Goal: Task Accomplishment & Management: Use online tool/utility

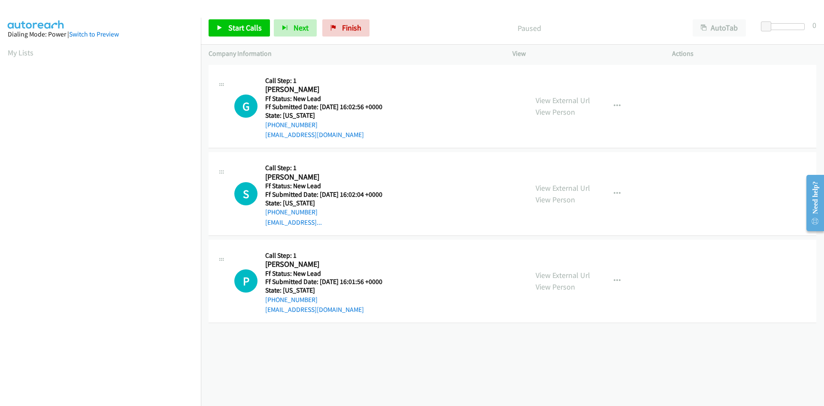
click at [436, 19] on div "Start Calls Pause Next Finish Paused AutoTab AutoTab 0" at bounding box center [512, 28] width 623 height 33
click at [221, 30] on icon at bounding box center [220, 28] width 6 height 6
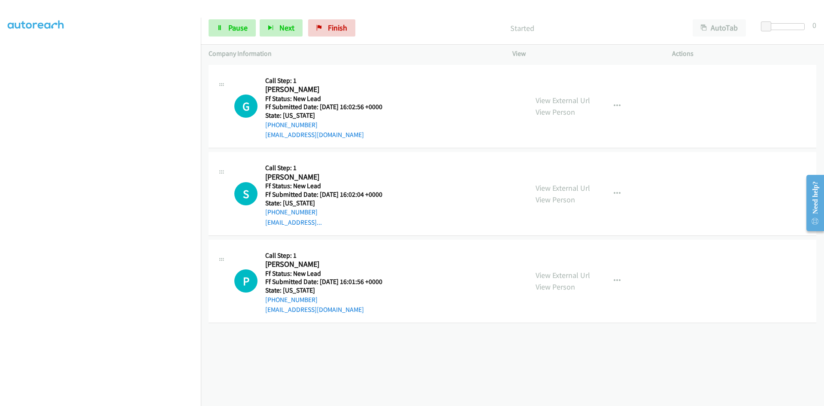
scroll to position [76, 0]
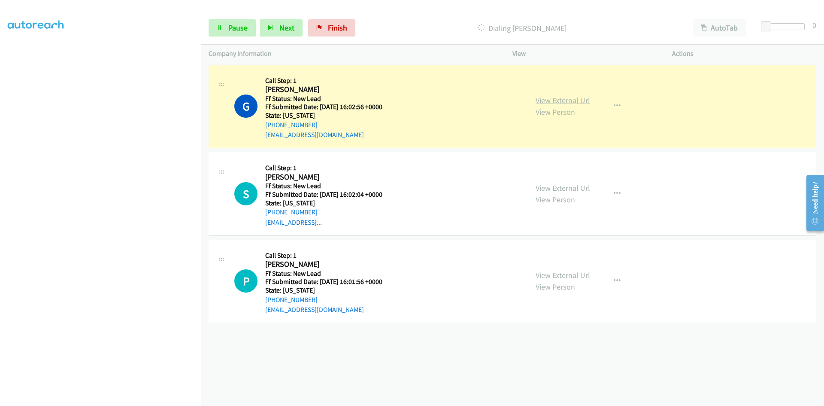
click at [573, 102] on link "View External Url" at bounding box center [563, 100] width 55 height 10
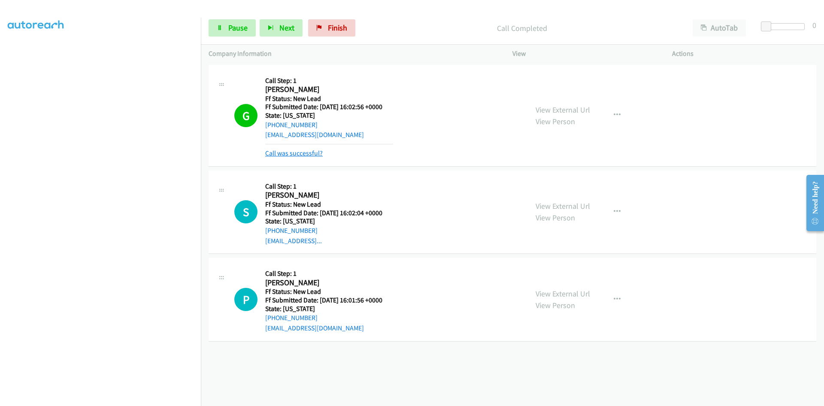
click at [316, 154] on link "Call was successful?" at bounding box center [294, 153] width 58 height 8
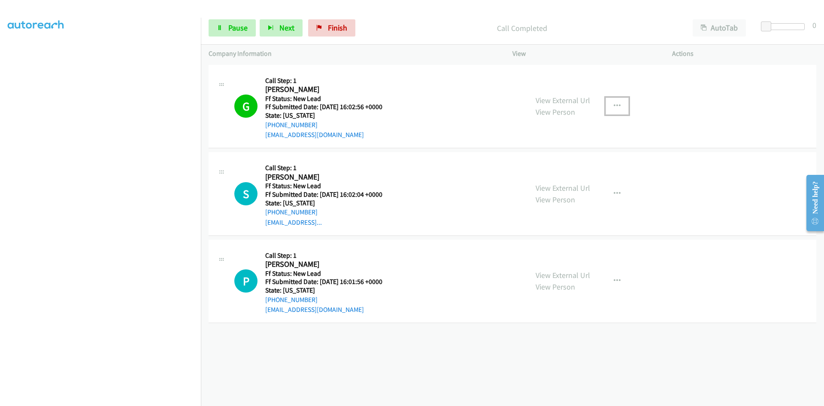
click at [614, 104] on icon "button" at bounding box center [617, 106] width 7 height 7
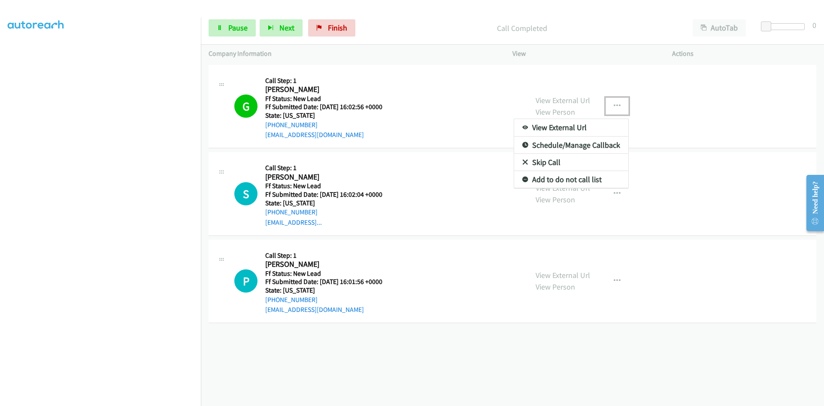
click at [560, 181] on link "Add to do not call list" at bounding box center [571, 179] width 114 height 17
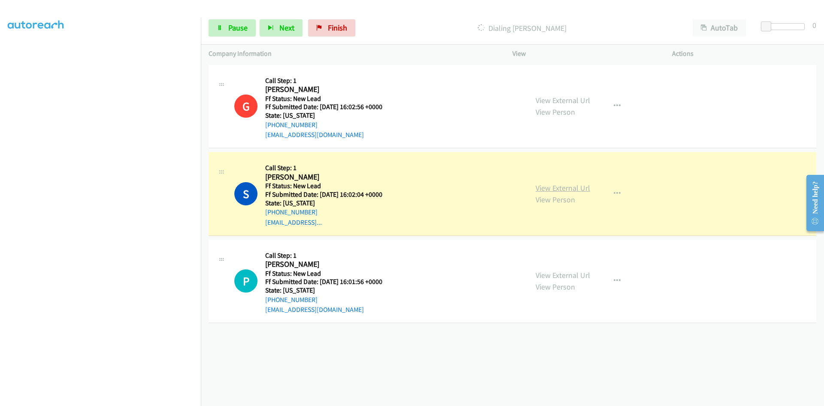
click at [582, 187] on link "View External Url" at bounding box center [563, 188] width 55 height 10
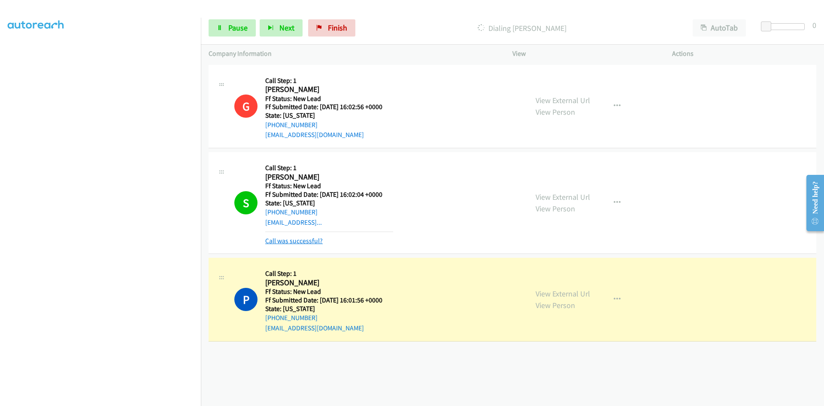
click at [292, 240] on link "Call was successful?" at bounding box center [294, 241] width 58 height 8
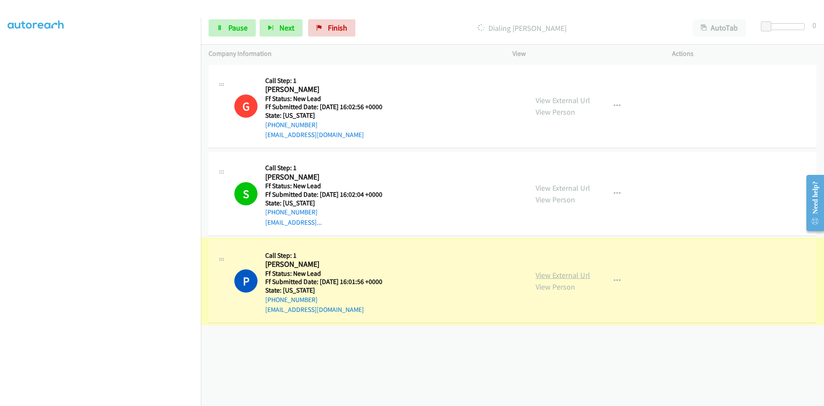
click at [547, 277] on link "View External Url" at bounding box center [563, 275] width 55 height 10
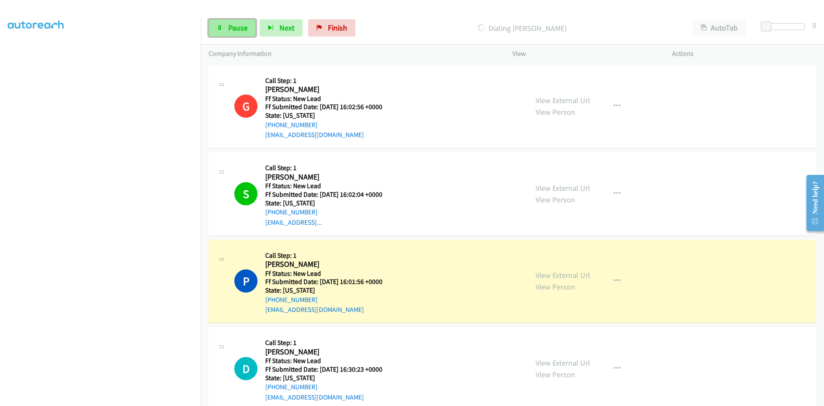
click at [228, 24] on span "Pause" at bounding box center [237, 28] width 19 height 10
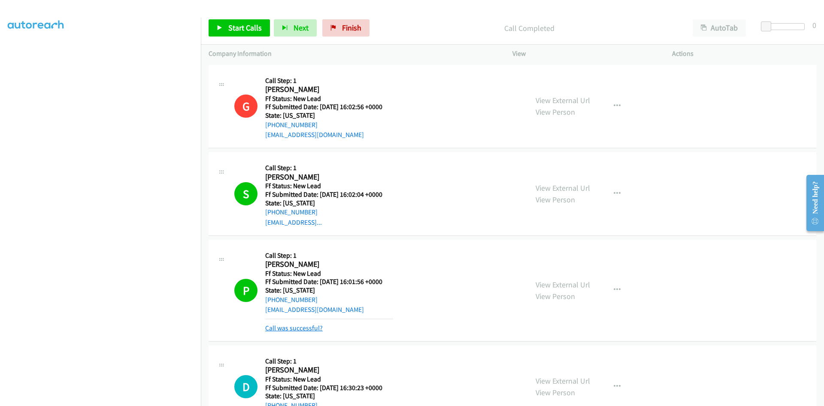
click at [302, 329] on link "Call was successful?" at bounding box center [294, 328] width 58 height 8
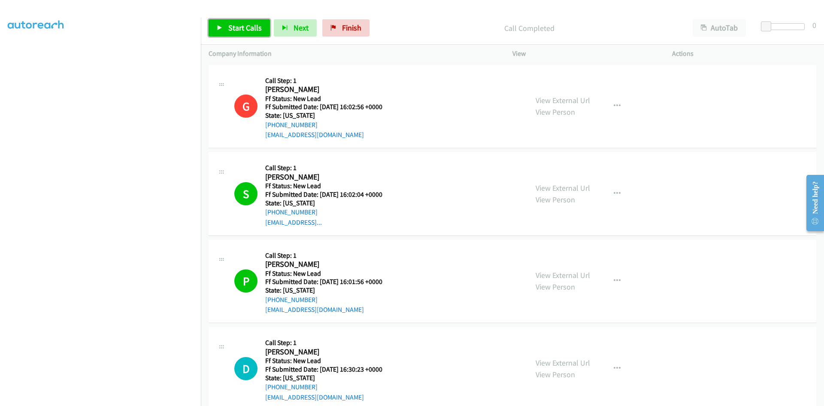
click at [249, 27] on span "Start Calls" at bounding box center [244, 28] width 33 height 10
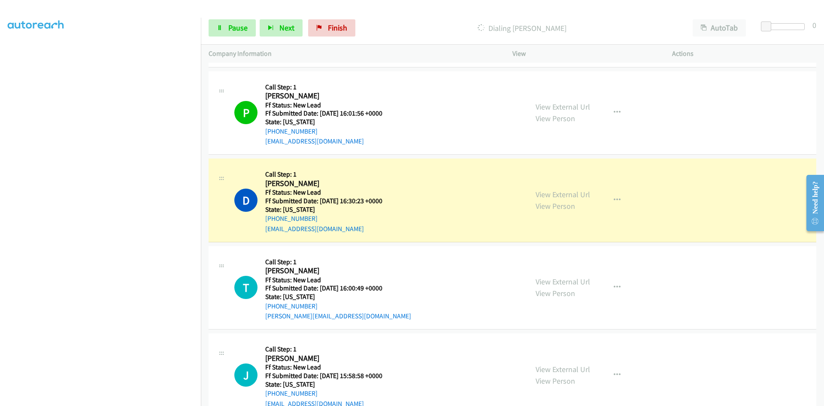
scroll to position [172, 0]
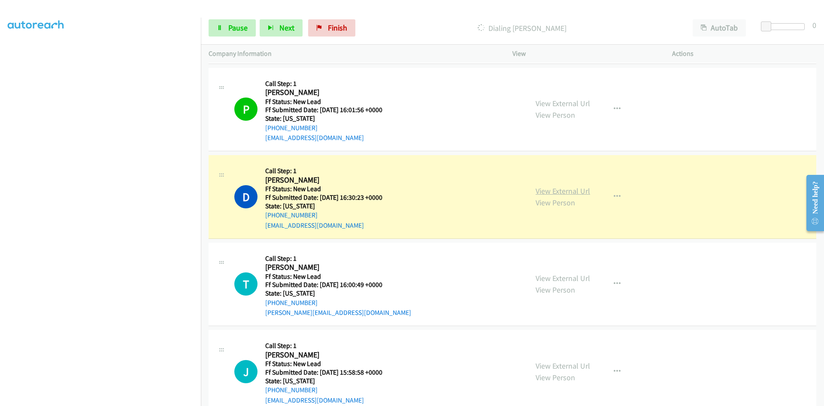
click at [576, 194] on link "View External Url" at bounding box center [563, 191] width 55 height 10
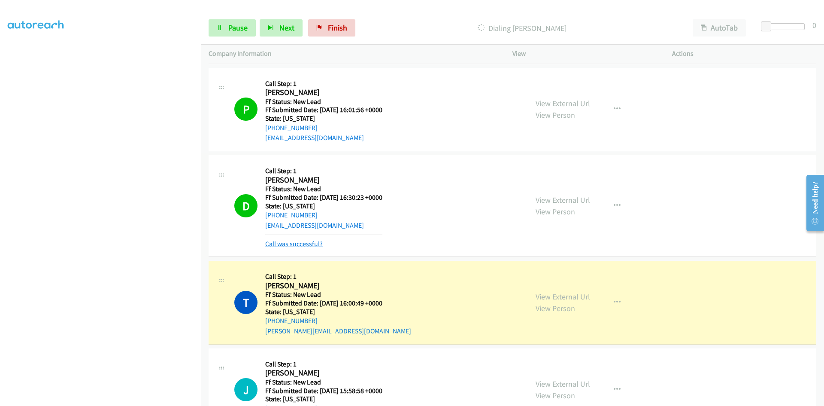
click at [313, 244] on link "Call was successful?" at bounding box center [294, 244] width 58 height 8
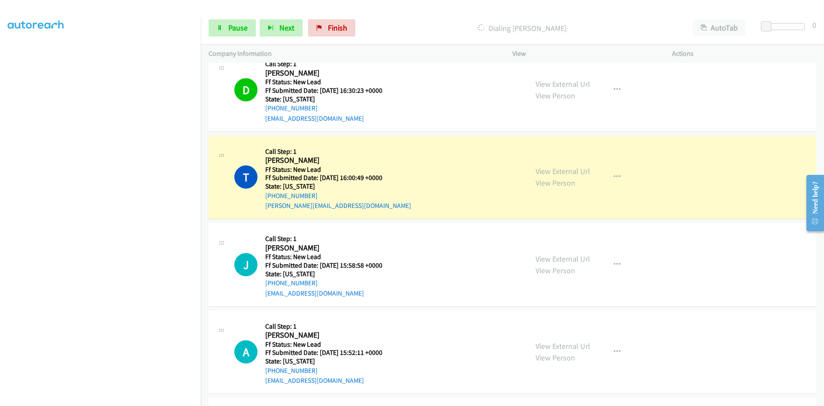
scroll to position [301, 0]
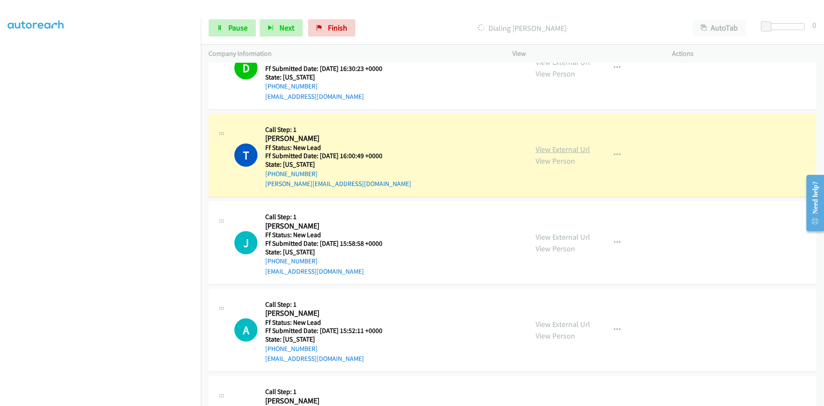
click at [577, 151] on link "View External Url" at bounding box center [563, 149] width 55 height 10
click at [235, 21] on link "Pause" at bounding box center [232, 27] width 47 height 17
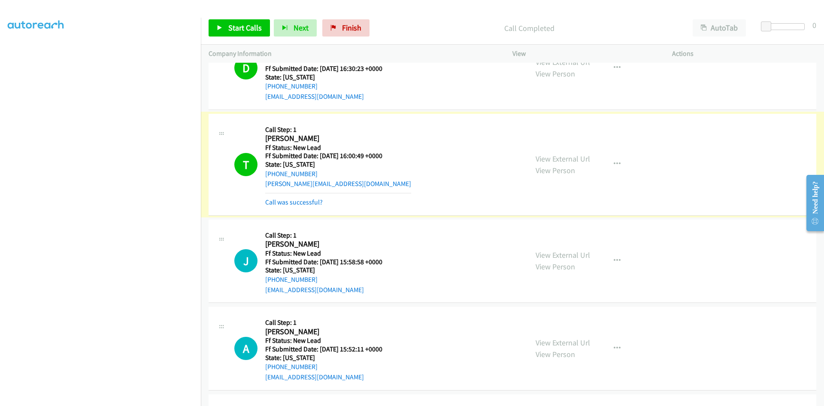
click at [304, 199] on link "Call was successful?" at bounding box center [294, 202] width 58 height 8
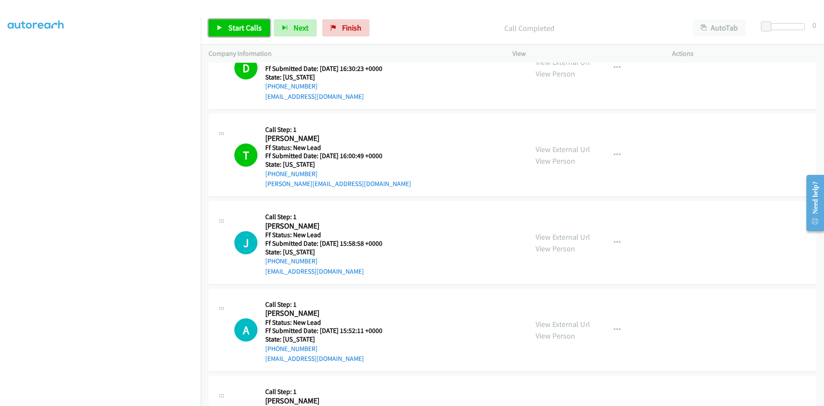
click at [250, 28] on span "Start Calls" at bounding box center [244, 28] width 33 height 10
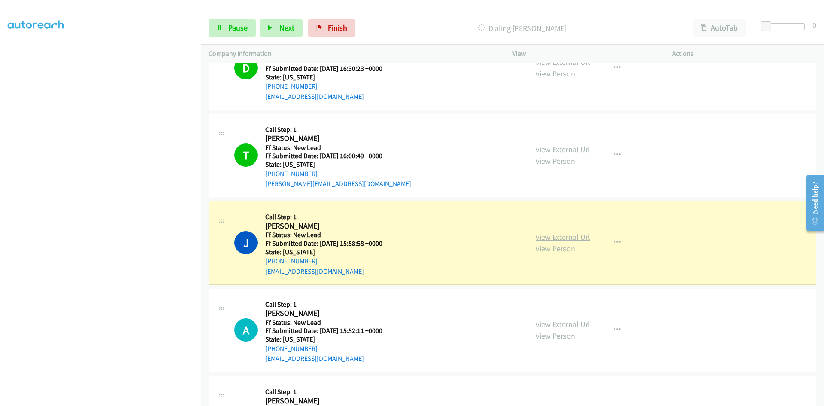
click at [561, 239] on link "View External Url" at bounding box center [563, 237] width 55 height 10
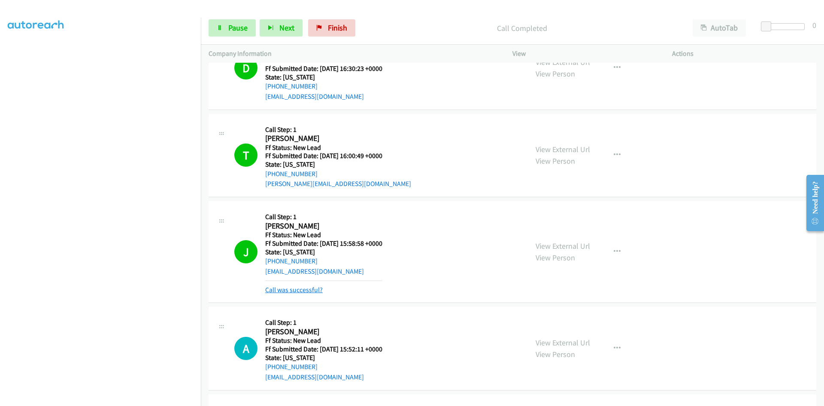
click at [310, 292] on link "Call was successful?" at bounding box center [294, 290] width 58 height 8
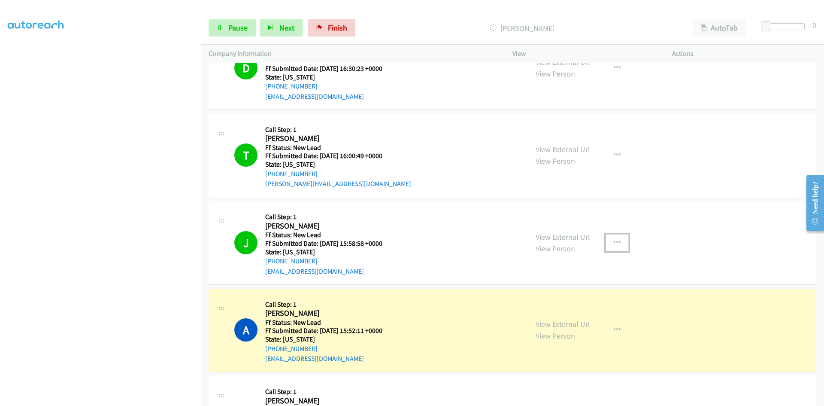
click at [614, 239] on icon "button" at bounding box center [617, 242] width 7 height 7
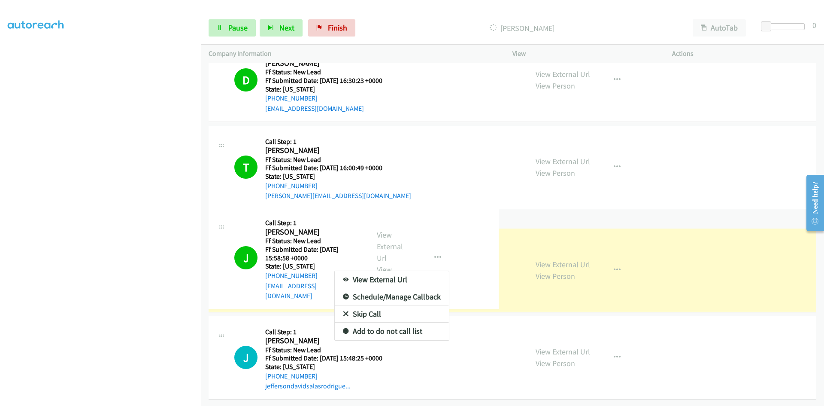
scroll to position [295, 0]
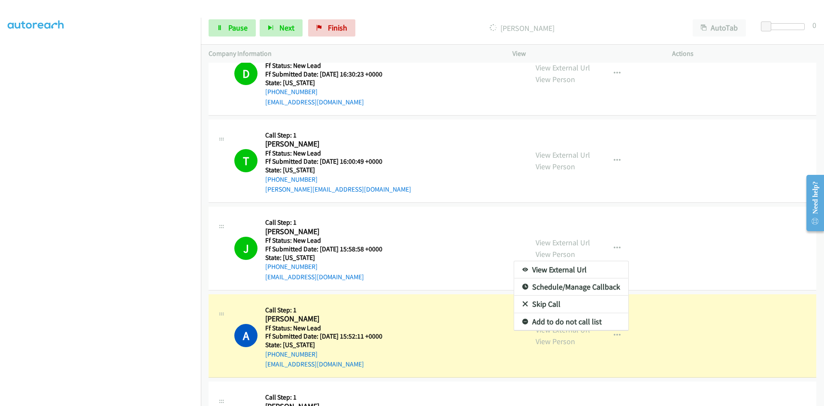
click at [567, 322] on link "Add to do not call list" at bounding box center [571, 321] width 114 height 17
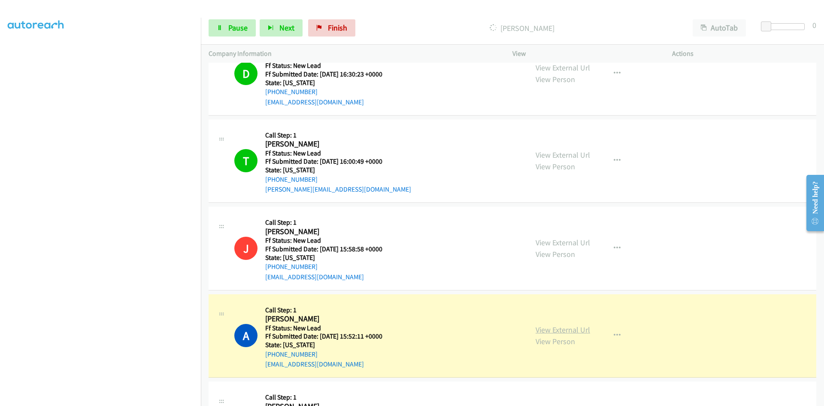
click at [558, 333] on link "View External Url" at bounding box center [563, 330] width 55 height 10
click at [225, 30] on link "Pause" at bounding box center [232, 27] width 47 height 17
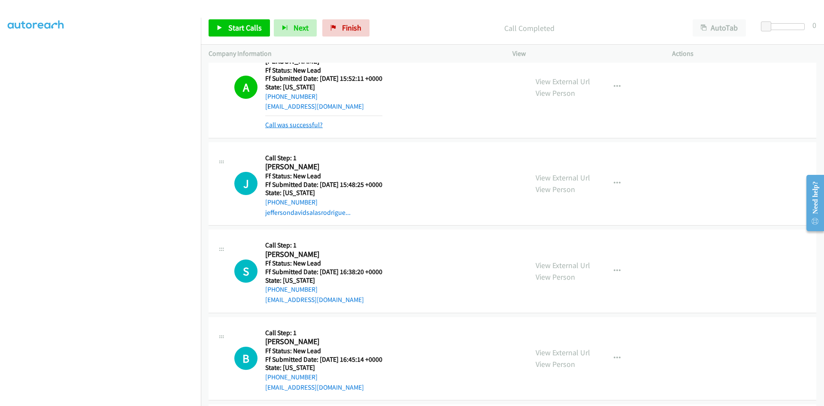
scroll to position [553, 0]
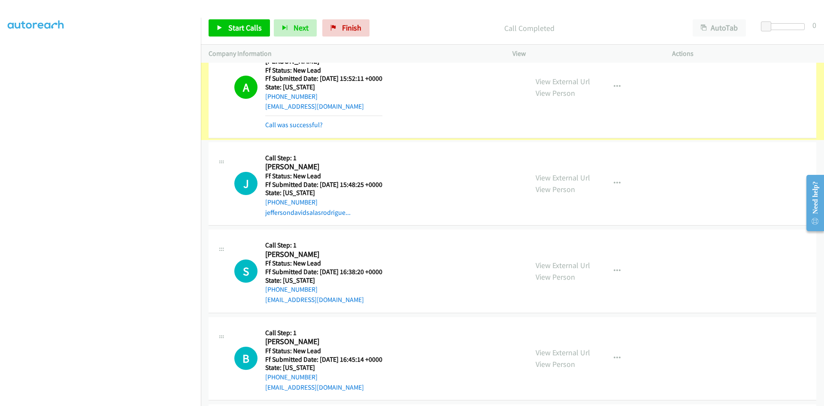
click at [286, 127] on link "Call was successful?" at bounding box center [294, 125] width 58 height 8
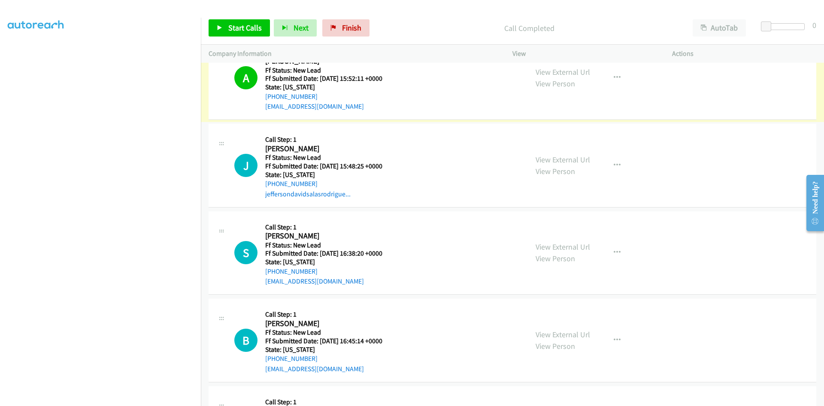
scroll to position [535, 0]
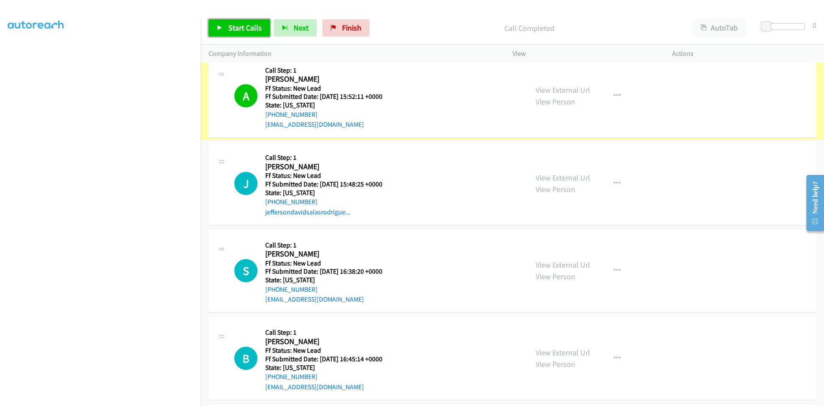
click at [246, 29] on span "Start Calls" at bounding box center [244, 28] width 33 height 10
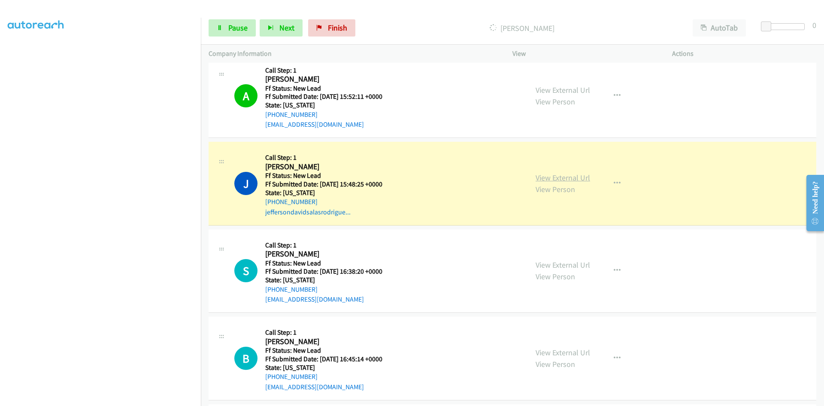
click at [553, 177] on link "View External Url" at bounding box center [563, 178] width 55 height 10
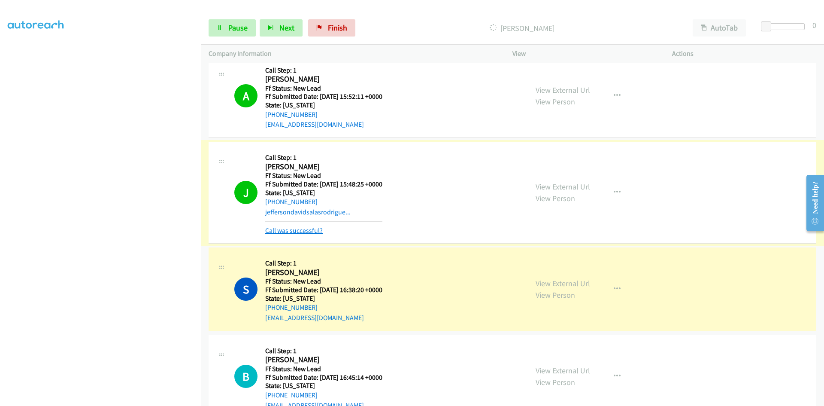
click at [307, 231] on link "Call was successful?" at bounding box center [294, 230] width 58 height 8
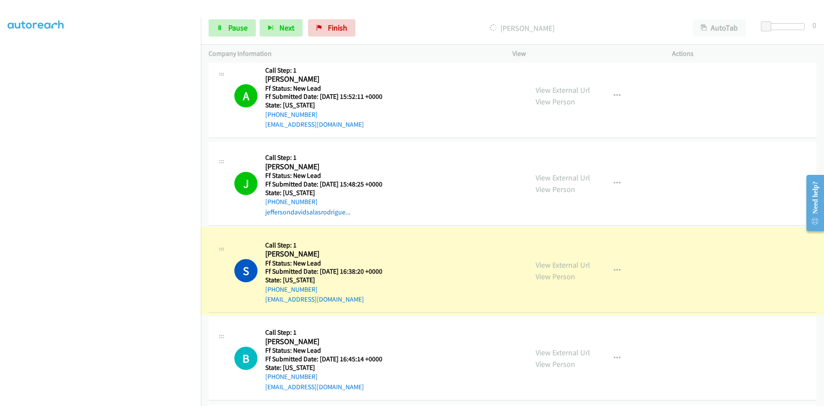
click at [572, 265] on link "View External Url" at bounding box center [563, 265] width 55 height 10
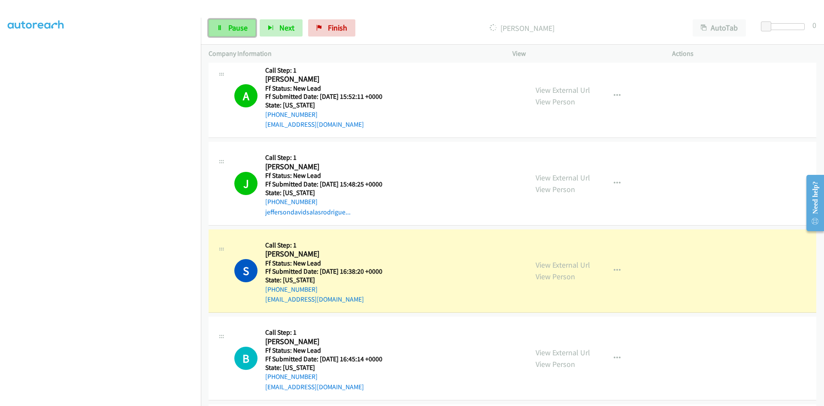
click at [238, 22] on link "Pause" at bounding box center [232, 27] width 47 height 17
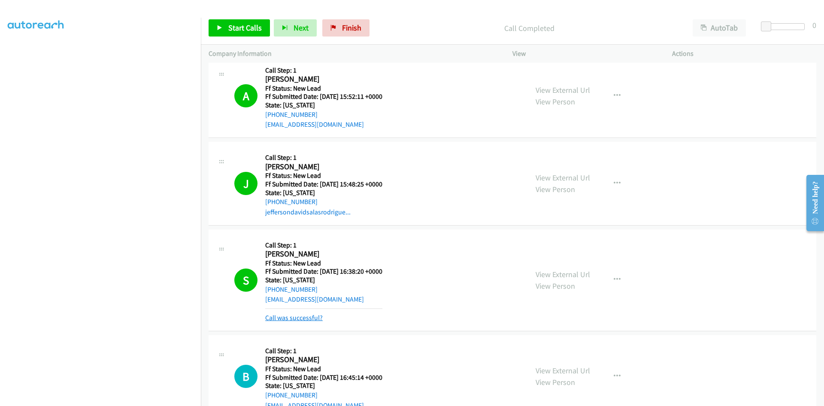
click at [269, 319] on link "Call was successful?" at bounding box center [294, 317] width 58 height 8
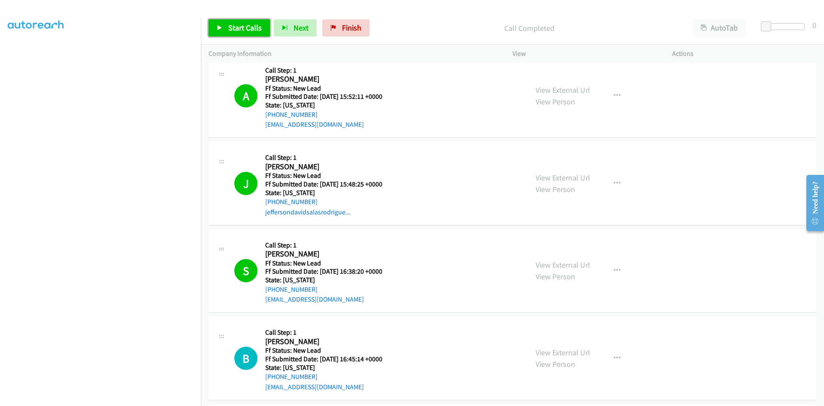
click at [250, 31] on span "Start Calls" at bounding box center [244, 28] width 33 height 10
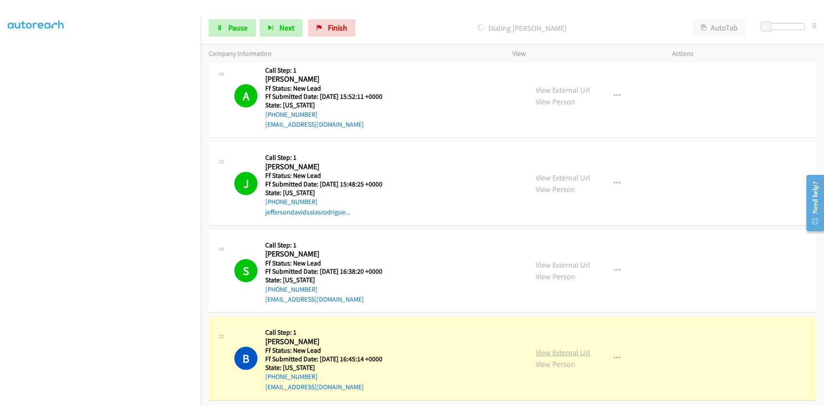
click at [544, 353] on link "View External Url" at bounding box center [563, 352] width 55 height 10
click at [225, 27] on link "Pause" at bounding box center [232, 27] width 47 height 17
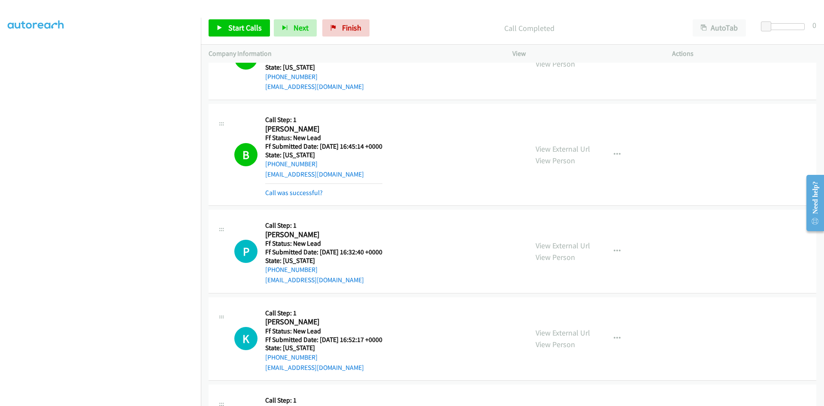
scroll to position [749, 0]
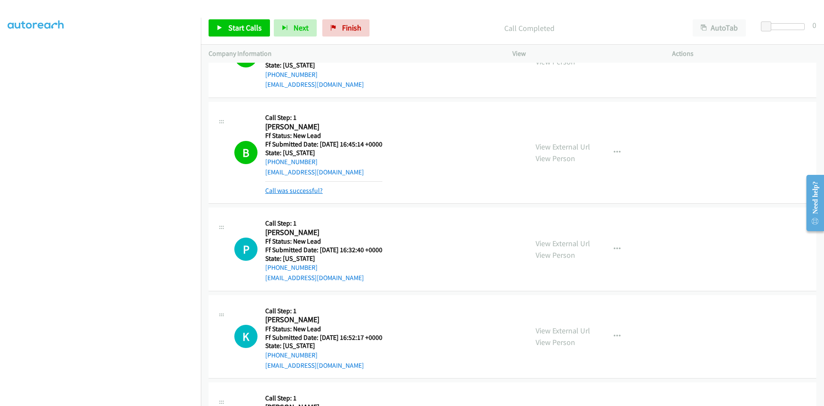
click at [274, 190] on link "Call was successful?" at bounding box center [294, 190] width 58 height 8
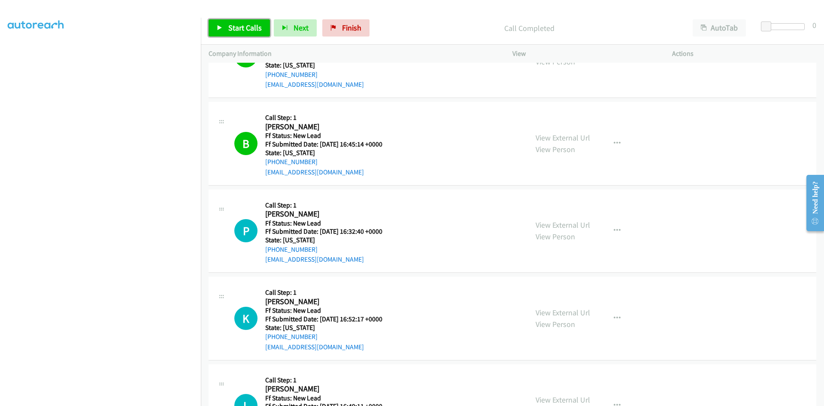
click at [246, 25] on span "Start Calls" at bounding box center [244, 28] width 33 height 10
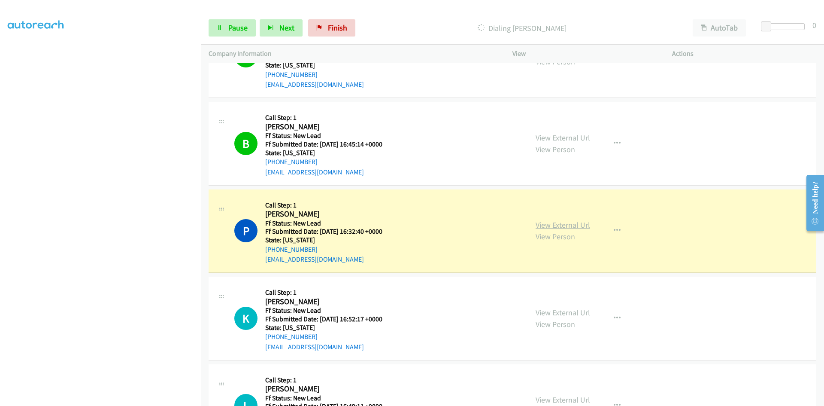
click at [569, 227] on link "View External Url" at bounding box center [563, 225] width 55 height 10
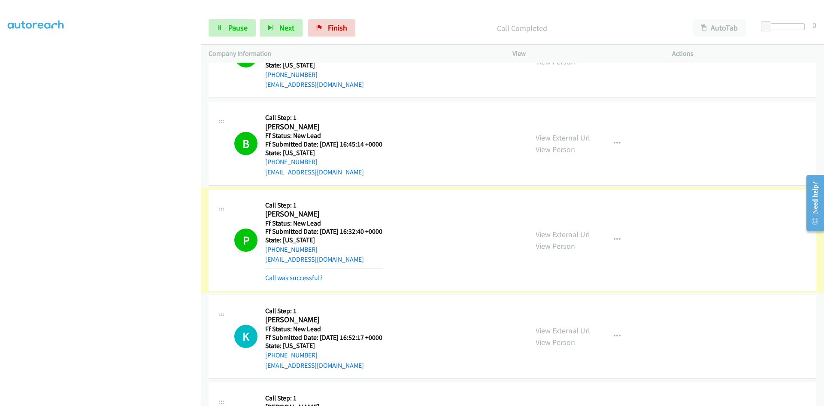
click at [297, 280] on link "Call was successful?" at bounding box center [294, 278] width 58 height 8
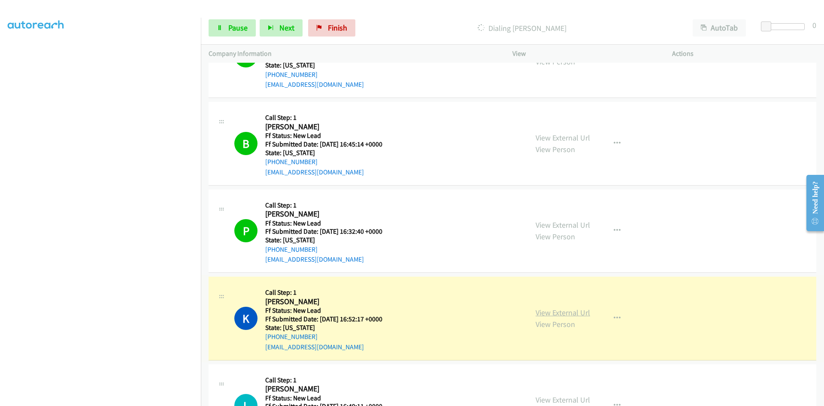
click at [565, 313] on link "View External Url" at bounding box center [563, 312] width 55 height 10
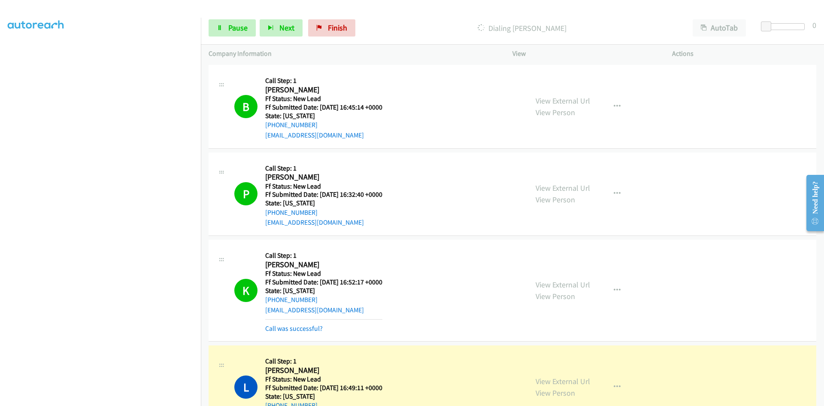
scroll to position [964, 0]
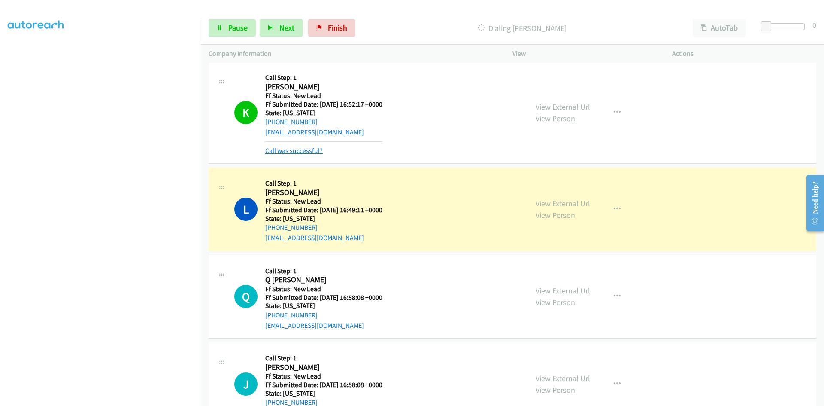
click at [309, 150] on link "Call was successful?" at bounding box center [294, 150] width 58 height 8
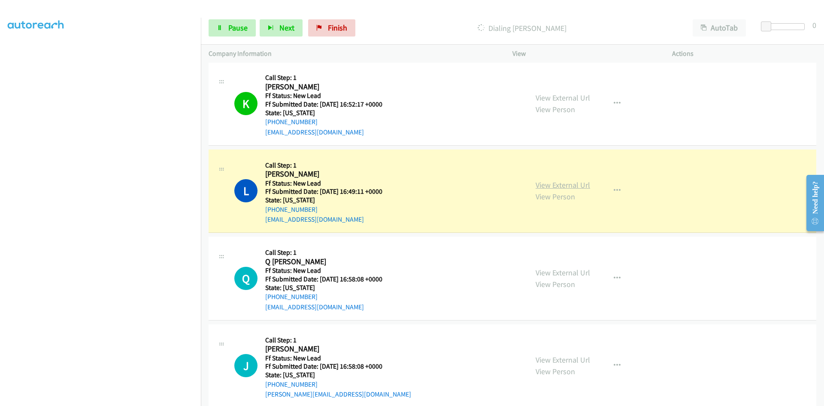
click at [582, 183] on link "View External Url" at bounding box center [563, 185] width 55 height 10
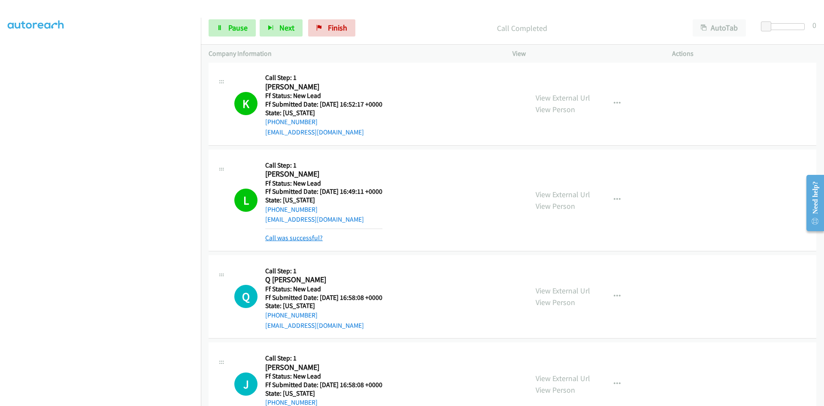
click at [306, 239] on link "Call was successful?" at bounding box center [294, 238] width 58 height 8
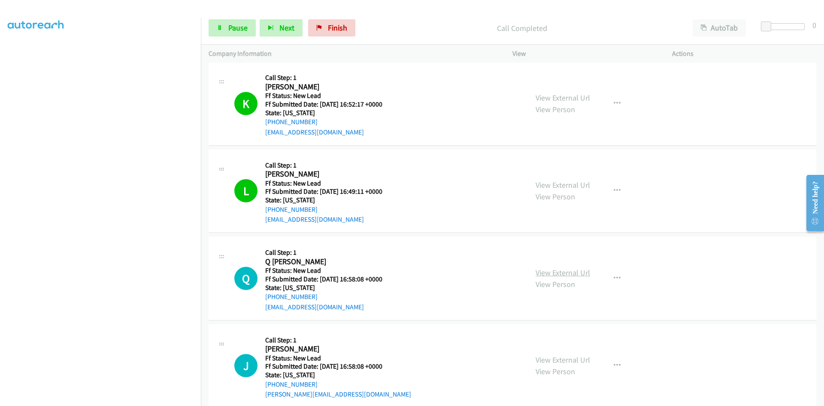
click at [550, 274] on link "View External Url" at bounding box center [563, 273] width 55 height 10
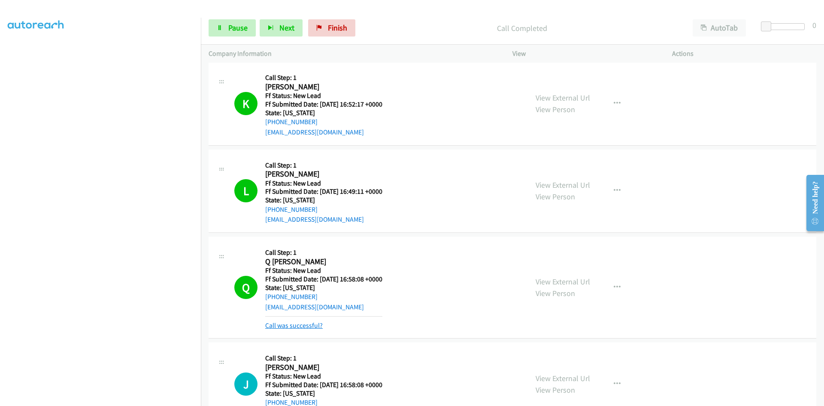
click at [309, 327] on link "Call was successful?" at bounding box center [294, 325] width 58 height 8
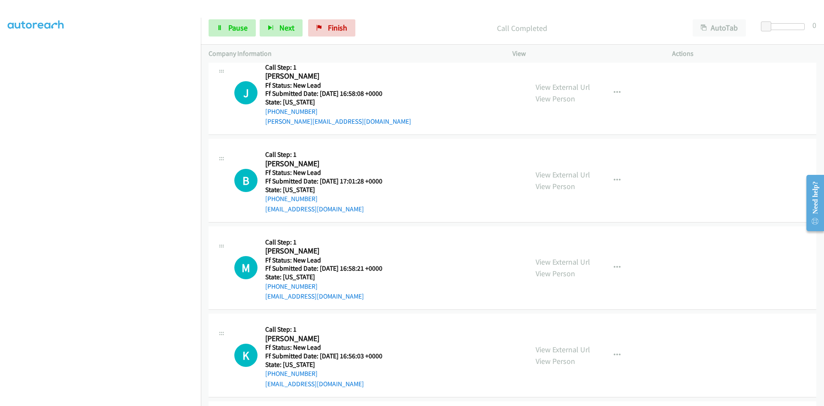
scroll to position [1222, 0]
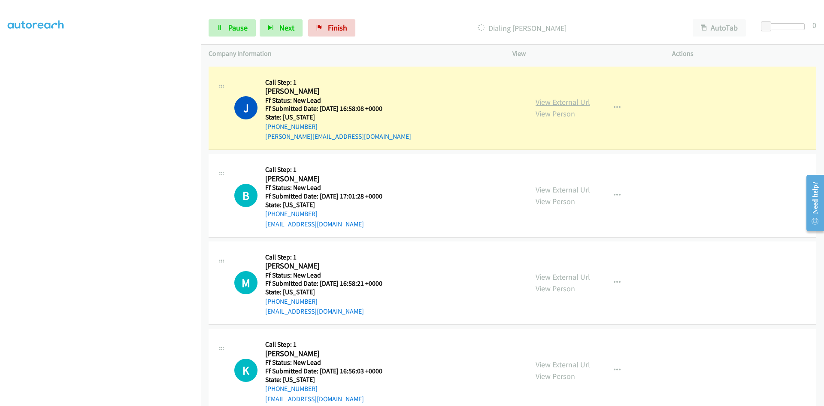
click at [574, 102] on link "View External Url" at bounding box center [563, 102] width 55 height 10
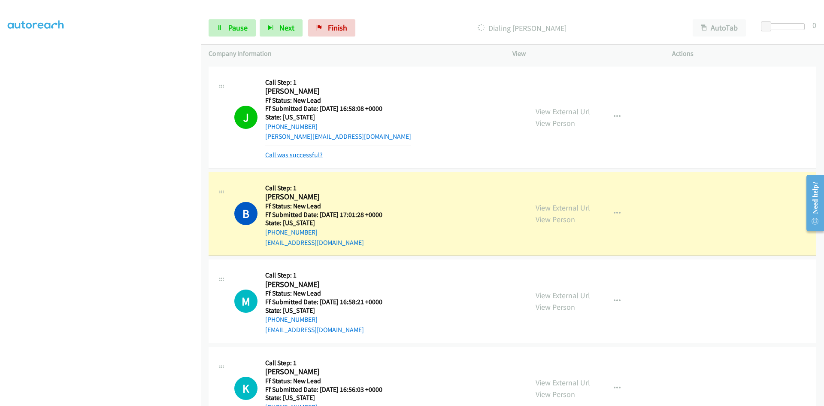
click at [307, 158] on link "Call was successful?" at bounding box center [294, 155] width 58 height 8
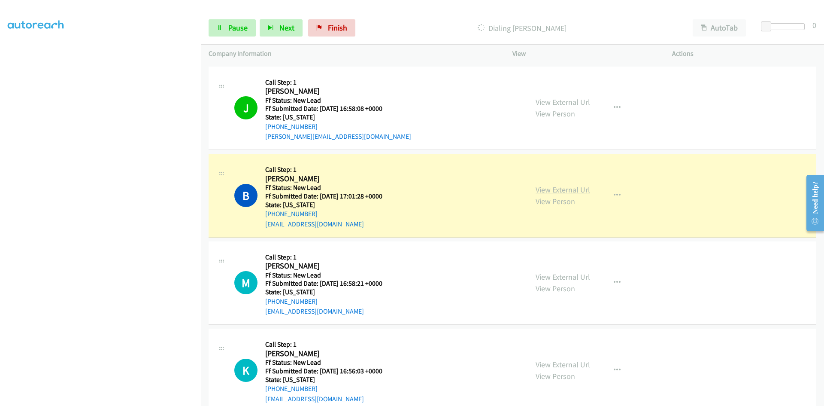
click at [558, 192] on link "View External Url" at bounding box center [563, 190] width 55 height 10
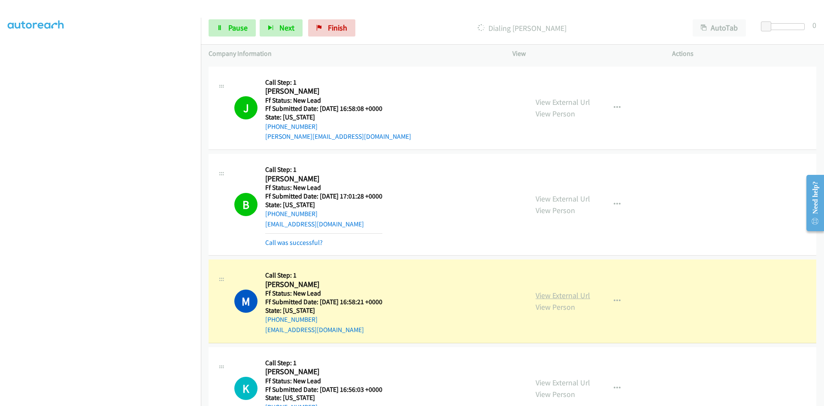
click at [583, 295] on link "View External Url" at bounding box center [563, 295] width 55 height 10
click at [290, 243] on link "Call was successful?" at bounding box center [294, 242] width 58 height 8
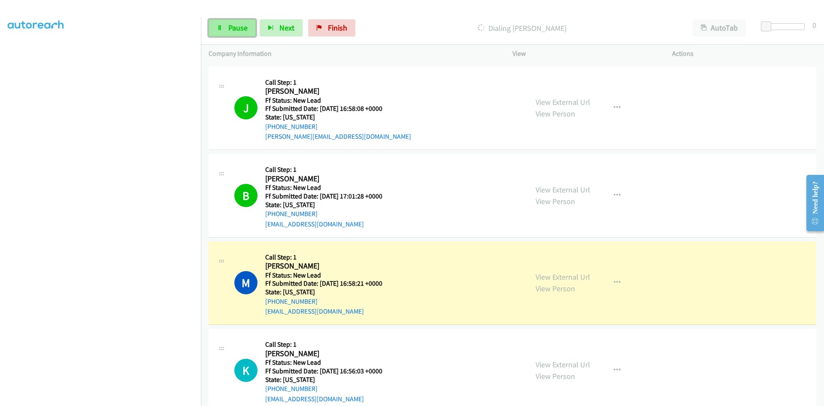
click at [230, 32] on span "Pause" at bounding box center [237, 28] width 19 height 10
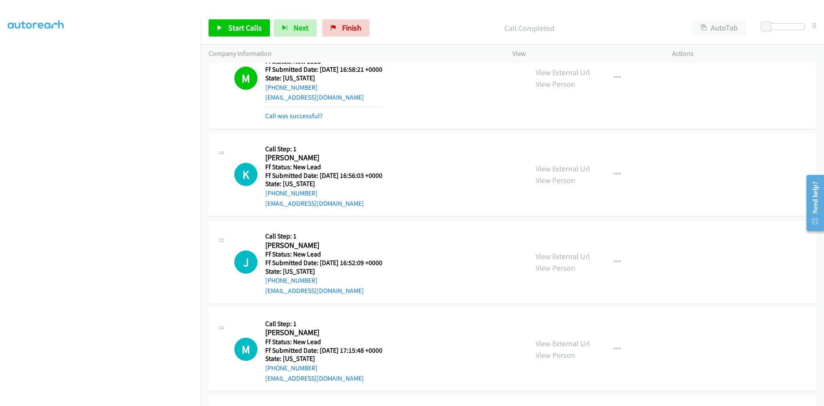
scroll to position [1436, 0]
click at [285, 116] on link "Call was successful?" at bounding box center [294, 115] width 58 height 8
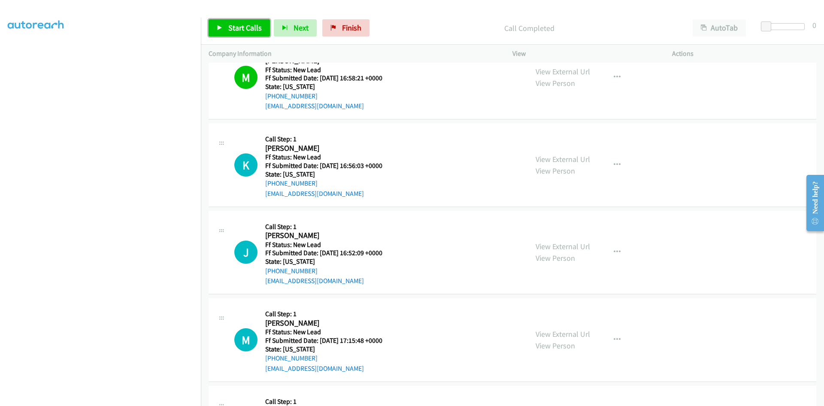
click at [236, 30] on span "Start Calls" at bounding box center [244, 28] width 33 height 10
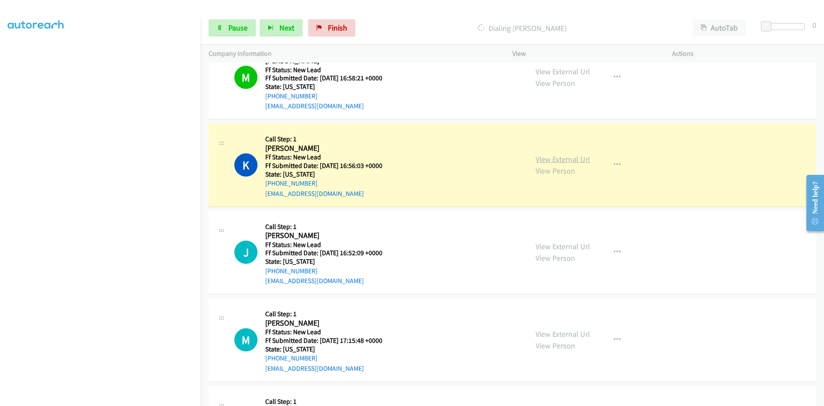
click at [582, 158] on link "View External Url" at bounding box center [563, 159] width 55 height 10
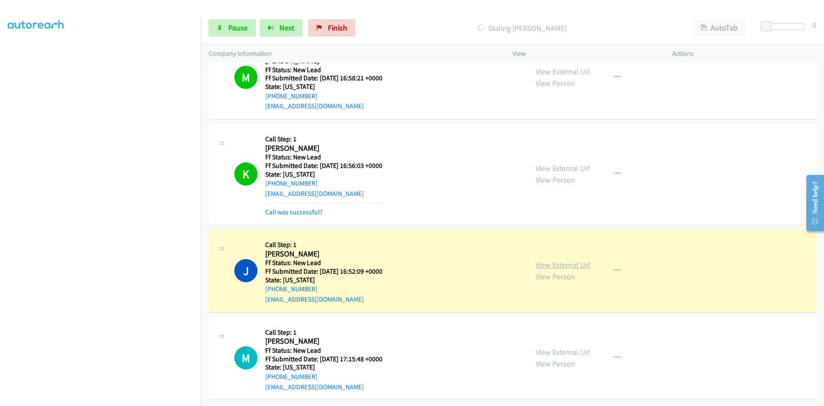
click at [570, 265] on link "View External Url" at bounding box center [563, 265] width 55 height 10
click at [243, 27] on span "Pause" at bounding box center [237, 28] width 19 height 10
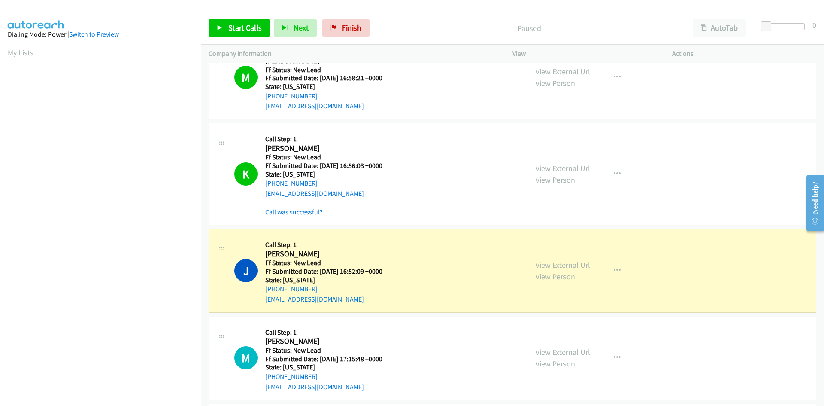
scroll to position [76, 0]
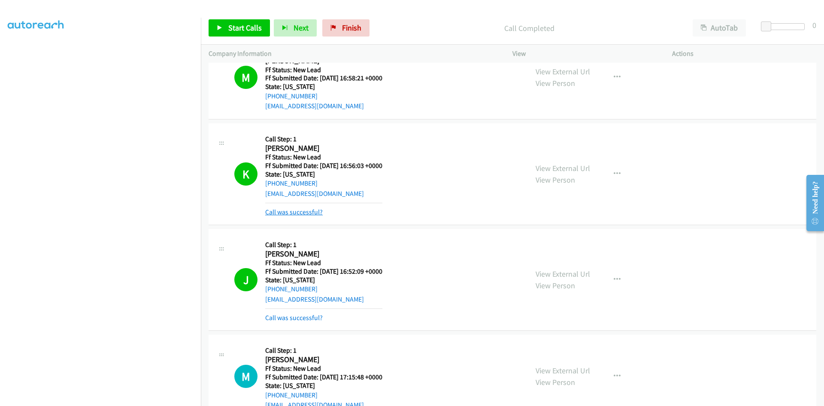
click at [305, 212] on link "Call was successful?" at bounding box center [294, 212] width 58 height 8
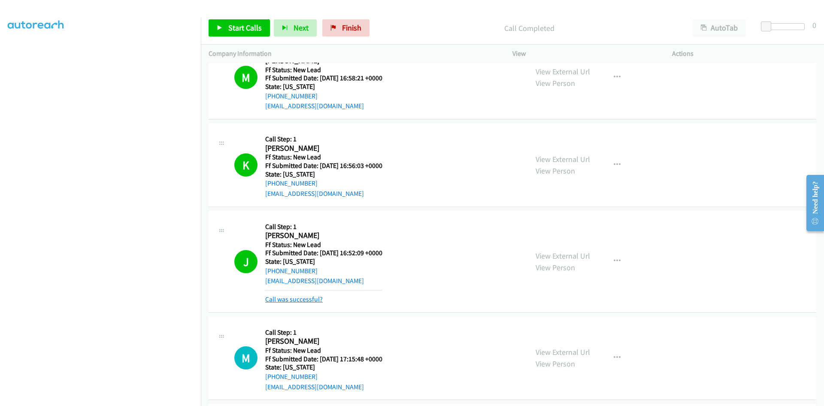
click at [311, 301] on link "Call was successful?" at bounding box center [294, 299] width 58 height 8
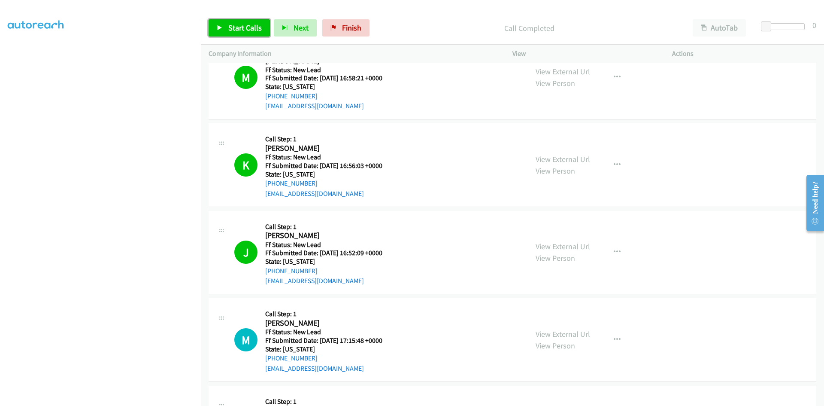
click at [252, 26] on span "Start Calls" at bounding box center [244, 28] width 33 height 10
click at [396, 23] on p "Started" at bounding box center [522, 28] width 310 height 12
click at [340, 30] on span "Finish" at bounding box center [337, 28] width 19 height 10
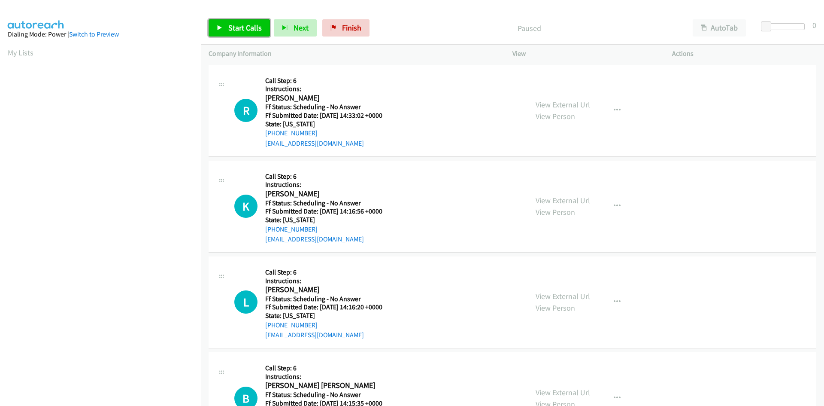
click at [249, 28] on span "Start Calls" at bounding box center [244, 28] width 33 height 10
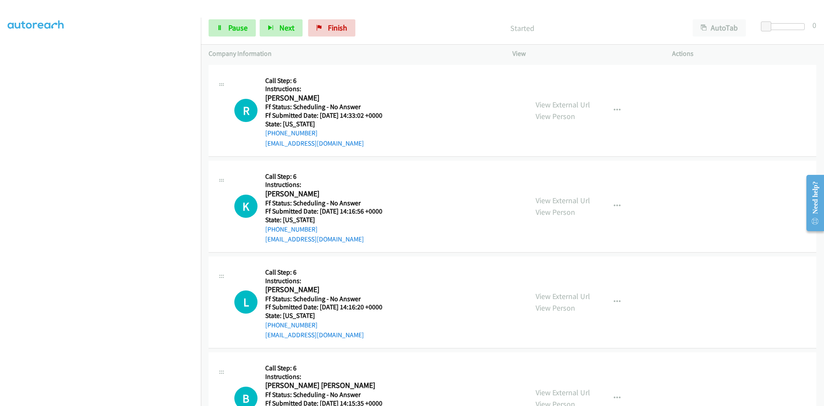
scroll to position [76, 0]
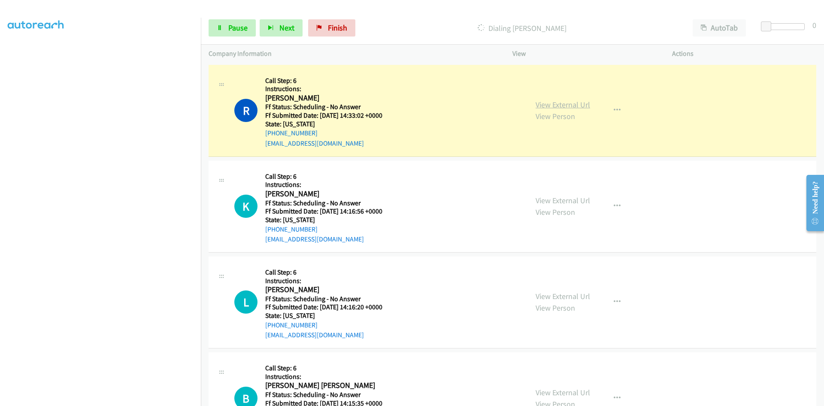
click at [577, 101] on link "View External Url" at bounding box center [563, 105] width 55 height 10
click at [238, 29] on span "Pause" at bounding box center [237, 28] width 19 height 10
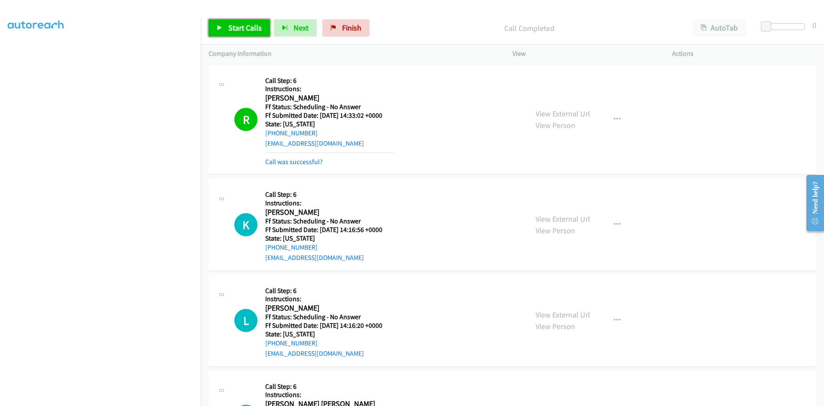
click at [256, 27] on span "Start Calls" at bounding box center [244, 28] width 33 height 10
click at [288, 162] on link "Call was successful?" at bounding box center [294, 162] width 58 height 8
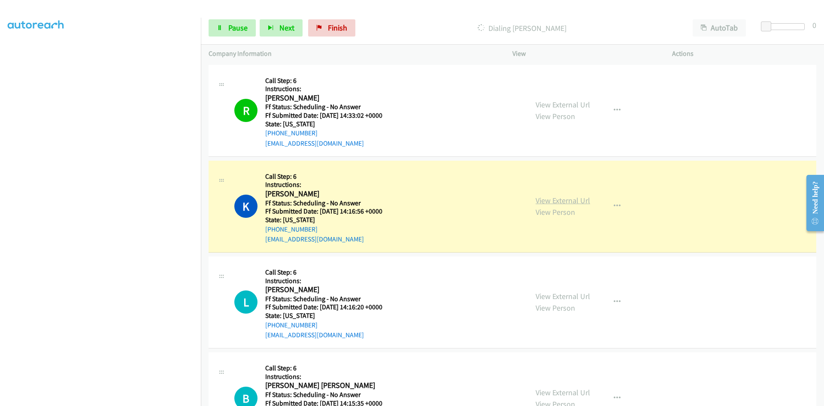
click at [574, 201] on link "View External Url" at bounding box center [563, 200] width 55 height 10
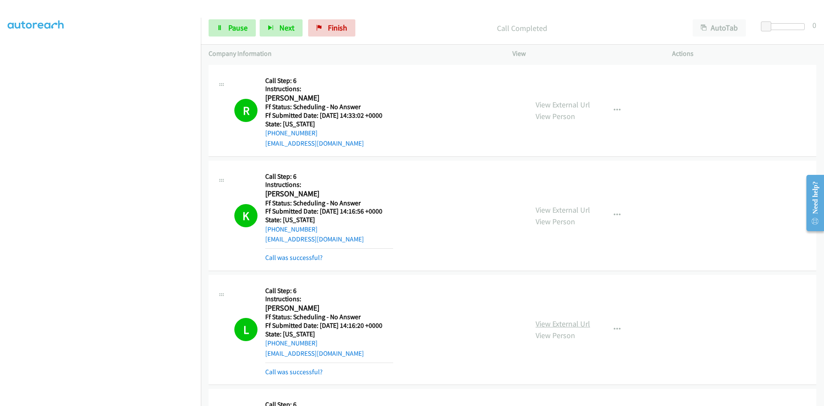
click at [584, 324] on link "View External Url" at bounding box center [563, 324] width 55 height 10
click at [303, 258] on link "Call was successful?" at bounding box center [294, 257] width 58 height 8
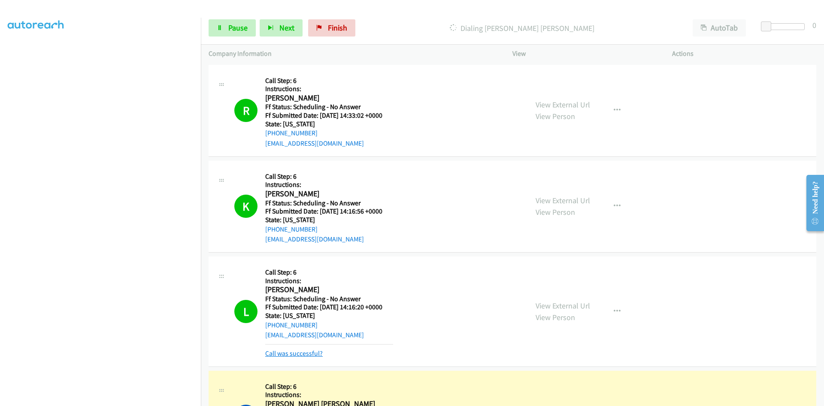
click at [303, 350] on link "Call was successful?" at bounding box center [294, 353] width 58 height 8
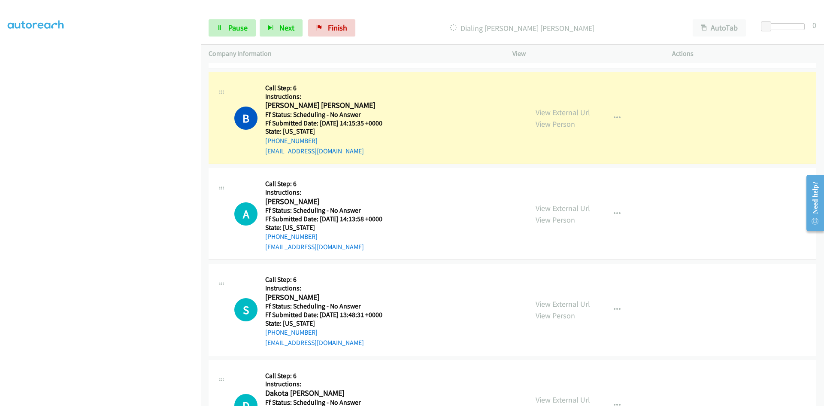
scroll to position [301, 0]
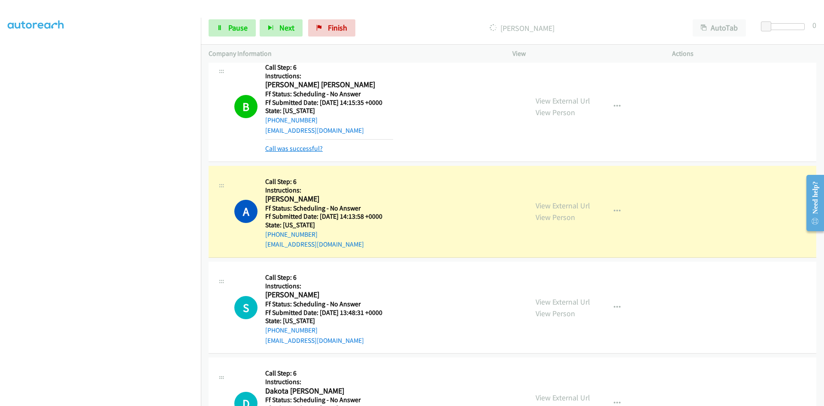
click at [279, 149] on link "Call was successful?" at bounding box center [294, 148] width 58 height 8
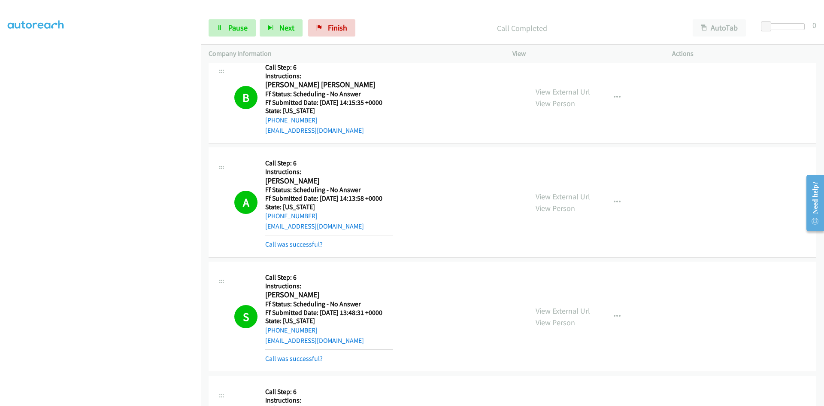
click at [562, 199] on link "View External Url" at bounding box center [563, 197] width 55 height 10
click at [578, 311] on link "View External Url" at bounding box center [563, 311] width 55 height 10
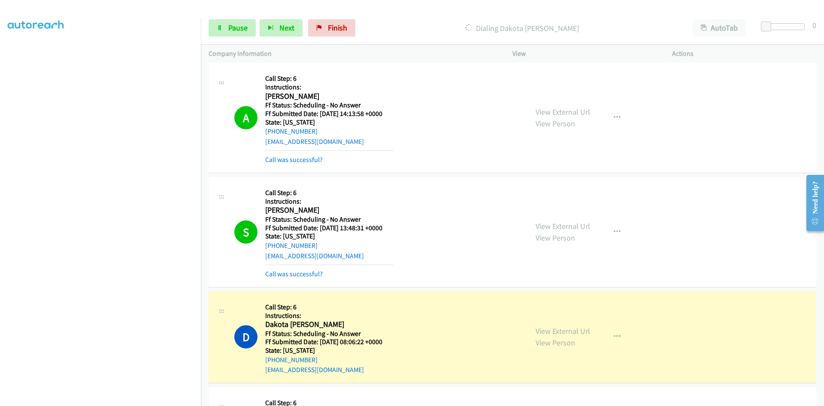
scroll to position [429, 0]
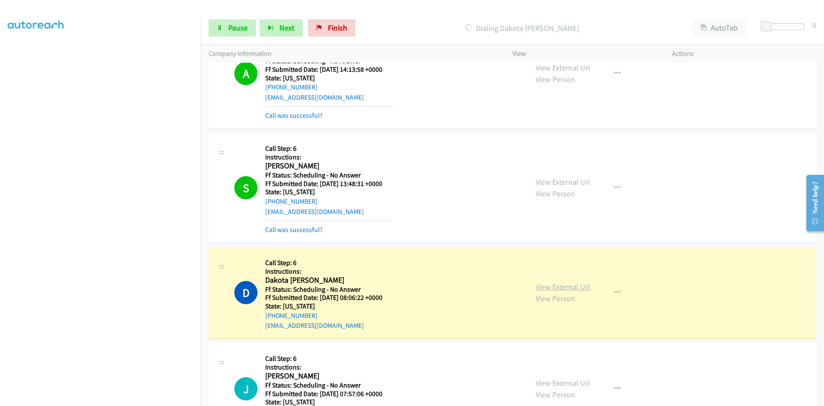
click at [575, 289] on link "View External Url" at bounding box center [563, 287] width 55 height 10
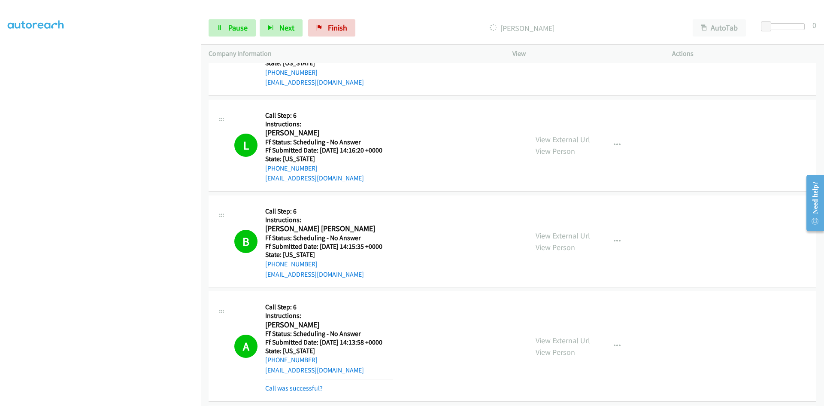
scroll to position [172, 0]
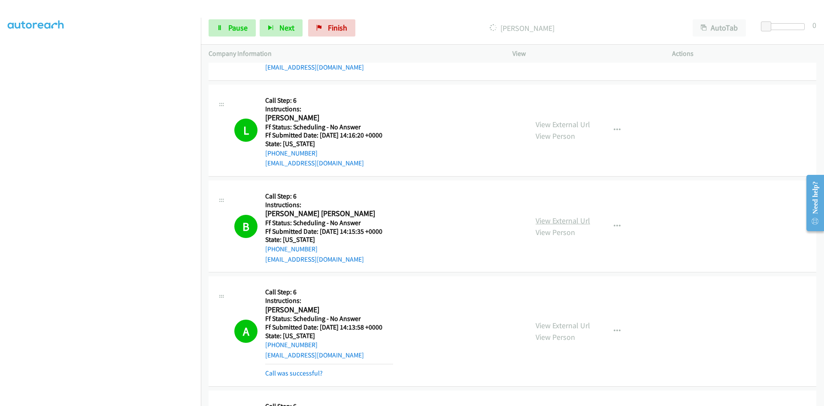
click at [572, 223] on link "View External Url" at bounding box center [563, 221] width 55 height 10
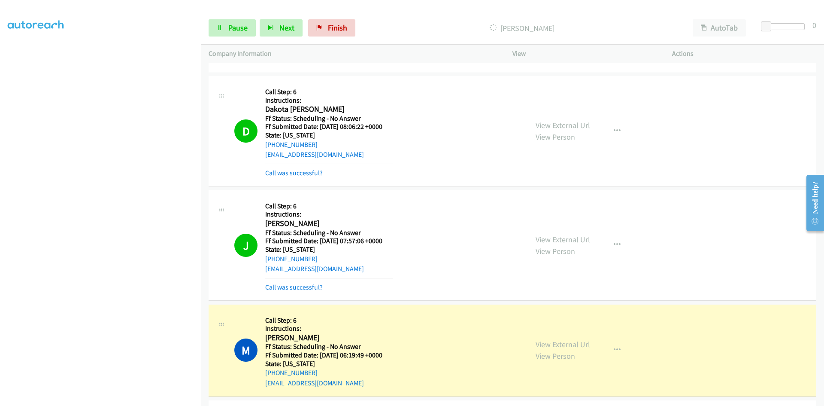
scroll to position [601, 0]
click at [547, 240] on link "View External Url" at bounding box center [563, 239] width 55 height 10
click at [298, 289] on link "Call was successful?" at bounding box center [294, 286] width 58 height 8
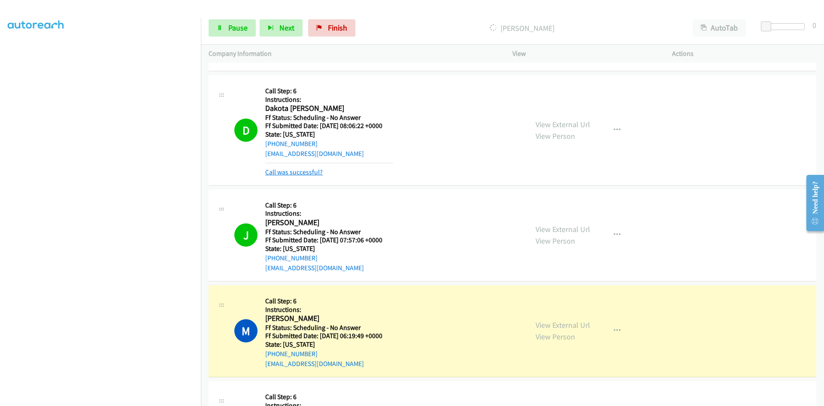
click at [311, 170] on link "Call was successful?" at bounding box center [294, 172] width 58 height 8
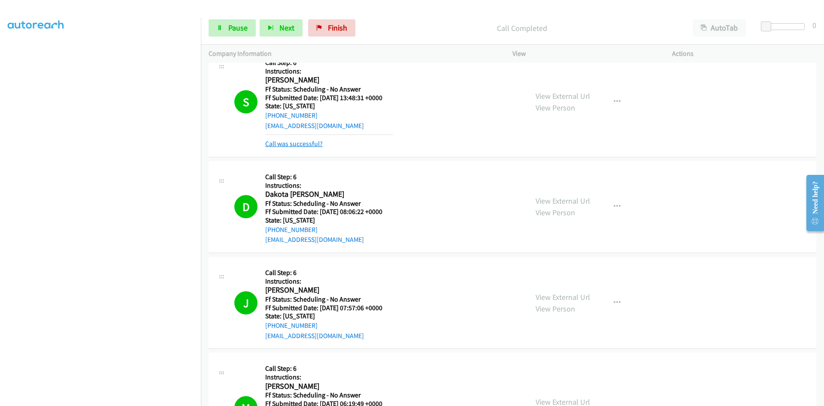
click at [315, 143] on link "Call was successful?" at bounding box center [294, 144] width 58 height 8
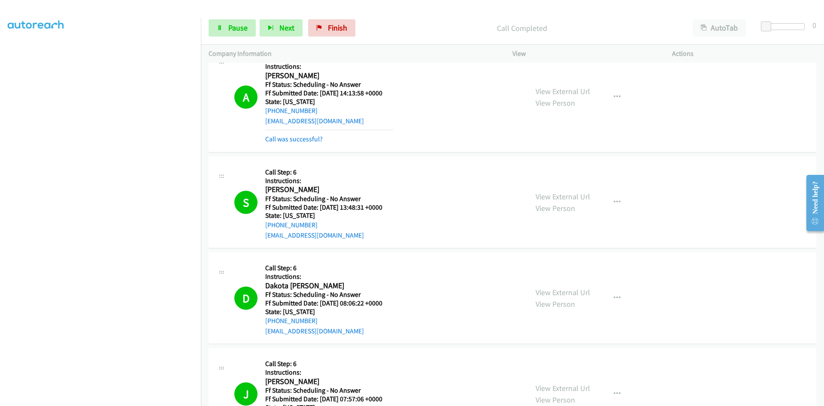
scroll to position [386, 0]
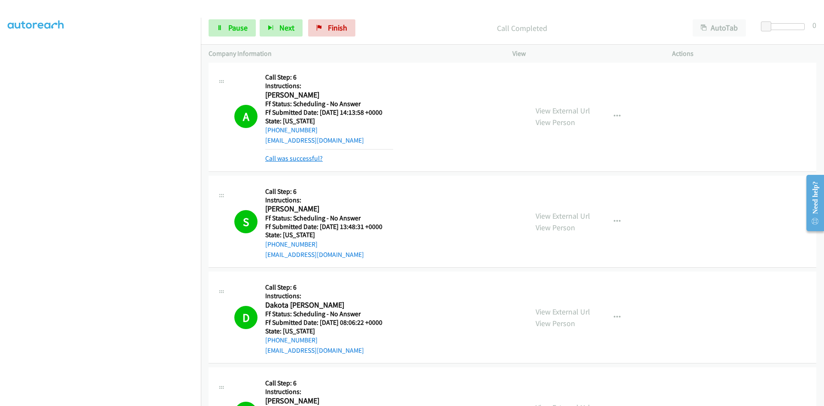
click at [315, 155] on link "Call was successful?" at bounding box center [294, 158] width 58 height 8
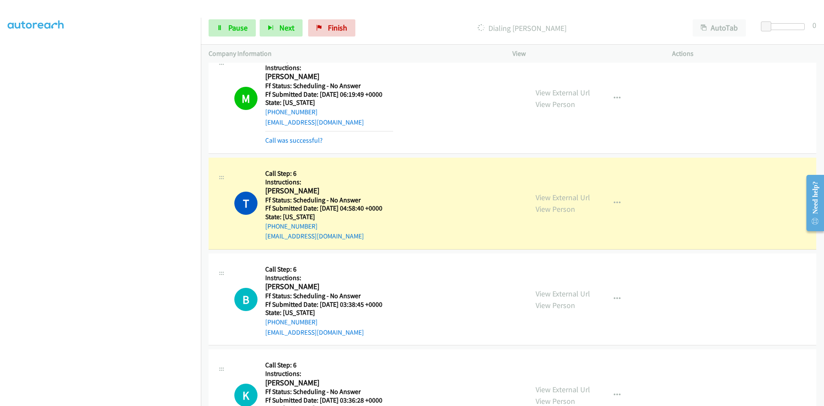
scroll to position [773, 0]
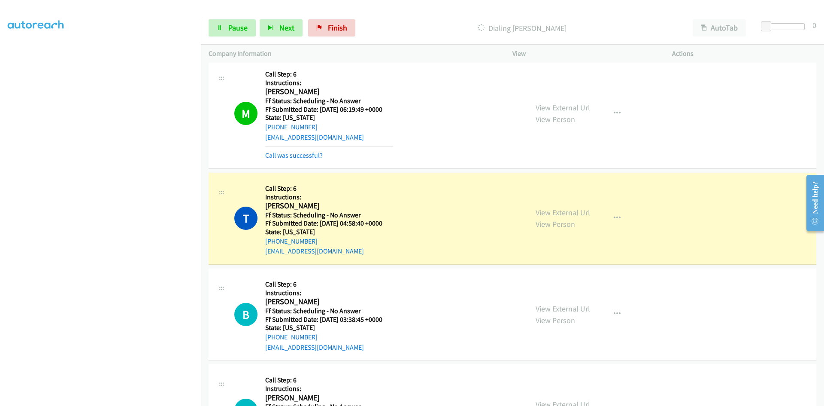
click at [573, 109] on link "View External Url" at bounding box center [563, 108] width 55 height 10
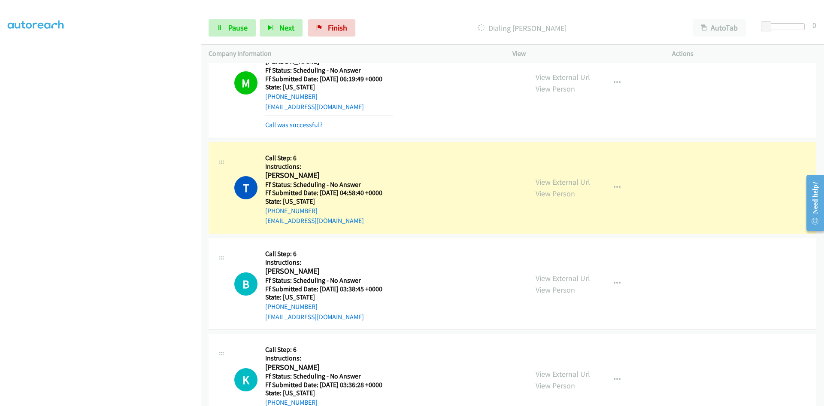
scroll to position [902, 0]
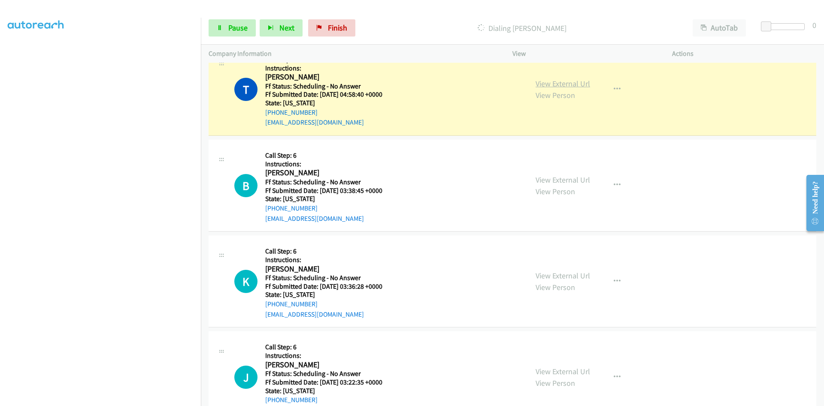
click at [562, 82] on link "View External Url" at bounding box center [563, 84] width 55 height 10
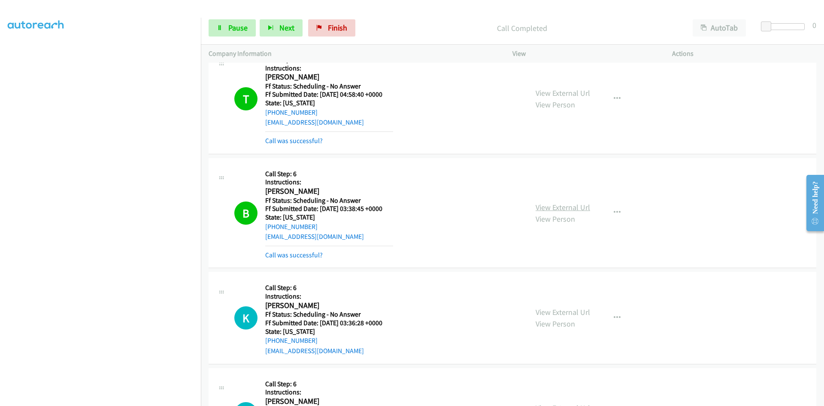
click at [582, 207] on link "View External Url" at bounding box center [563, 207] width 55 height 10
click at [298, 140] on link "Call was successful?" at bounding box center [294, 141] width 58 height 8
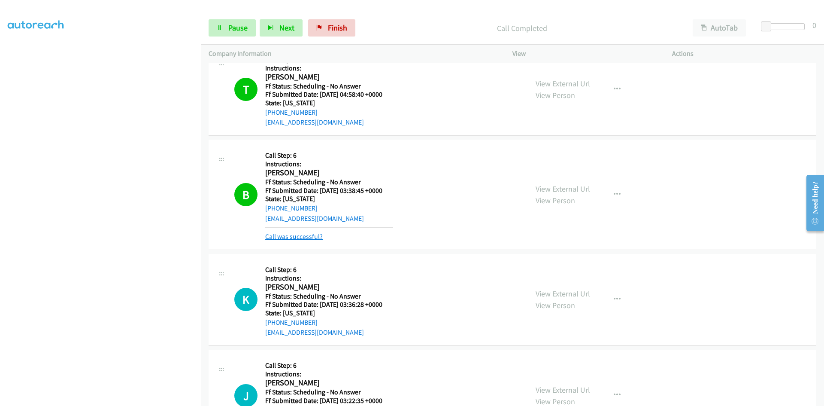
click at [294, 234] on link "Call was successful?" at bounding box center [294, 236] width 58 height 8
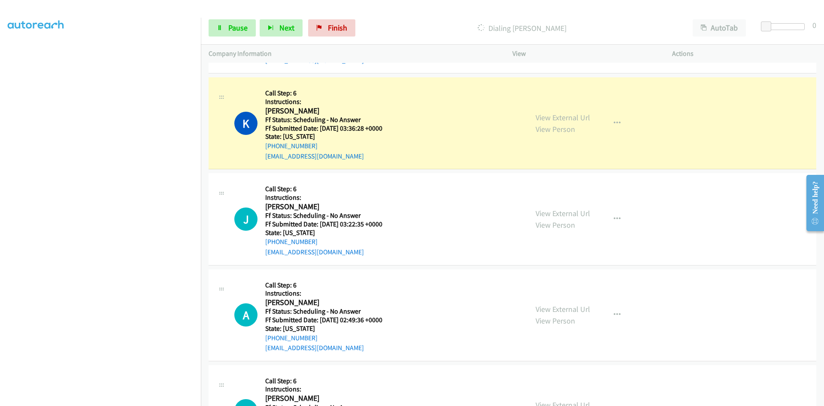
scroll to position [1073, 0]
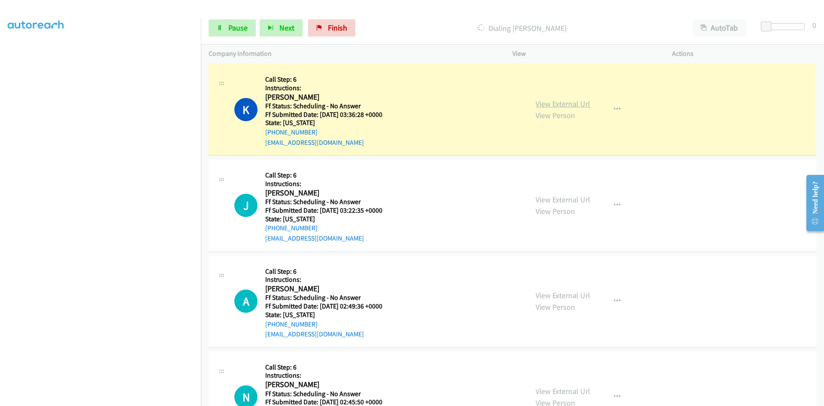
click at [580, 106] on link "View External Url" at bounding box center [563, 104] width 55 height 10
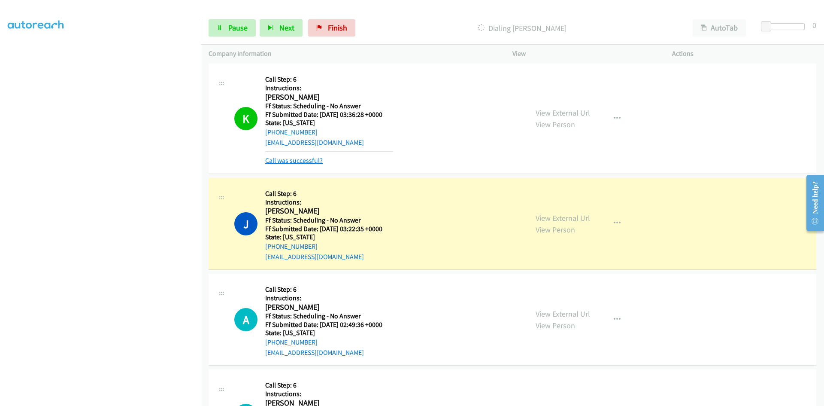
click at [307, 156] on link "Call was successful?" at bounding box center [294, 160] width 58 height 8
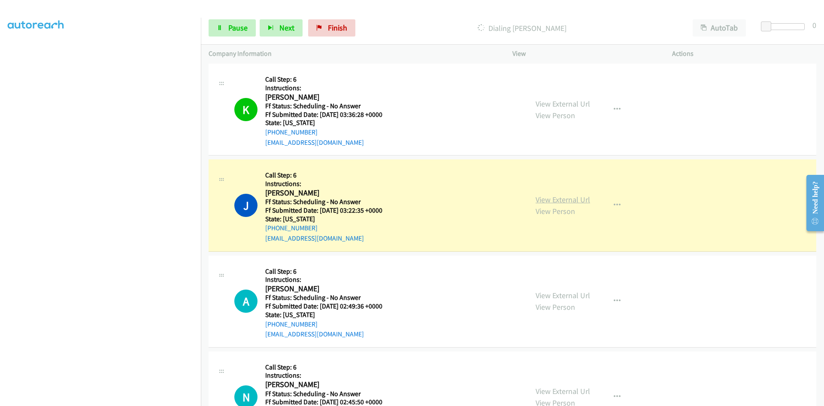
click at [580, 200] on link "View External Url" at bounding box center [563, 200] width 55 height 10
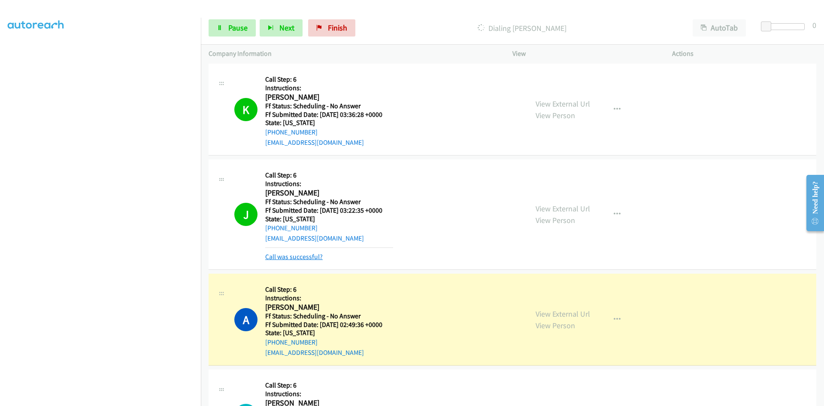
click at [313, 260] on link "Call was successful?" at bounding box center [294, 256] width 58 height 8
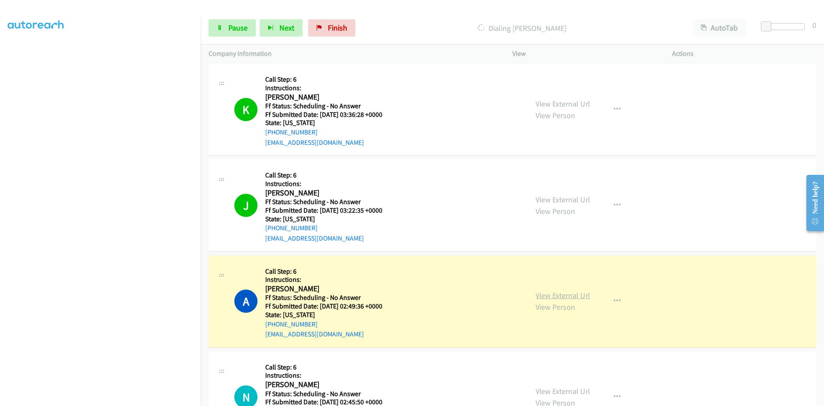
click at [578, 297] on link "View External Url" at bounding box center [563, 295] width 55 height 10
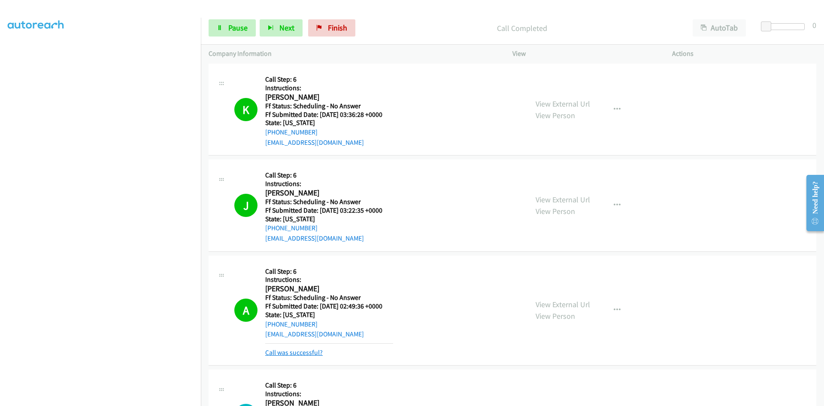
click at [294, 356] on link "Call was successful?" at bounding box center [294, 352] width 58 height 8
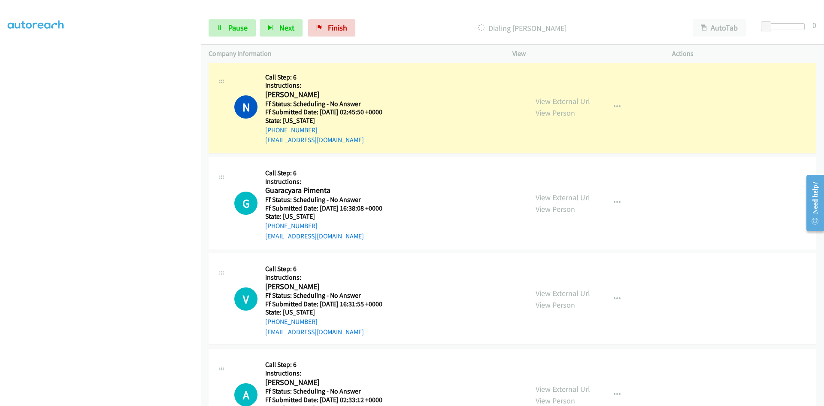
scroll to position [1374, 0]
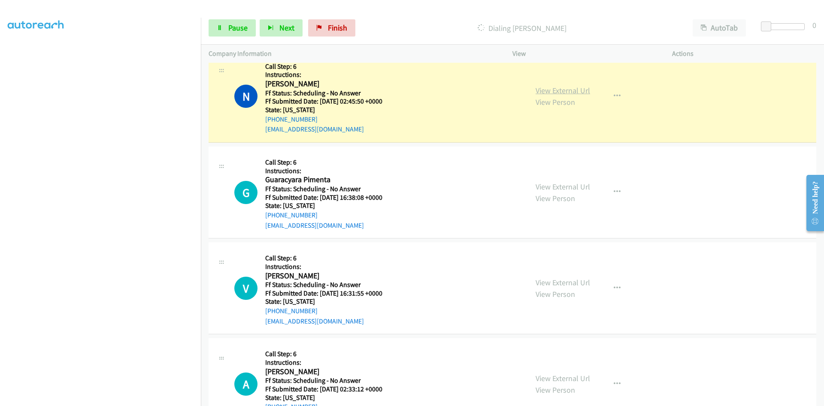
click at [557, 92] on link "View External Url" at bounding box center [563, 90] width 55 height 10
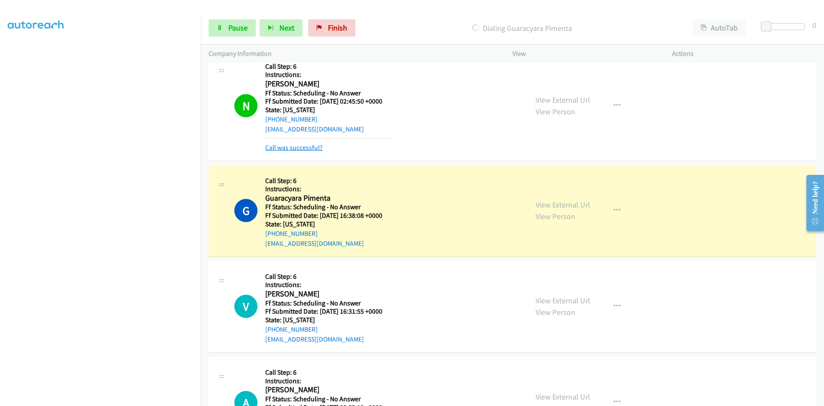
click at [310, 146] on link "Call was successful?" at bounding box center [294, 147] width 58 height 8
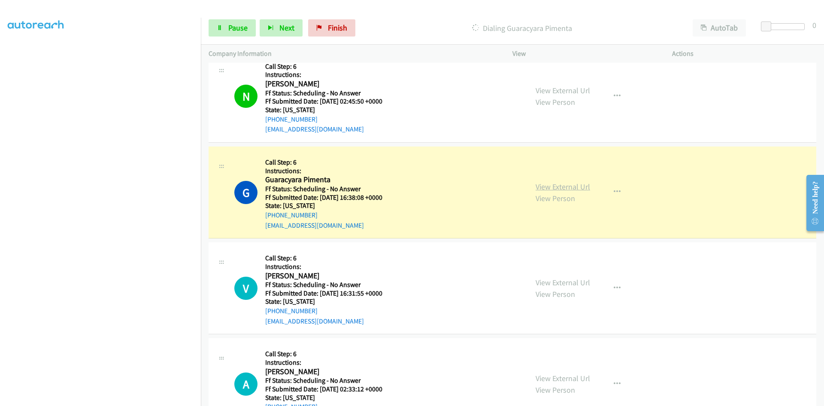
click at [551, 189] on link "View External Url" at bounding box center [563, 187] width 55 height 10
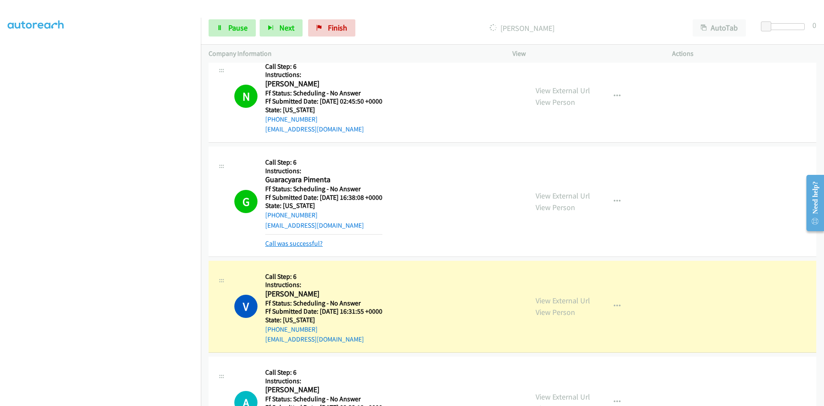
click at [312, 241] on link "Call was successful?" at bounding box center [294, 243] width 58 height 8
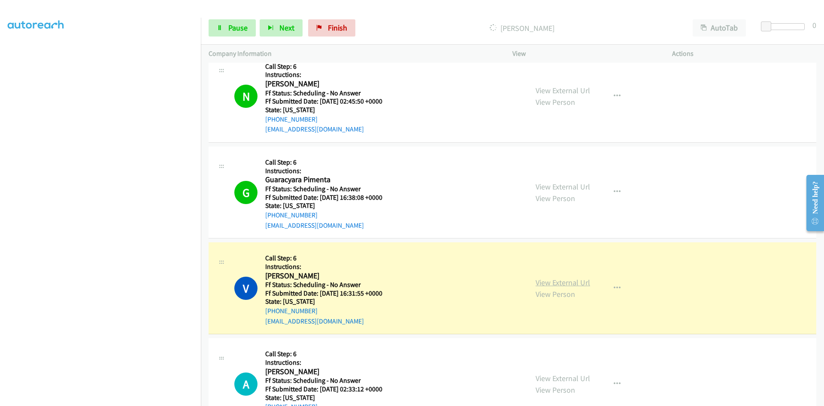
click at [556, 284] on link "View External Url" at bounding box center [563, 282] width 55 height 10
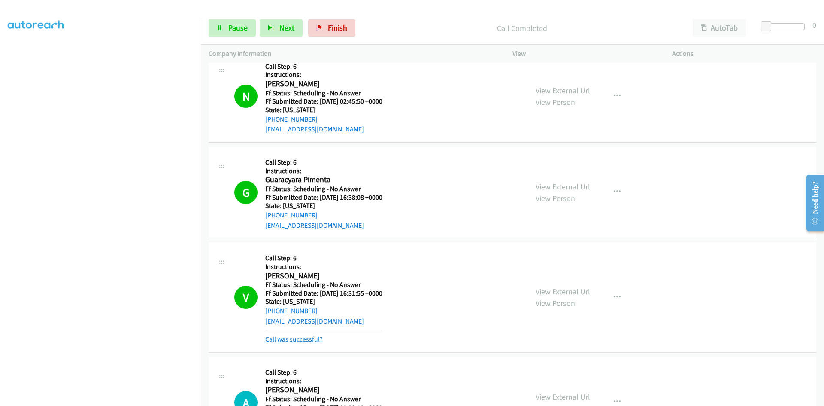
click at [278, 341] on link "Call was successful?" at bounding box center [294, 339] width 58 height 8
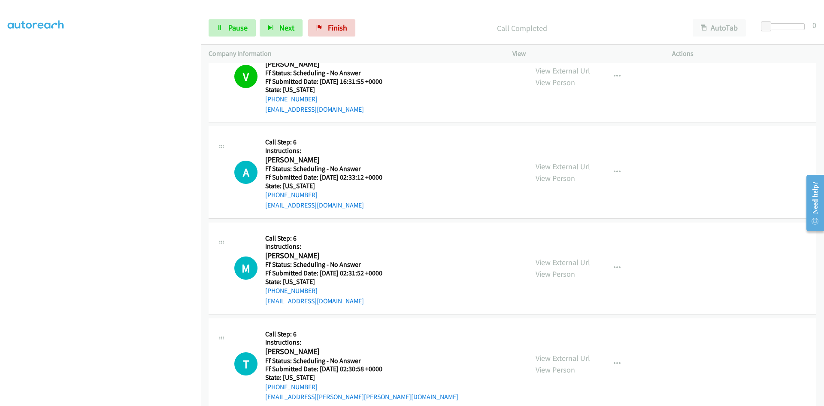
scroll to position [1632, 0]
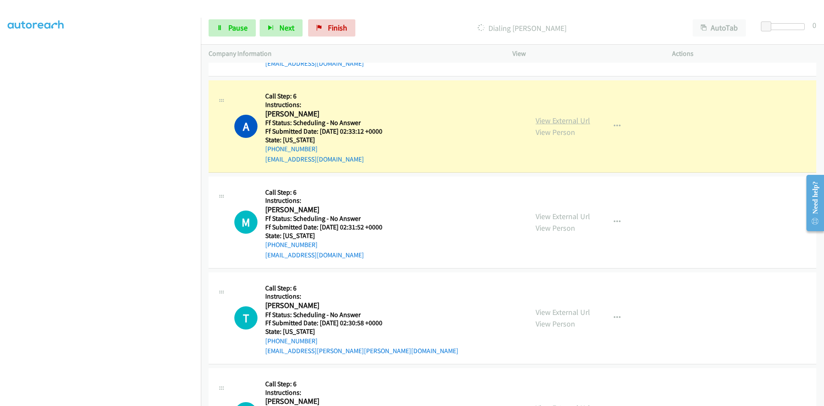
click at [569, 117] on link "View External Url" at bounding box center [563, 121] width 55 height 10
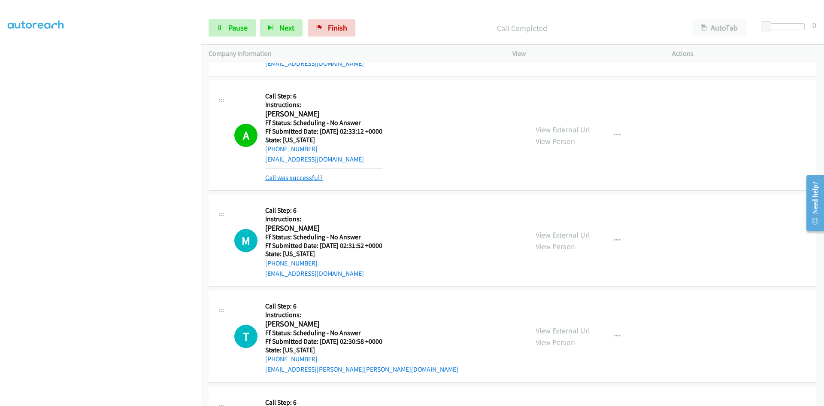
click at [305, 178] on link "Call was successful?" at bounding box center [294, 177] width 58 height 8
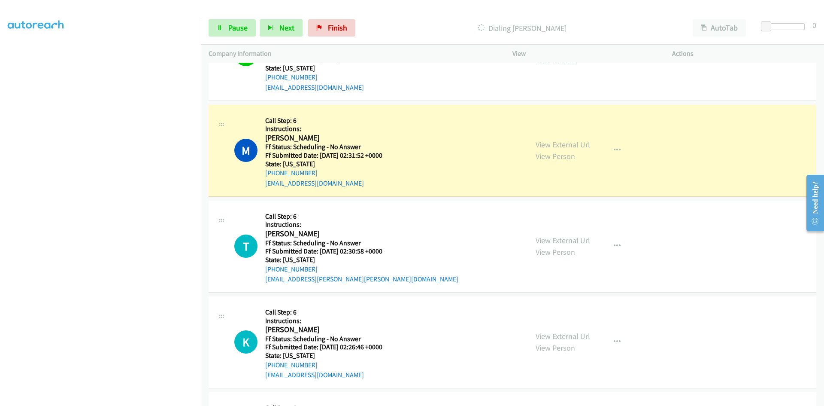
scroll to position [1718, 0]
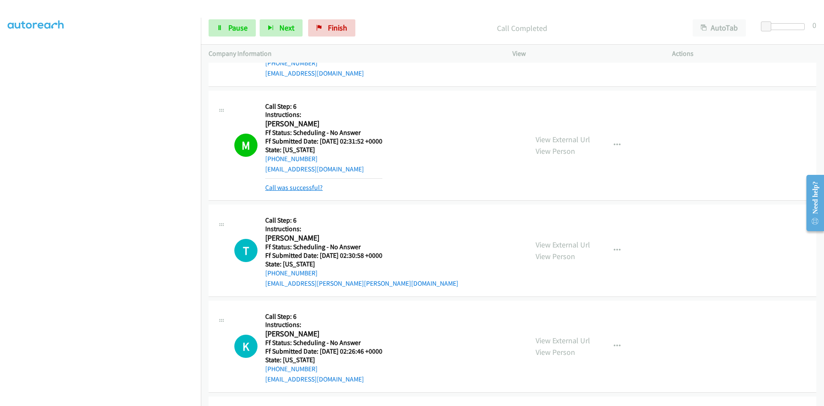
click at [280, 190] on link "Call was successful?" at bounding box center [294, 187] width 58 height 8
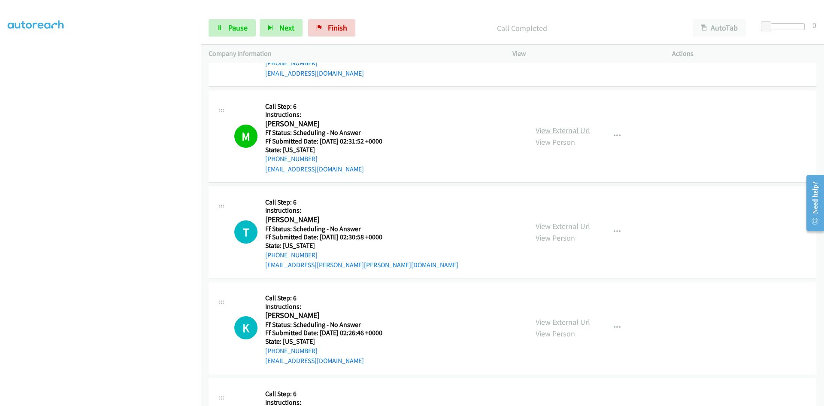
click at [582, 131] on link "View External Url" at bounding box center [563, 130] width 55 height 10
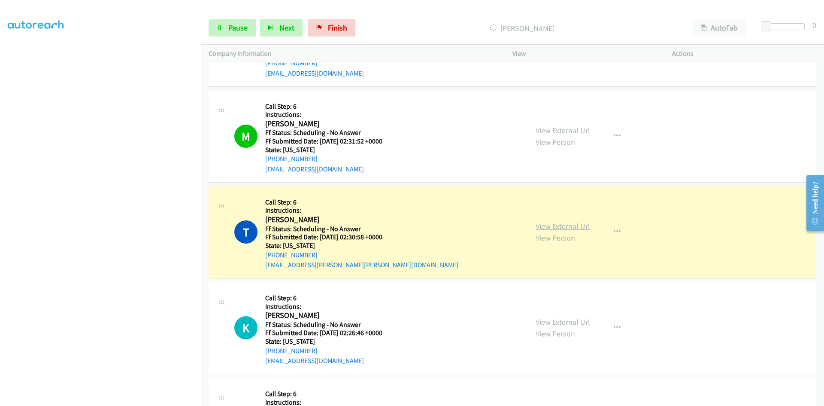
click at [562, 225] on link "View External Url" at bounding box center [563, 226] width 55 height 10
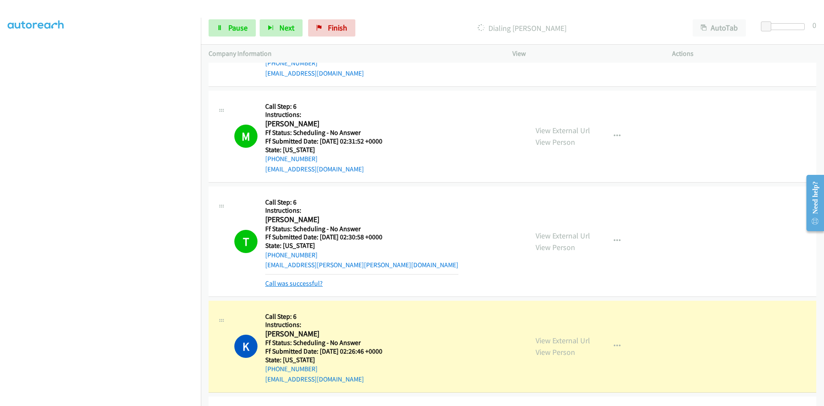
click at [295, 284] on link "Call was successful?" at bounding box center [294, 283] width 58 height 8
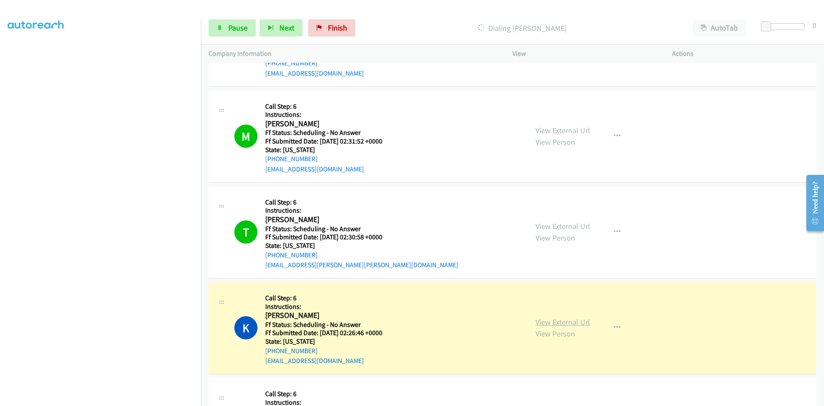
click at [578, 322] on link "View External Url" at bounding box center [563, 322] width 55 height 10
click at [240, 29] on span "Pause" at bounding box center [237, 28] width 19 height 10
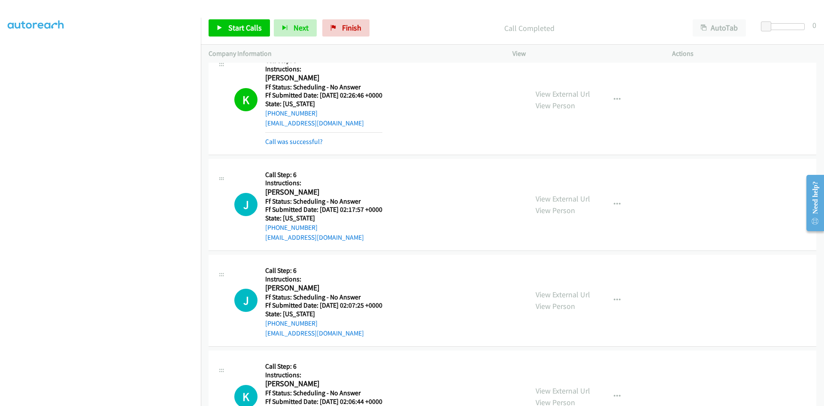
scroll to position [1975, 0]
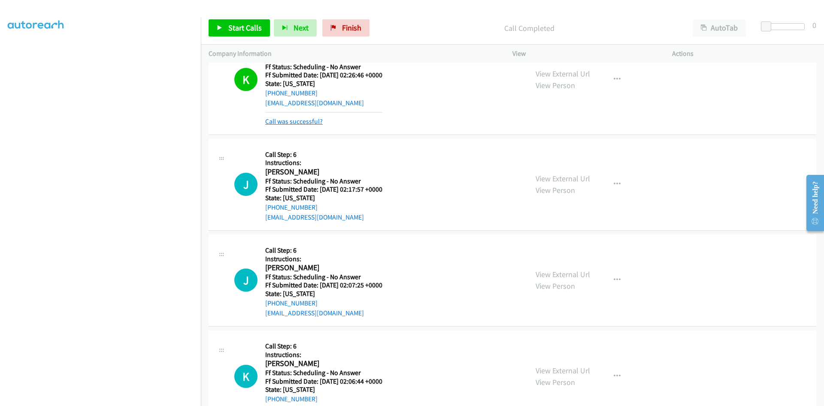
click at [285, 125] on link "Call was successful?" at bounding box center [294, 121] width 58 height 8
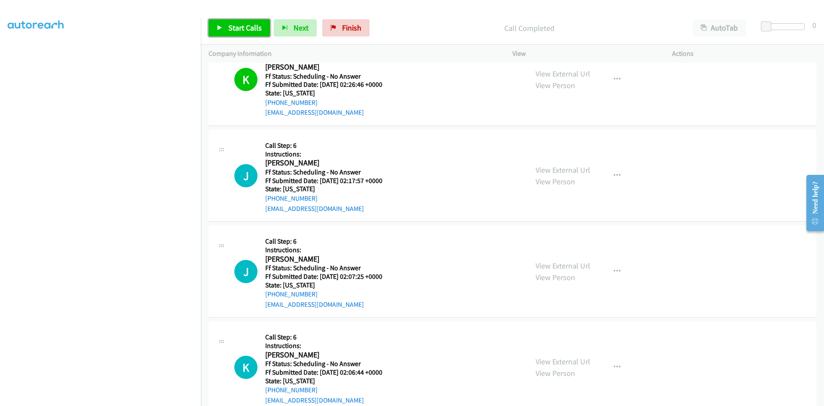
click at [249, 29] on span "Start Calls" at bounding box center [244, 28] width 33 height 10
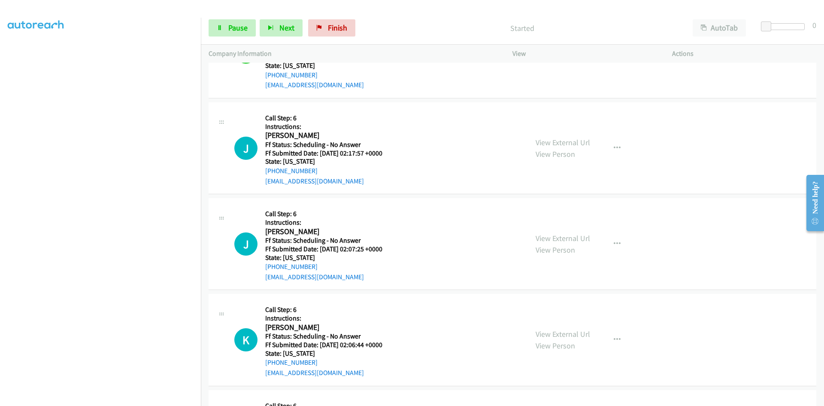
scroll to position [2009, 0]
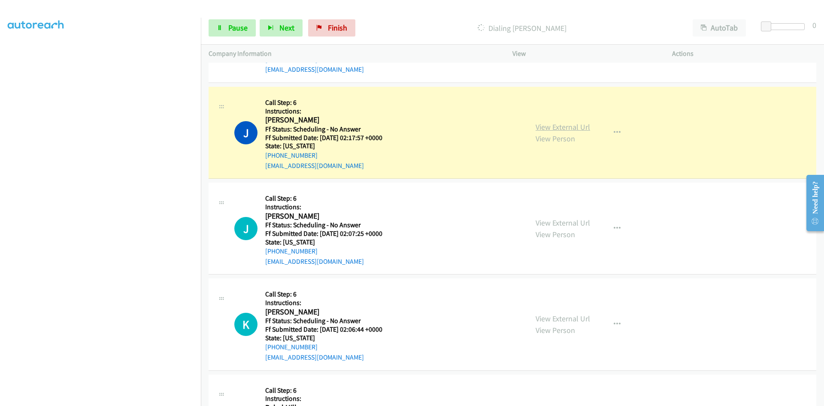
click at [558, 130] on link "View External Url" at bounding box center [563, 127] width 55 height 10
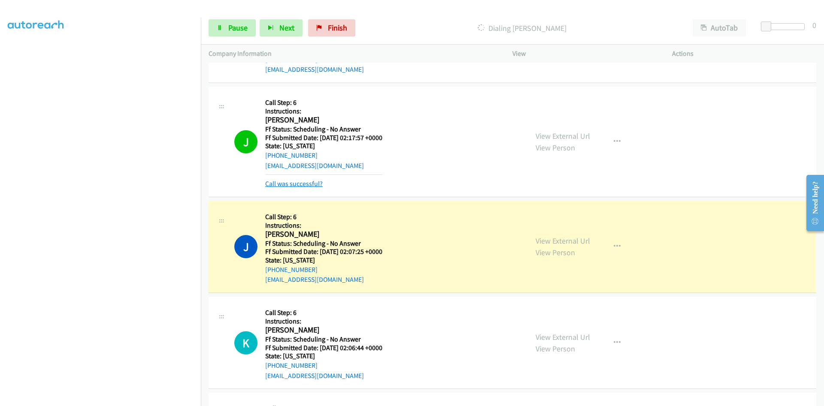
click at [313, 182] on link "Call was successful?" at bounding box center [294, 183] width 58 height 8
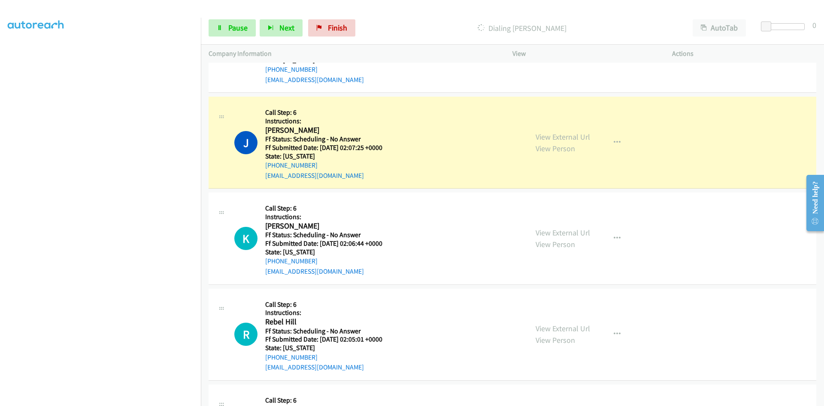
scroll to position [2137, 0]
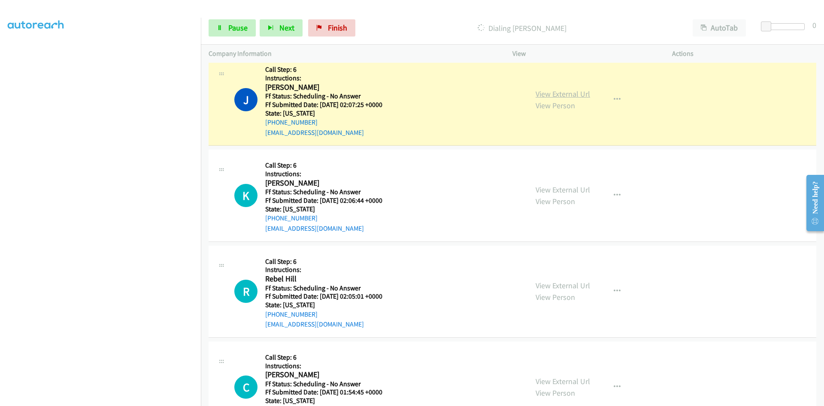
click at [548, 89] on link "View External Url" at bounding box center [563, 94] width 55 height 10
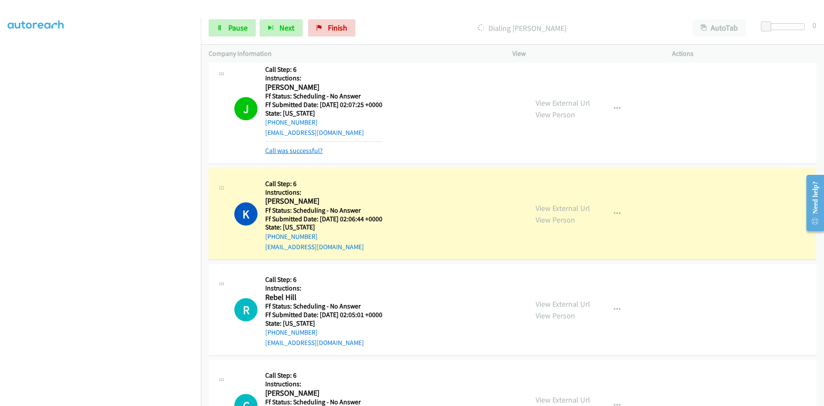
click at [307, 149] on link "Call was successful?" at bounding box center [294, 150] width 58 height 8
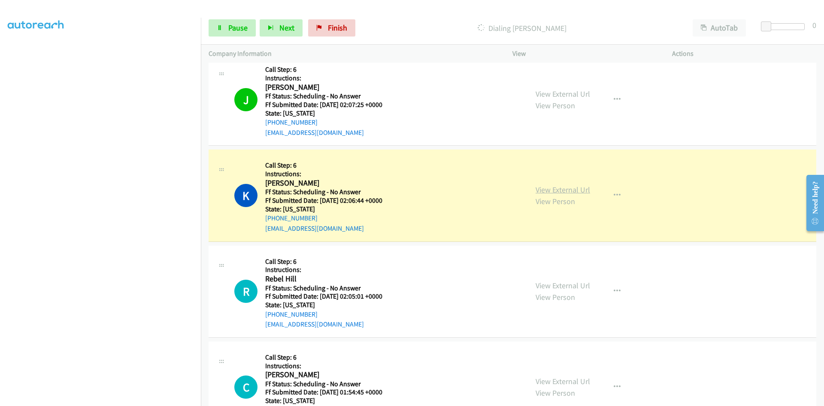
click at [554, 191] on link "View External Url" at bounding box center [563, 190] width 55 height 10
click at [248, 28] on link "Pause" at bounding box center [232, 27] width 47 height 17
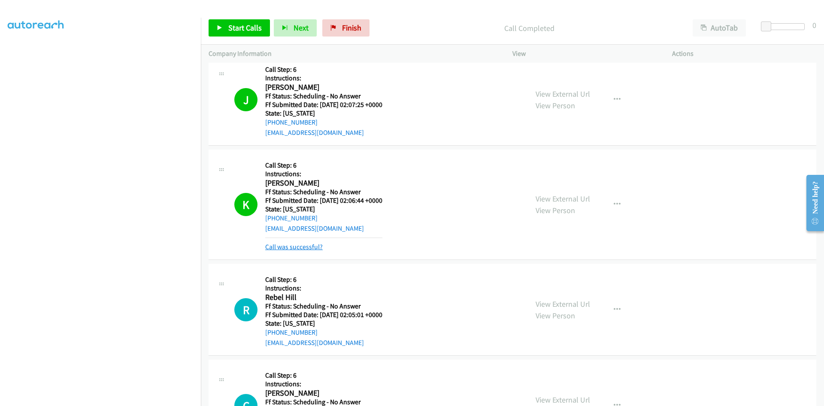
click at [294, 247] on link "Call was successful?" at bounding box center [294, 247] width 58 height 8
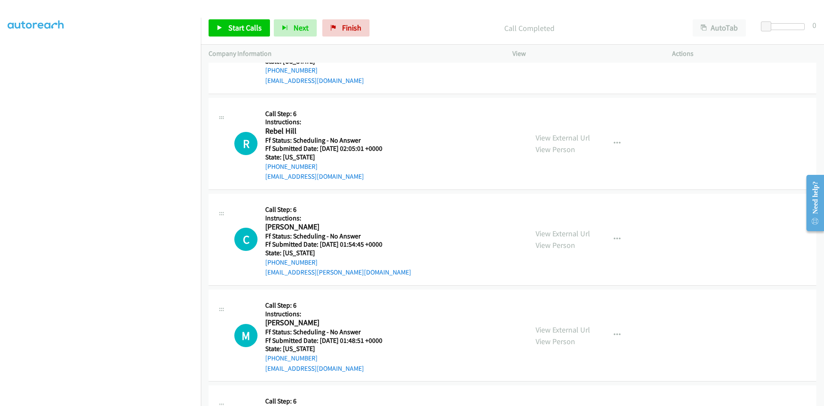
scroll to position [2309, 0]
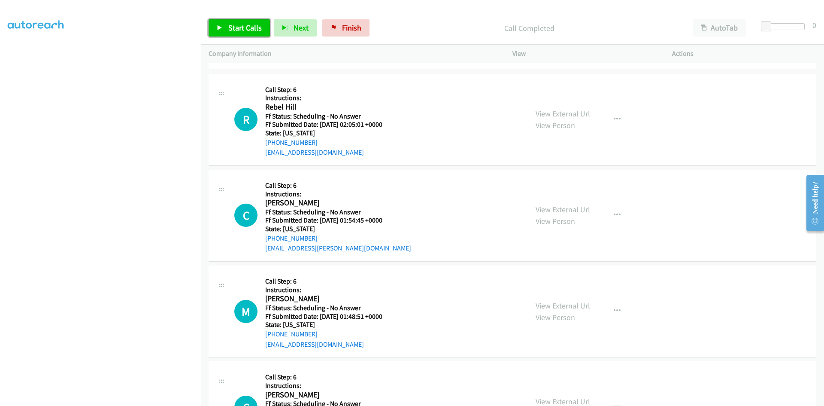
click at [238, 27] on span "Start Calls" at bounding box center [244, 28] width 33 height 10
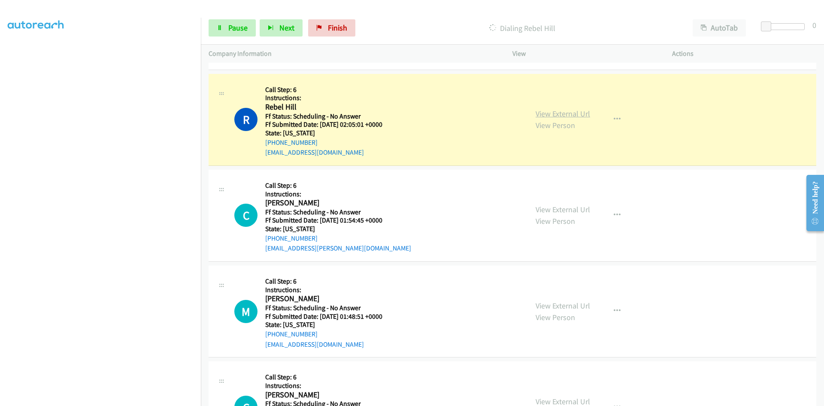
click at [581, 116] on link "View External Url" at bounding box center [563, 114] width 55 height 10
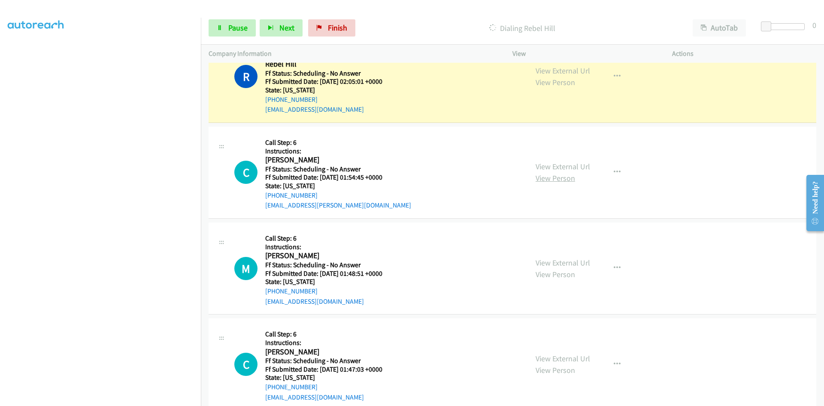
scroll to position [2395, 0]
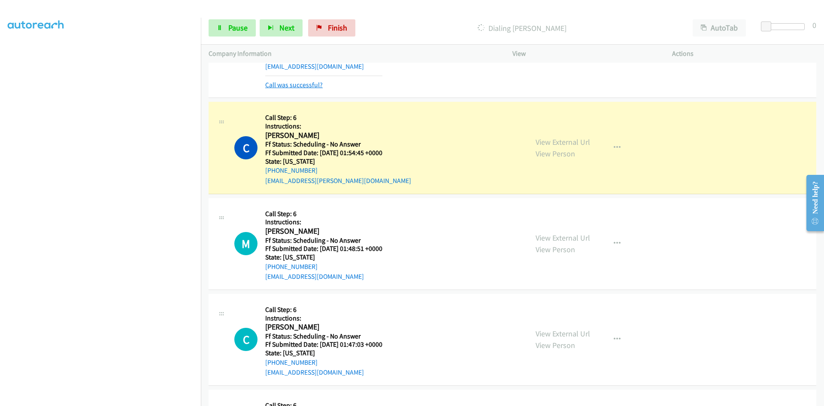
click at [292, 85] on link "Call was successful?" at bounding box center [294, 85] width 58 height 8
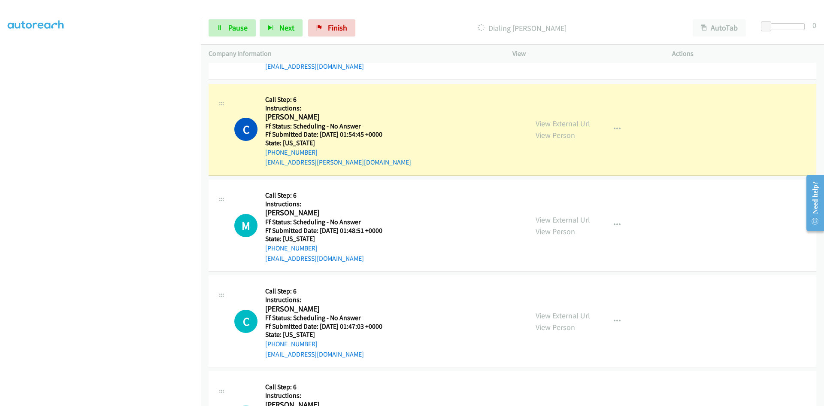
click at [575, 125] on link "View External Url" at bounding box center [563, 124] width 55 height 10
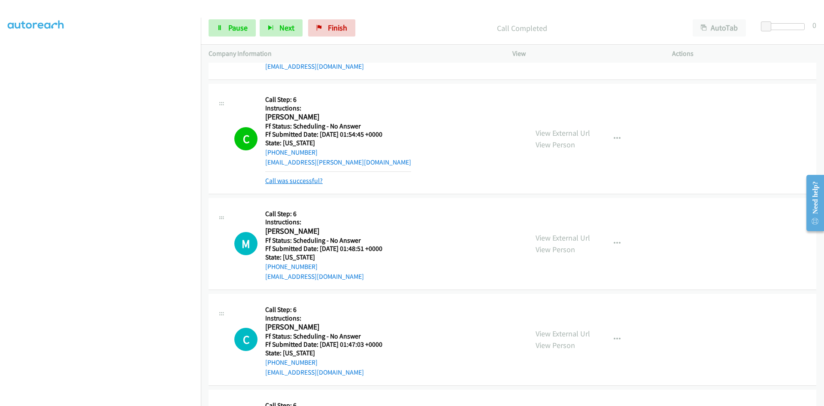
click at [279, 183] on link "Call was successful?" at bounding box center [294, 180] width 58 height 8
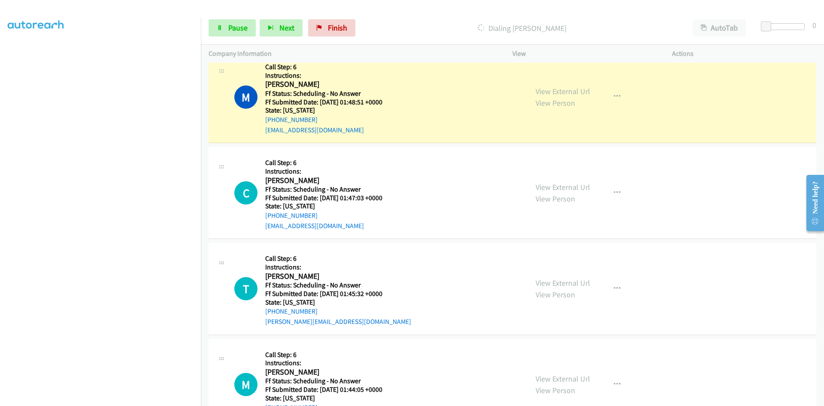
scroll to position [2524, 0]
click at [569, 92] on link "View External Url" at bounding box center [563, 91] width 55 height 10
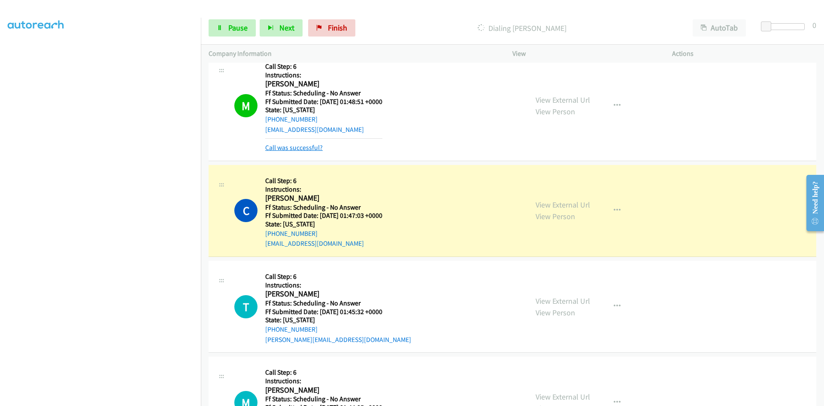
click at [298, 147] on link "Call was successful?" at bounding box center [294, 147] width 58 height 8
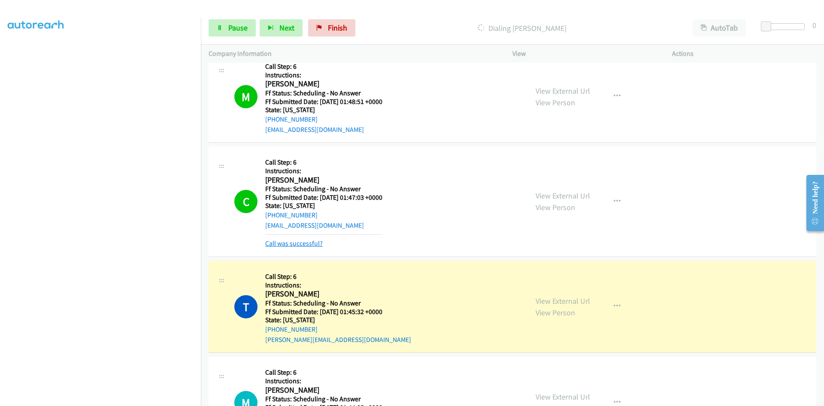
click at [317, 243] on link "Call was successful?" at bounding box center [294, 243] width 58 height 8
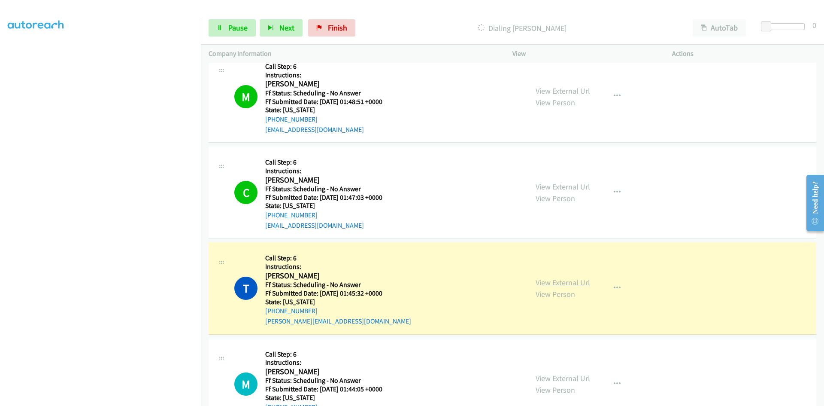
click at [543, 280] on link "View External Url" at bounding box center [563, 282] width 55 height 10
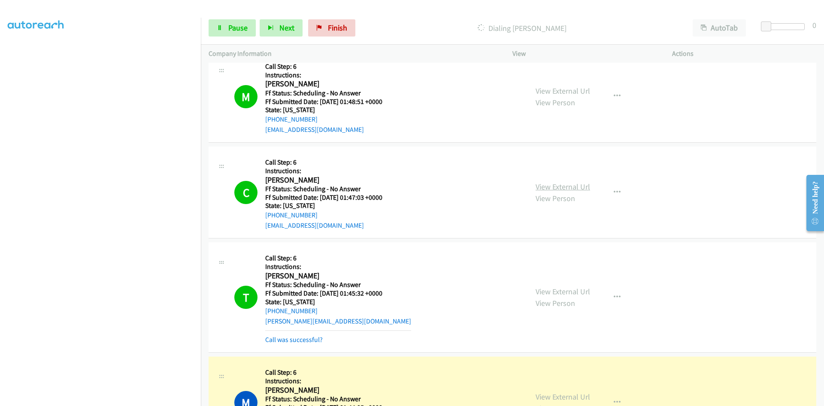
click at [578, 186] on link "View External Url" at bounding box center [563, 187] width 55 height 10
click at [298, 340] on link "Call was successful?" at bounding box center [294, 339] width 58 height 8
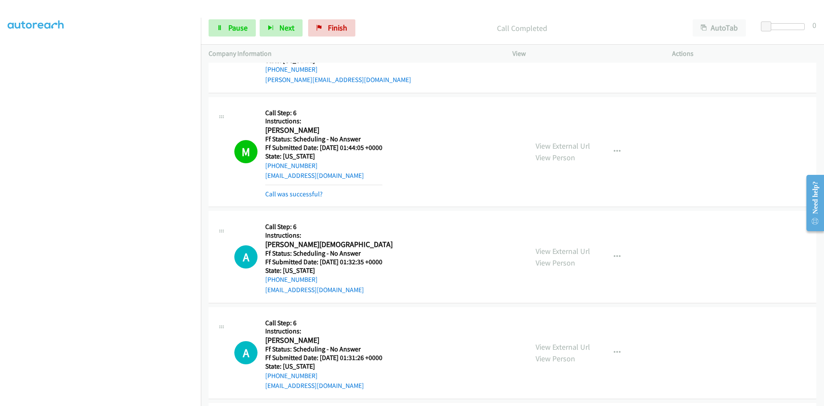
scroll to position [2782, 0]
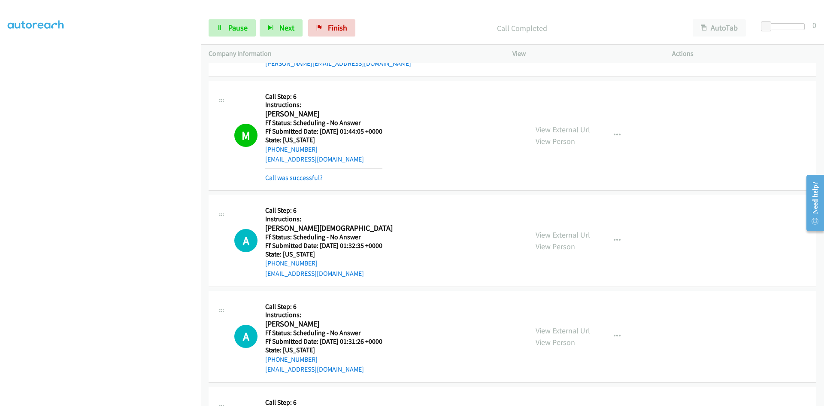
click at [560, 130] on link "View External Url" at bounding box center [563, 130] width 55 height 10
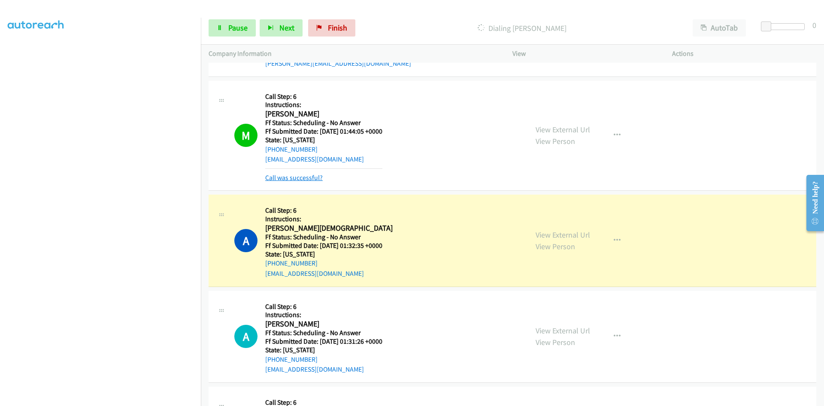
click at [294, 178] on link "Call was successful?" at bounding box center [294, 177] width 58 height 8
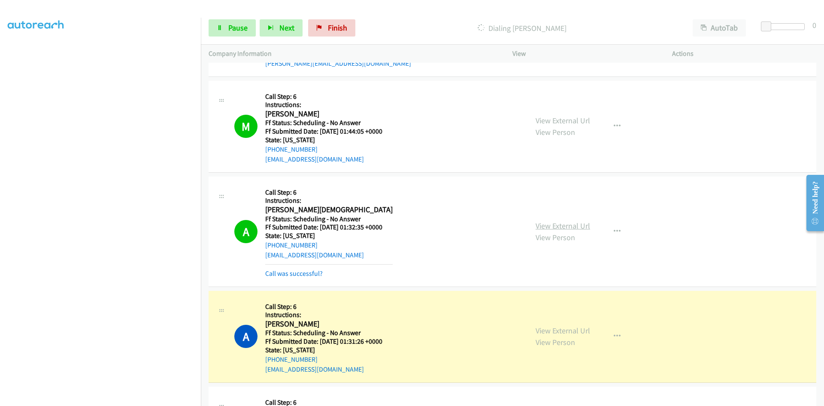
click at [553, 222] on link "View External Url" at bounding box center [563, 226] width 55 height 10
click at [575, 328] on link "View External Url" at bounding box center [563, 330] width 55 height 10
click at [314, 274] on link "Call was successful?" at bounding box center [294, 273] width 58 height 8
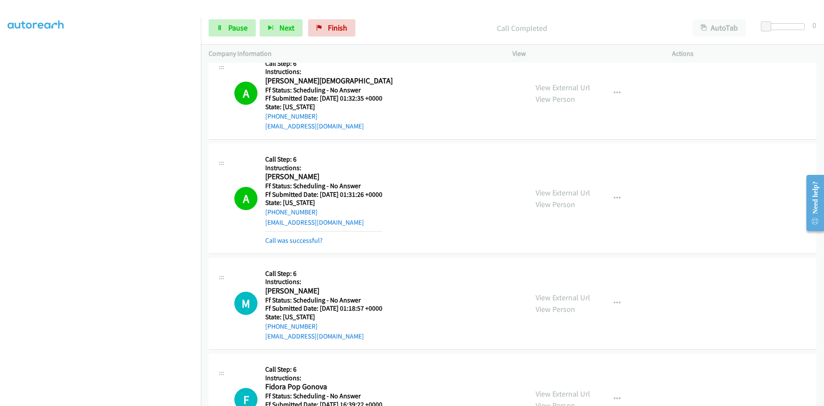
scroll to position [2953, 0]
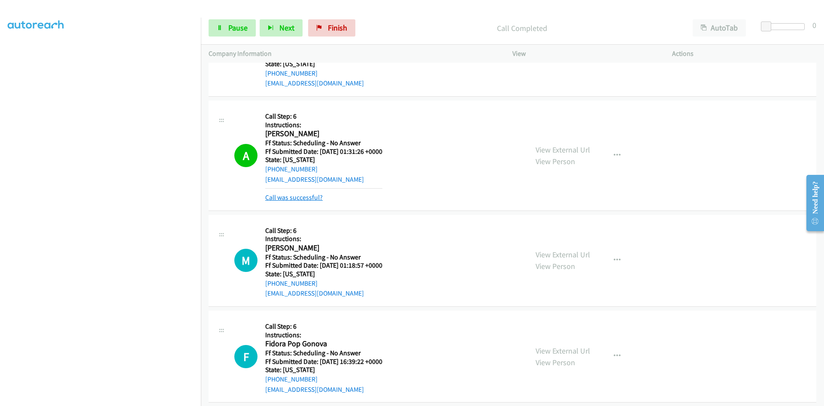
click at [313, 201] on link "Call was successful?" at bounding box center [294, 197] width 58 height 8
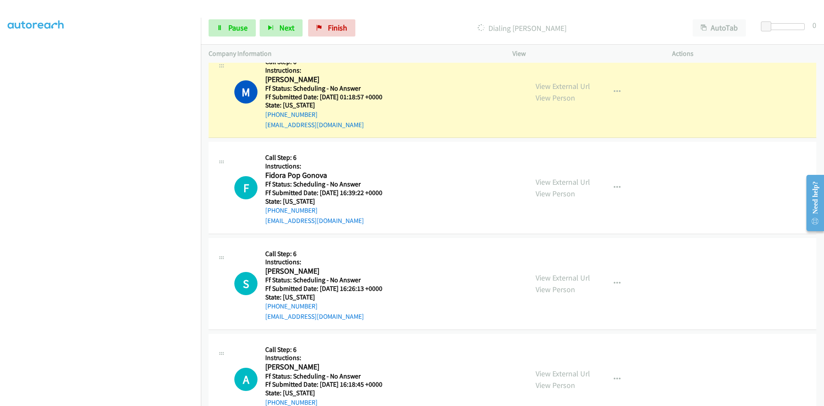
scroll to position [3082, 0]
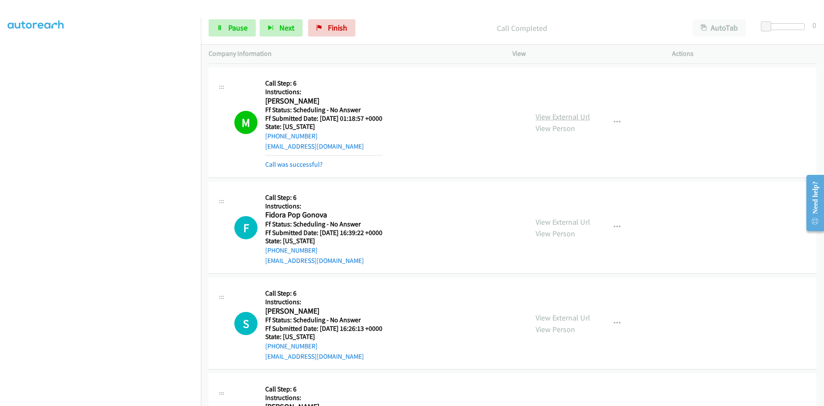
click at [584, 116] on link "View External Url" at bounding box center [563, 117] width 55 height 10
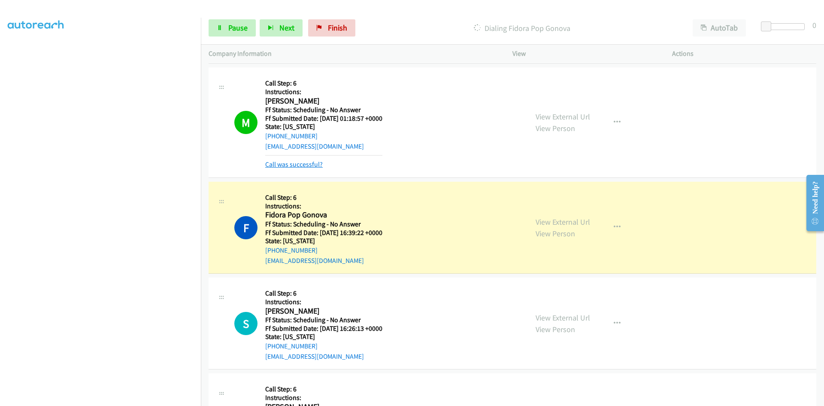
click at [286, 165] on link "Call was successful?" at bounding box center [294, 164] width 58 height 8
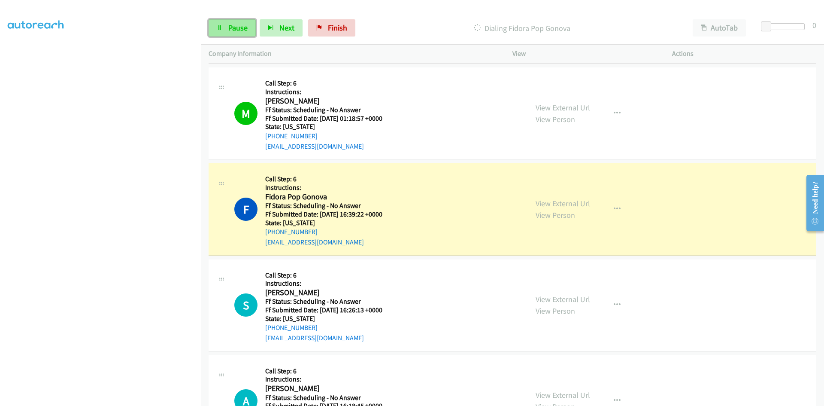
click at [230, 34] on link "Pause" at bounding box center [232, 27] width 47 height 17
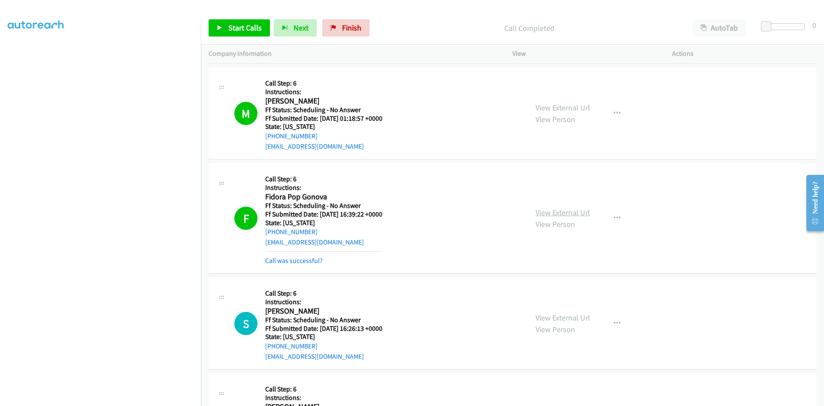
click at [575, 211] on link "View External Url" at bounding box center [563, 212] width 55 height 10
click at [295, 256] on link "Call was successful?" at bounding box center [294, 260] width 58 height 8
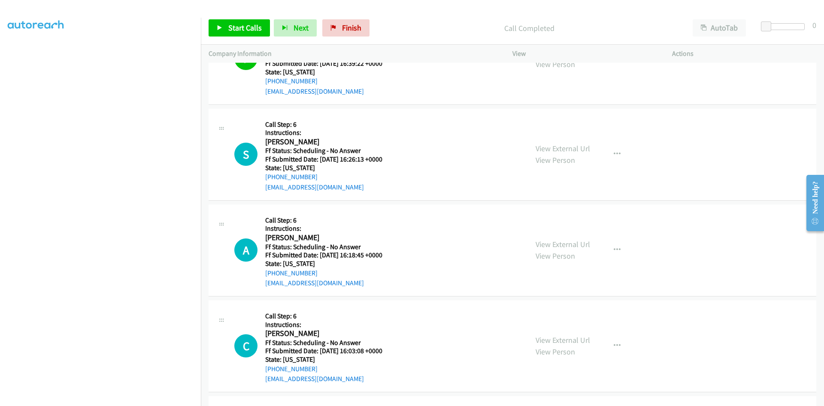
scroll to position [3254, 0]
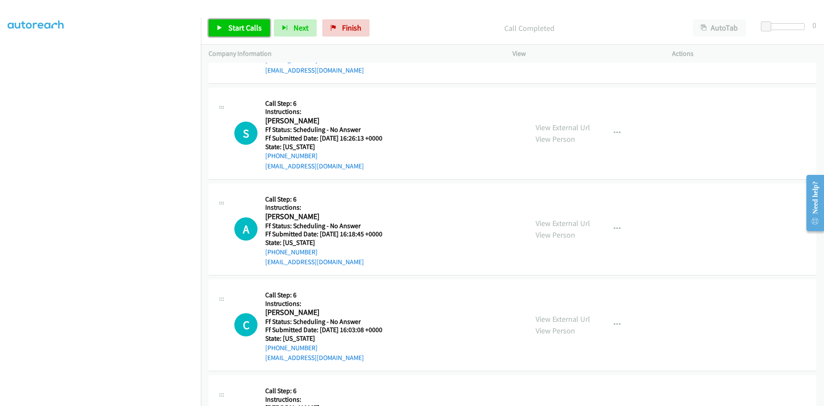
click at [242, 26] on span "Start Calls" at bounding box center [244, 28] width 33 height 10
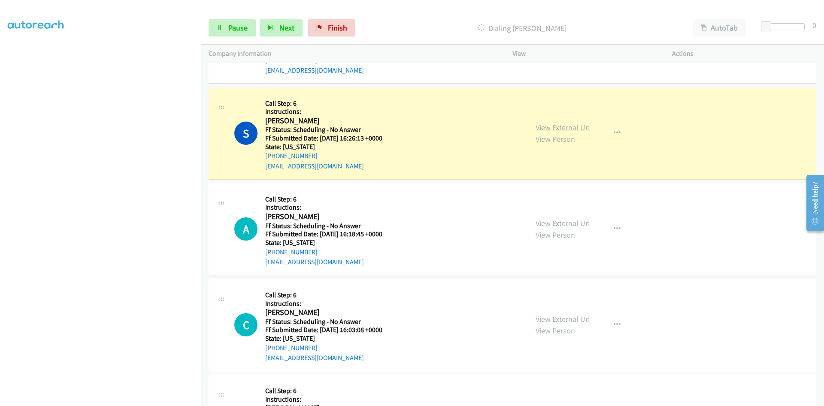
click at [585, 125] on link "View External Url" at bounding box center [563, 127] width 55 height 10
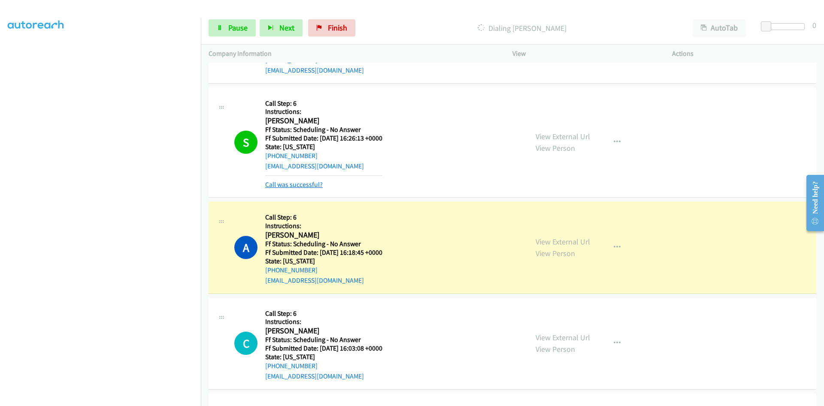
click at [318, 185] on link "Call was successful?" at bounding box center [294, 184] width 58 height 8
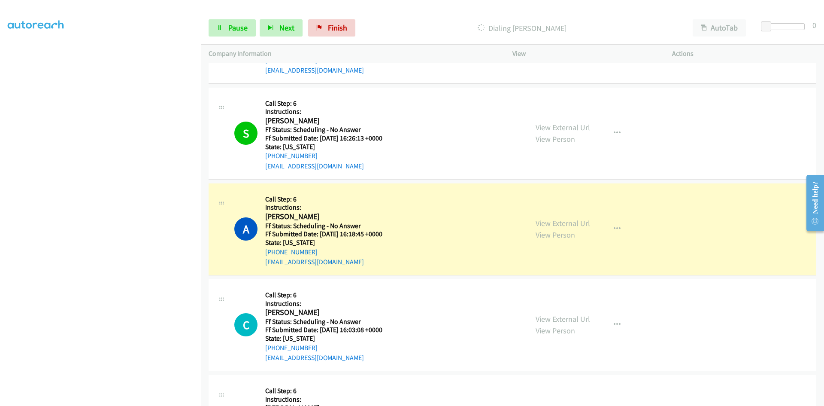
click at [575, 225] on div "View External Url View Person View External Url Email Schedule/Manage Callback …" at bounding box center [611, 229] width 167 height 76
click at [581, 222] on link "View External Url" at bounding box center [563, 223] width 55 height 10
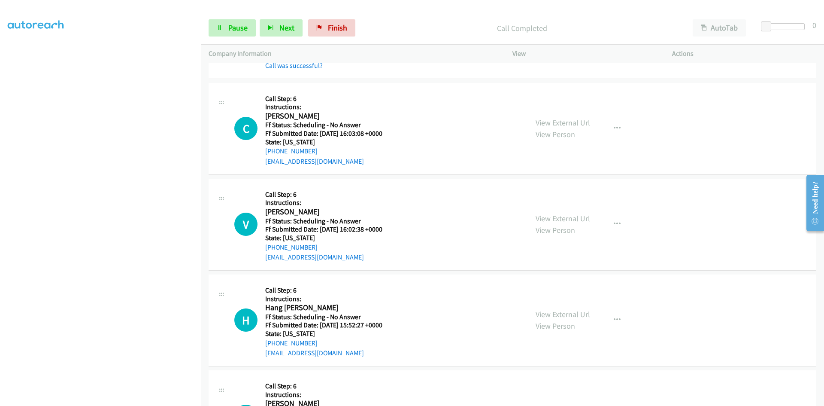
scroll to position [3487, 0]
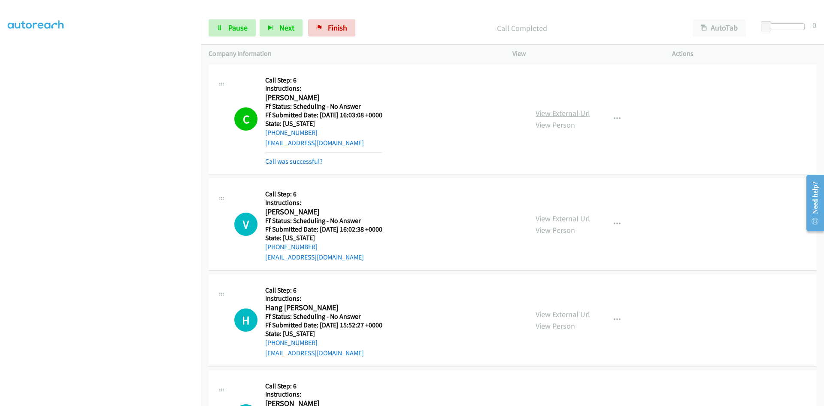
click at [572, 113] on link "View External Url" at bounding box center [563, 113] width 55 height 10
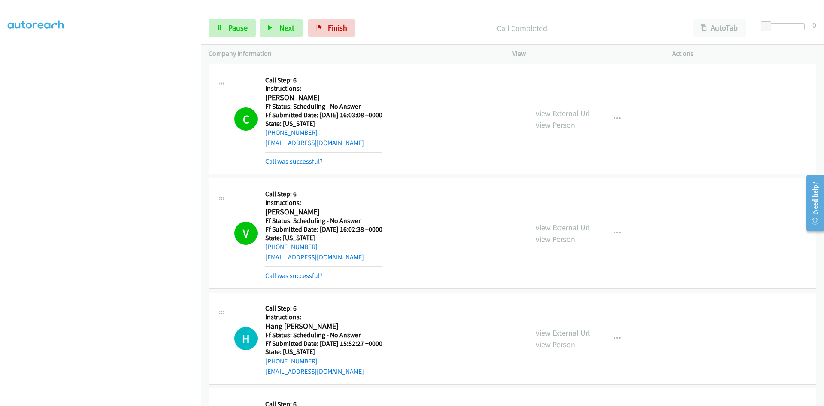
click at [569, 219] on div "View External Url View Person View External Url Email Schedule/Manage Callback …" at bounding box center [611, 233] width 167 height 94
click at [571, 230] on link "View External Url" at bounding box center [563, 227] width 55 height 10
click at [285, 163] on link "Call was successful?" at bounding box center [294, 161] width 58 height 8
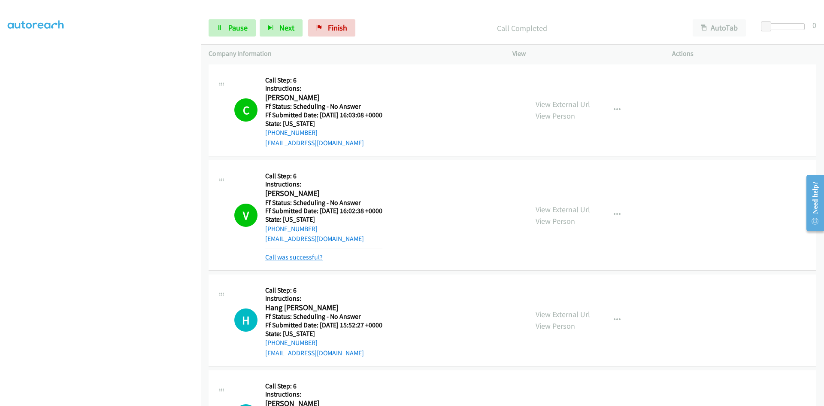
click at [293, 257] on link "Call was successful?" at bounding box center [294, 257] width 58 height 8
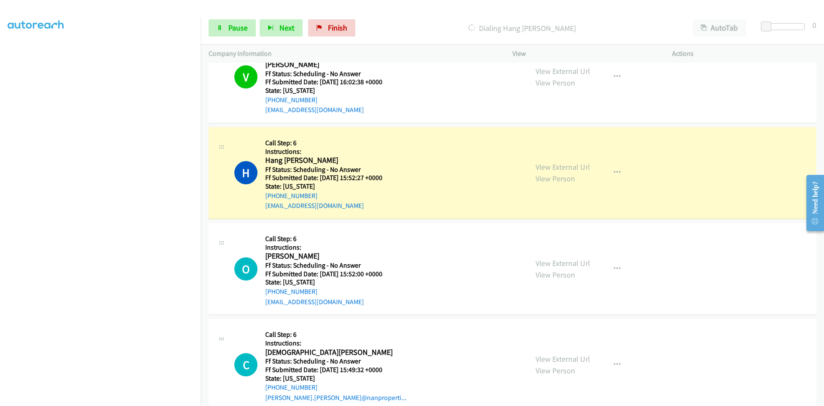
scroll to position [3659, 0]
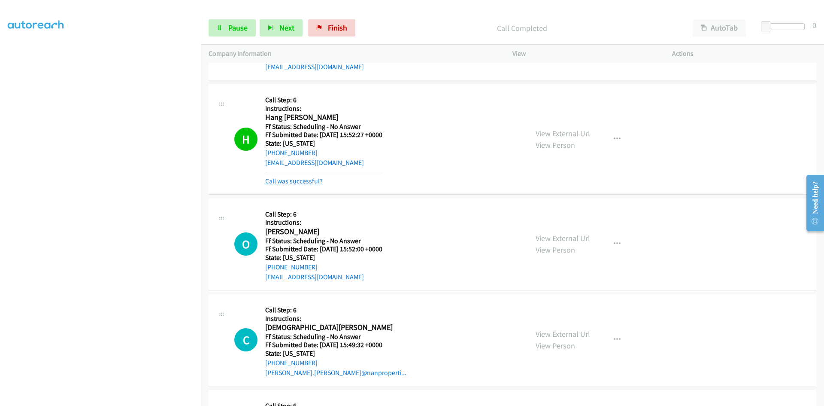
click at [293, 180] on link "Call was successful?" at bounding box center [294, 181] width 58 height 8
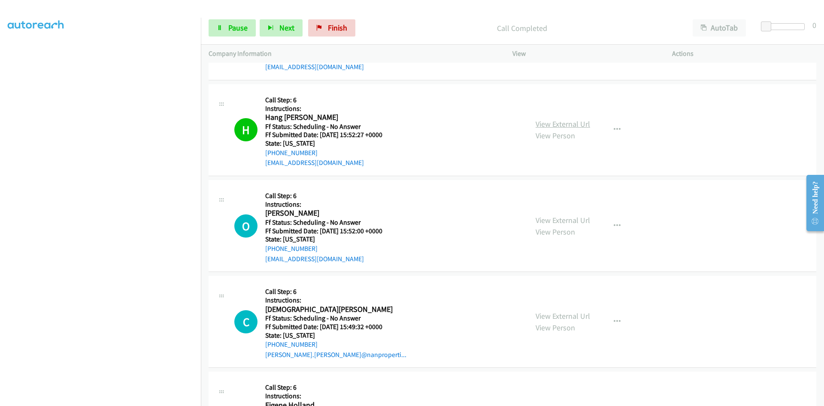
click at [572, 123] on link "View External Url" at bounding box center [563, 124] width 55 height 10
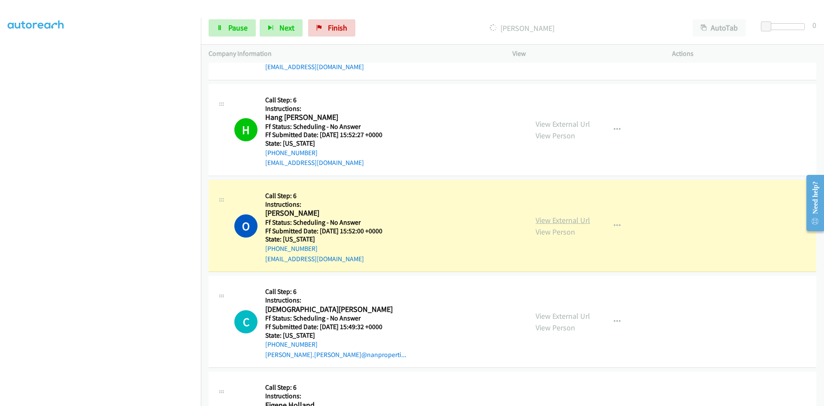
click at [584, 221] on link "View External Url" at bounding box center [563, 220] width 55 height 10
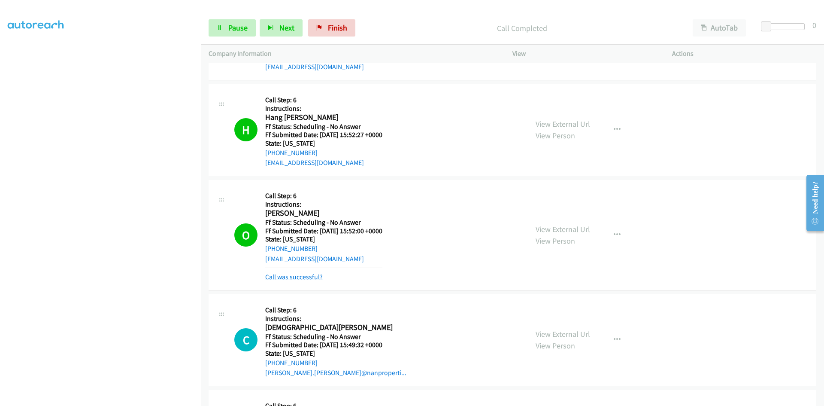
click at [313, 280] on link "Call was successful?" at bounding box center [294, 277] width 58 height 8
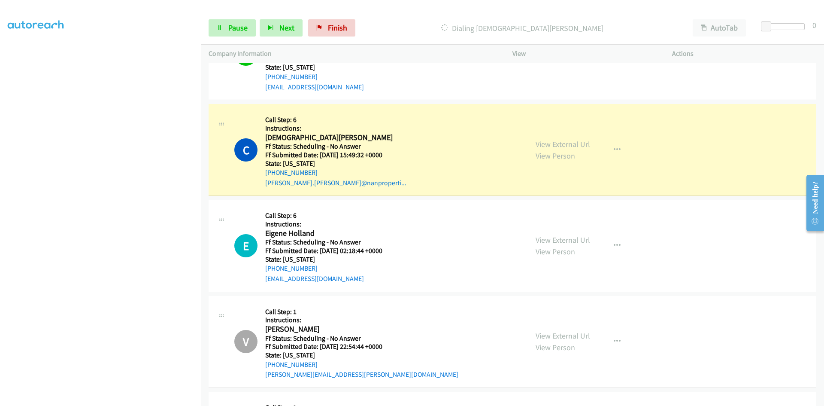
scroll to position [3873, 0]
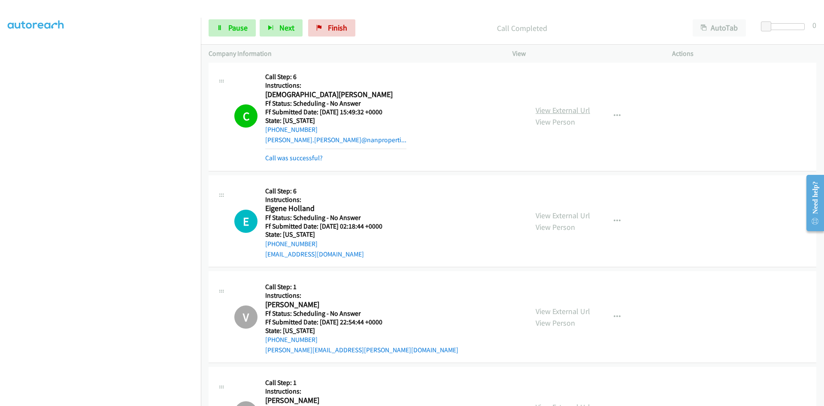
click at [558, 113] on link "View External Url" at bounding box center [563, 110] width 55 height 10
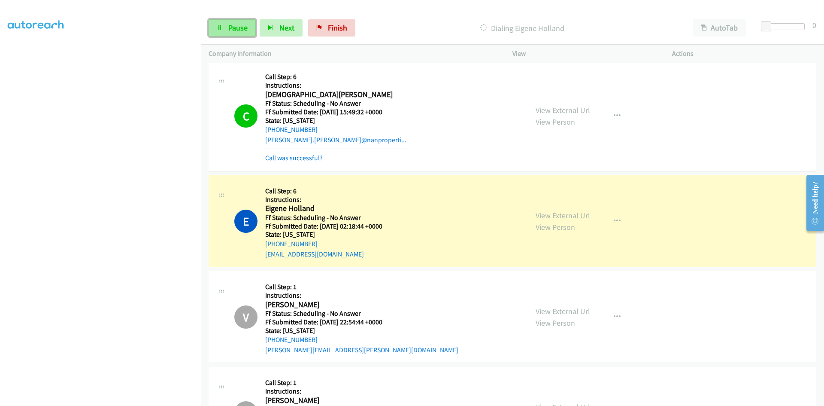
click at [240, 22] on link "Pause" at bounding box center [232, 27] width 47 height 17
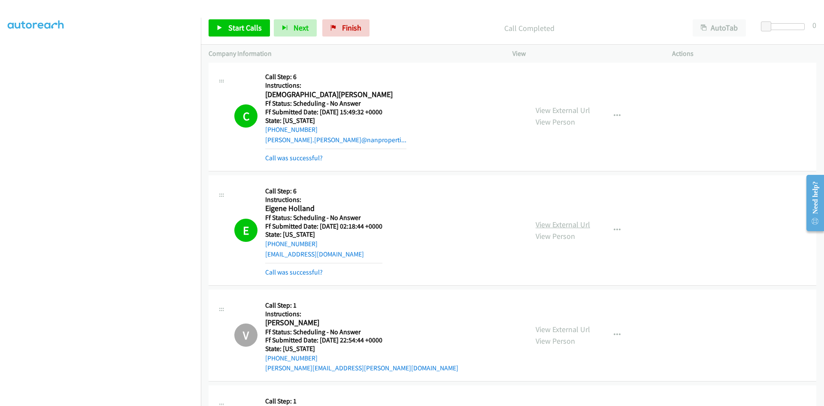
click at [574, 220] on link "View External Url" at bounding box center [563, 224] width 55 height 10
click at [306, 271] on link "Call was successful?" at bounding box center [294, 272] width 58 height 8
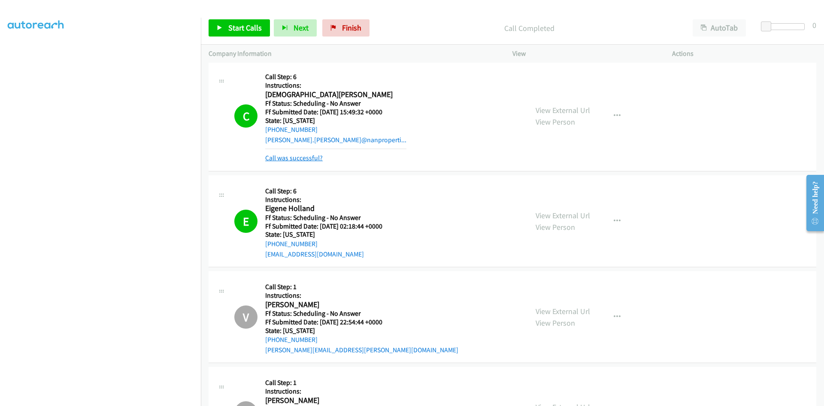
click at [318, 158] on link "Call was successful?" at bounding box center [294, 158] width 58 height 8
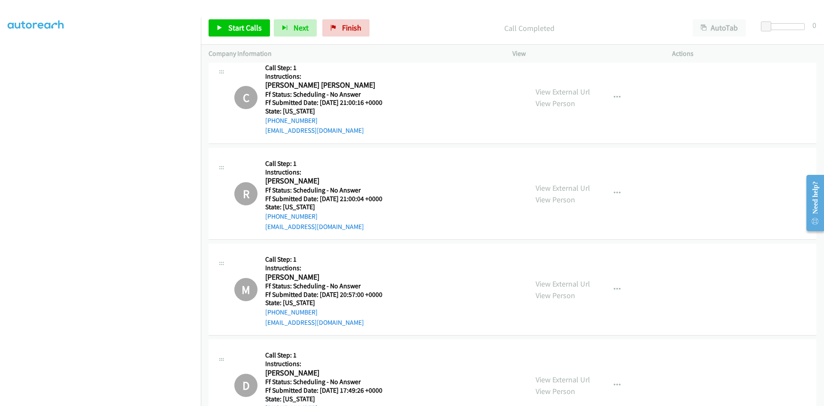
scroll to position [5849, 0]
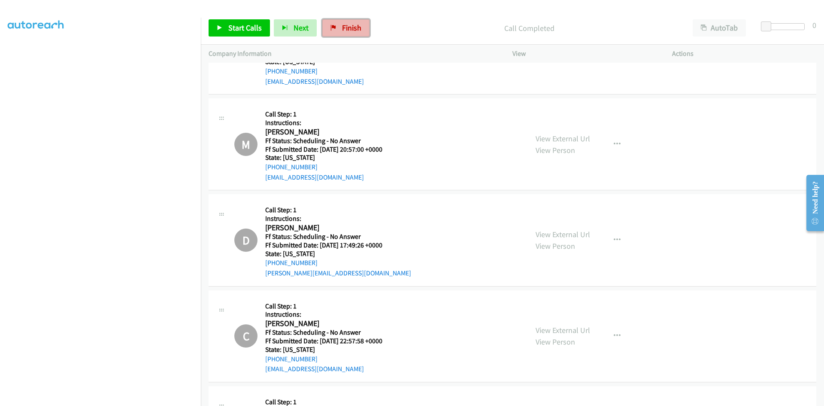
click at [342, 27] on span "Finish" at bounding box center [351, 28] width 19 height 10
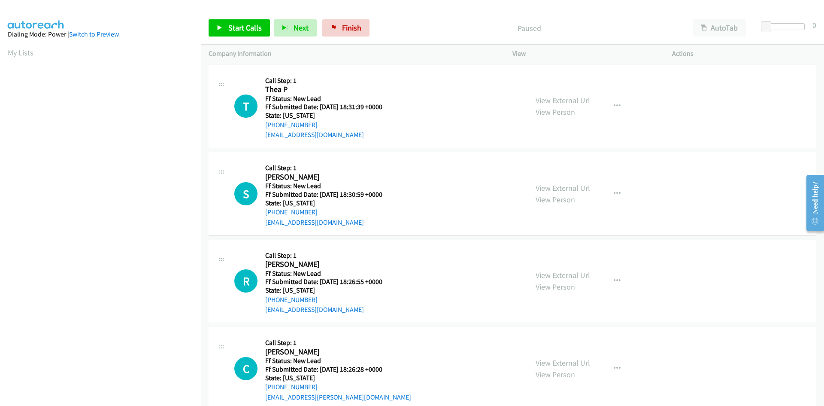
click at [439, 32] on p "Paused" at bounding box center [529, 28] width 296 height 12
click at [245, 25] on span "Start Calls" at bounding box center [244, 28] width 33 height 10
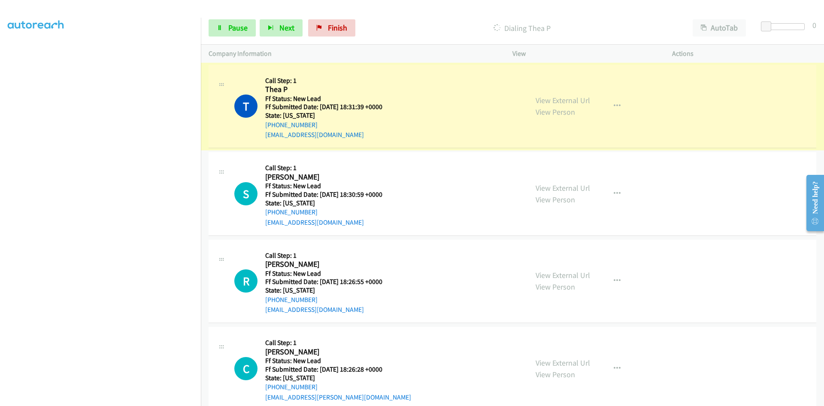
click at [561, 103] on link "View External Url" at bounding box center [563, 100] width 55 height 10
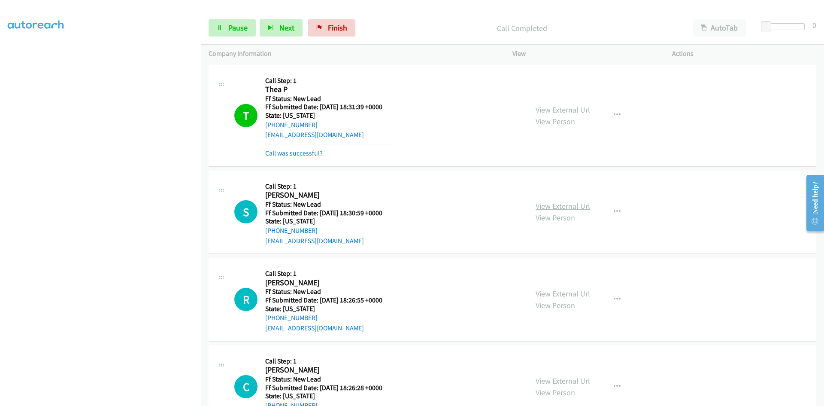
click at [581, 205] on link "View External Url" at bounding box center [563, 206] width 55 height 10
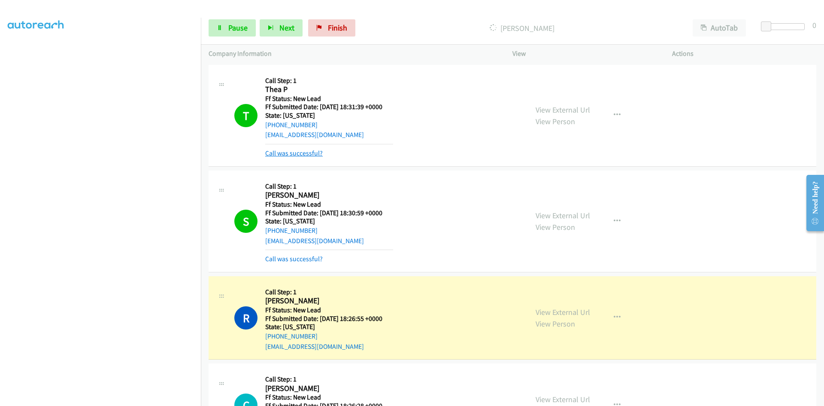
click at [301, 155] on link "Call was successful?" at bounding box center [294, 153] width 58 height 8
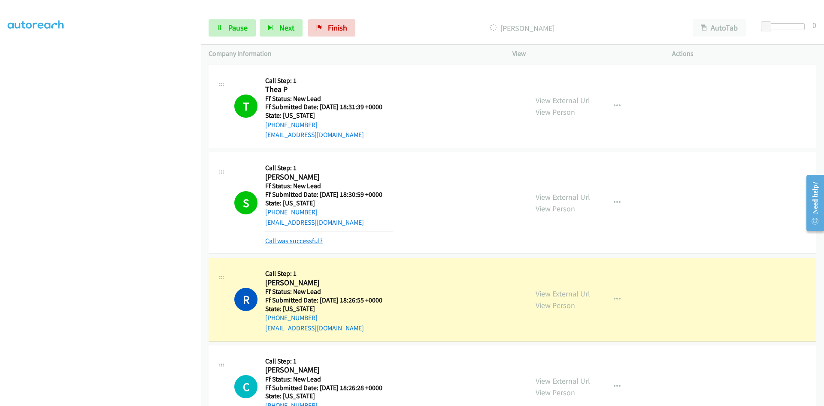
click at [284, 241] on link "Call was successful?" at bounding box center [294, 241] width 58 height 8
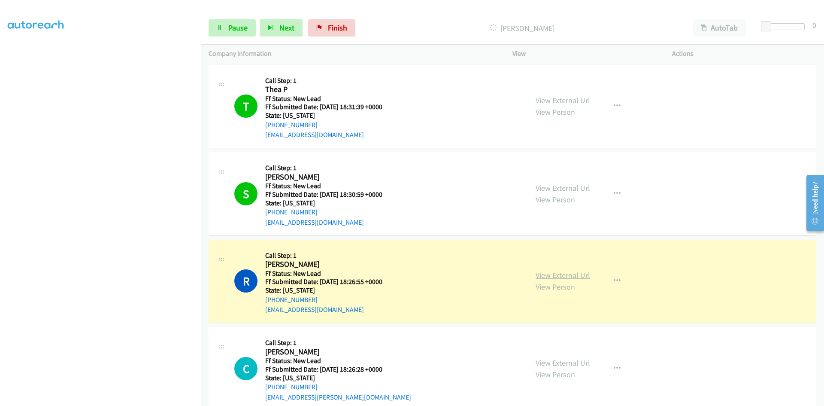
click at [554, 274] on link "View External Url" at bounding box center [563, 275] width 55 height 10
click at [223, 27] on link "Pause" at bounding box center [232, 27] width 47 height 17
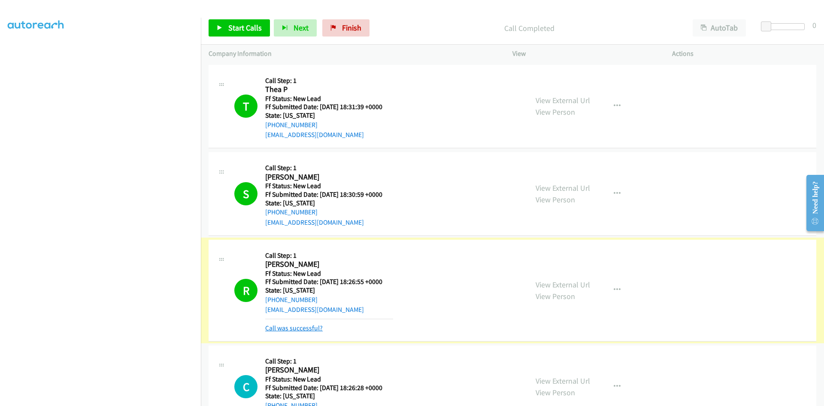
click at [318, 329] on link "Call was successful?" at bounding box center [294, 328] width 58 height 8
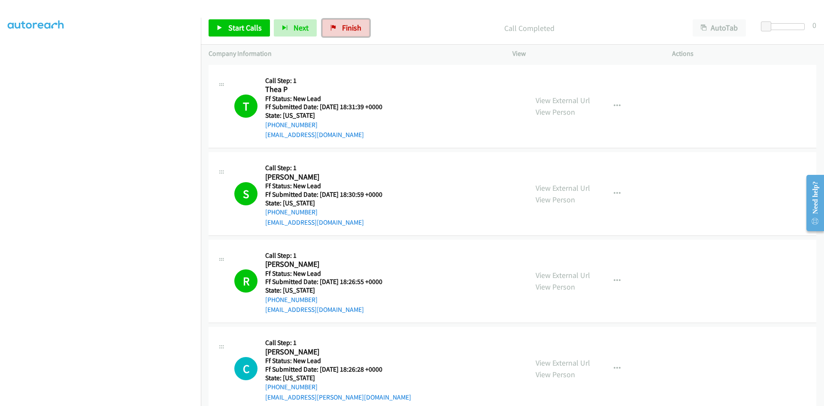
drag, startPoint x: 359, startPoint y: 26, endPoint x: 442, endPoint y: 43, distance: 84.5
click at [359, 26] on link "Finish" at bounding box center [345, 27] width 47 height 17
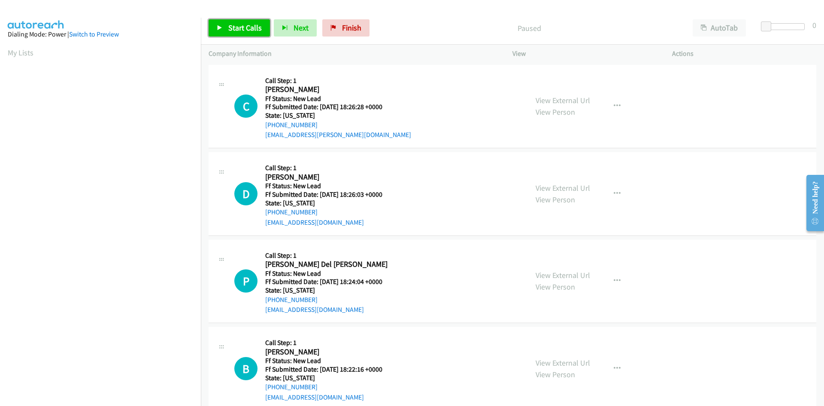
click at [249, 27] on span "Start Calls" at bounding box center [244, 28] width 33 height 10
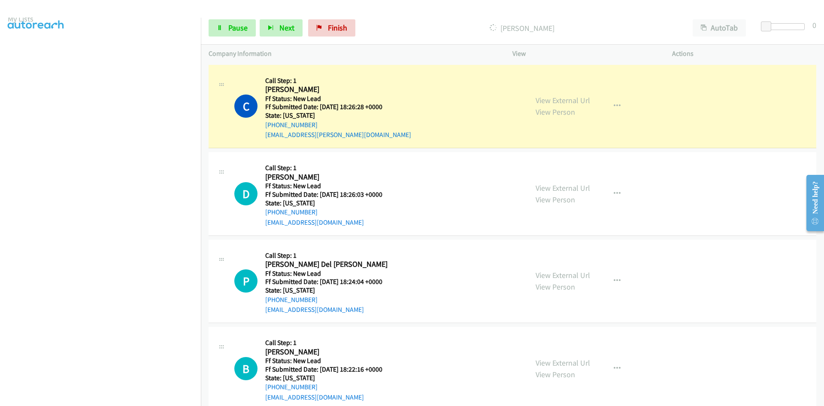
scroll to position [76, 0]
click at [582, 101] on link "View External Url" at bounding box center [563, 100] width 55 height 10
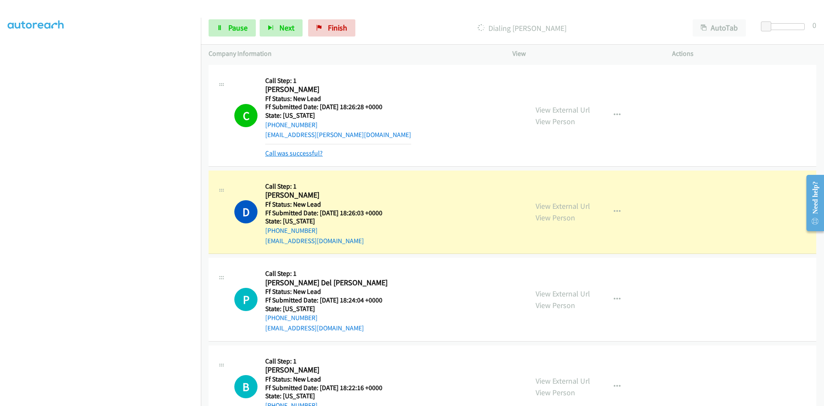
click at [318, 150] on link "Call was successful?" at bounding box center [294, 153] width 58 height 8
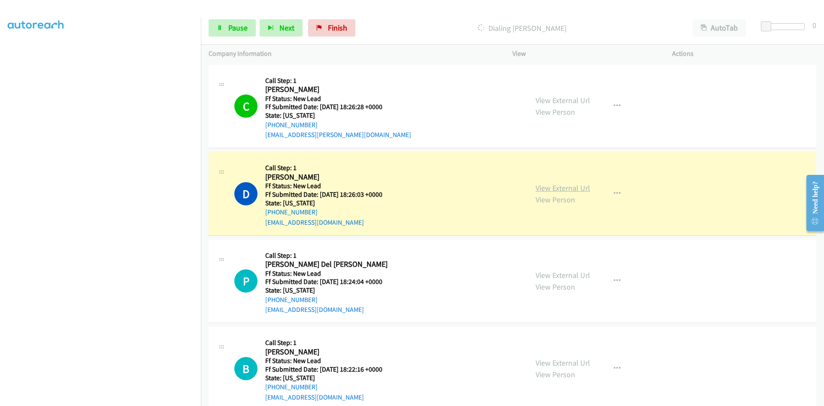
click at [566, 189] on link "View External Url" at bounding box center [563, 188] width 55 height 10
click at [227, 30] on link "Pause" at bounding box center [232, 27] width 47 height 17
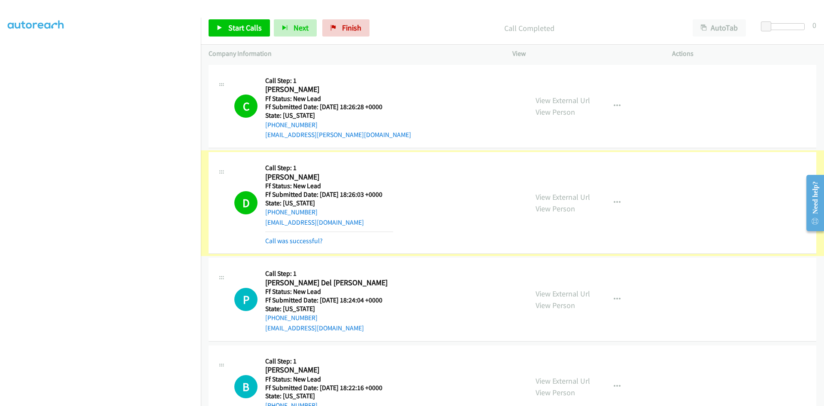
click at [301, 241] on link "Call was successful?" at bounding box center [294, 241] width 58 height 8
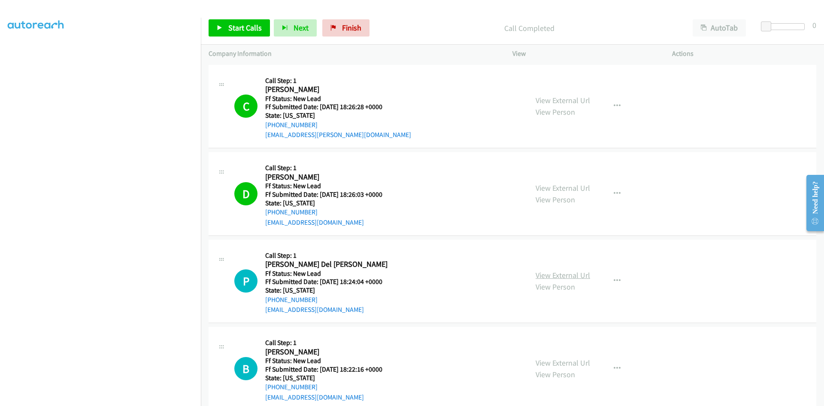
click at [545, 276] on link "View External Url" at bounding box center [563, 275] width 55 height 10
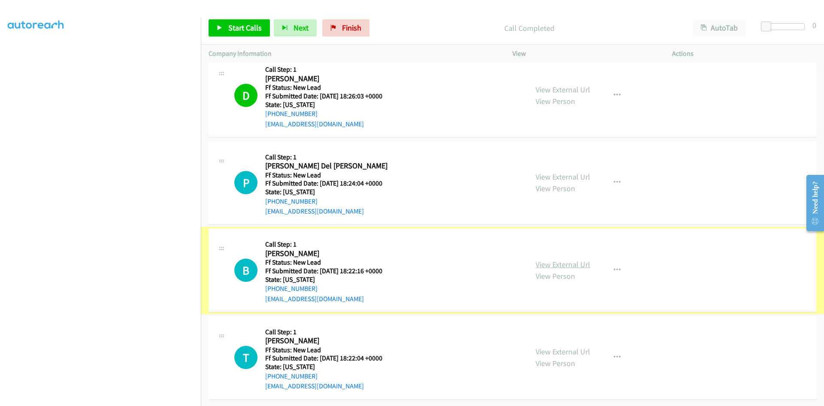
scroll to position [105, 0]
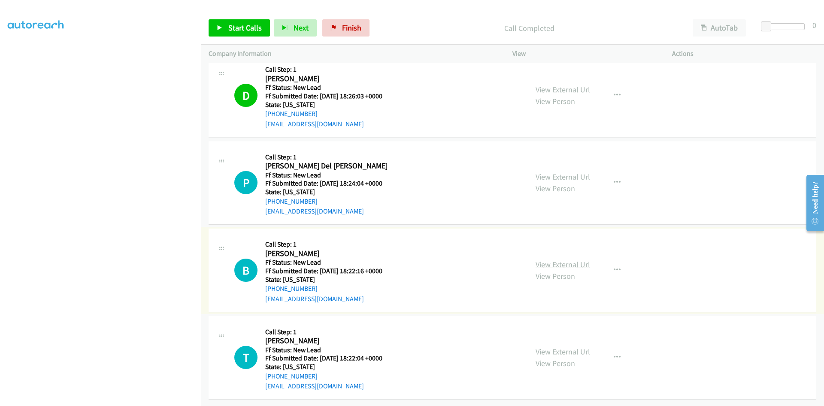
click at [580, 259] on link "View External Url" at bounding box center [563, 264] width 55 height 10
click at [618, 177] on button "button" at bounding box center [617, 182] width 23 height 17
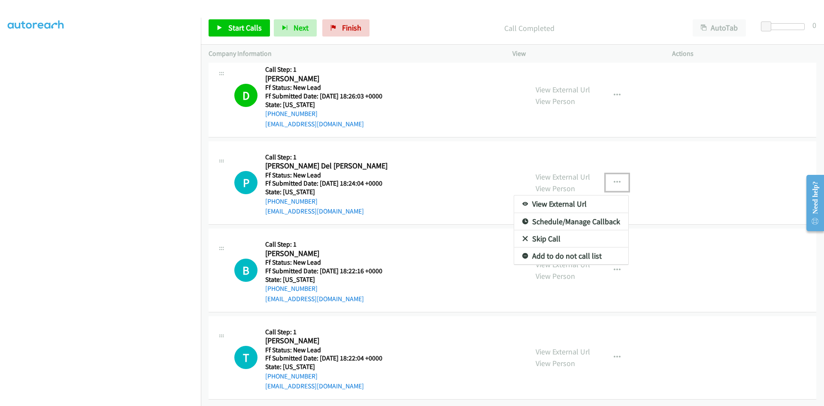
click at [550, 232] on link "Skip Call" at bounding box center [571, 238] width 114 height 17
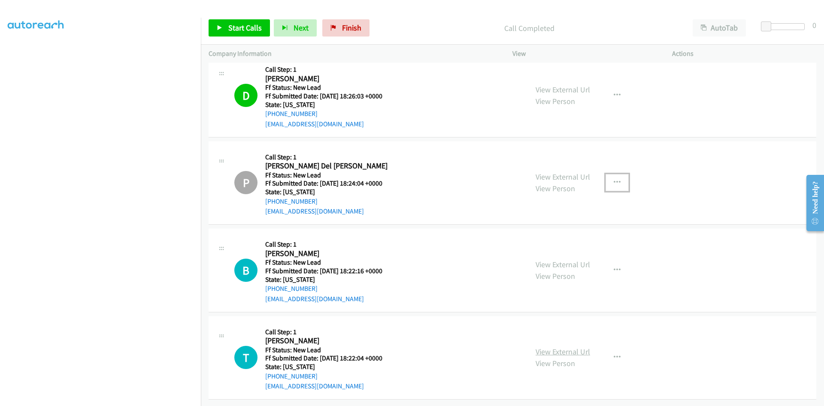
click at [578, 347] on link "View External Url" at bounding box center [563, 352] width 55 height 10
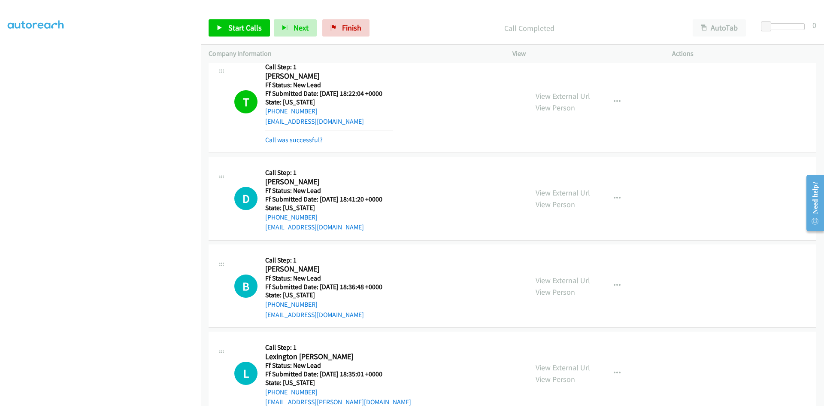
scroll to position [403, 0]
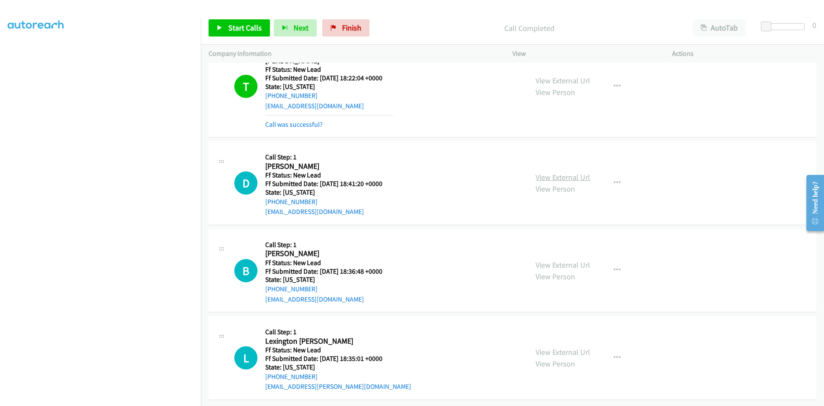
click at [578, 173] on link "View External Url" at bounding box center [563, 177] width 55 height 10
click at [585, 260] on link "View External Url" at bounding box center [563, 265] width 55 height 10
click at [585, 347] on link "View External Url" at bounding box center [563, 352] width 55 height 10
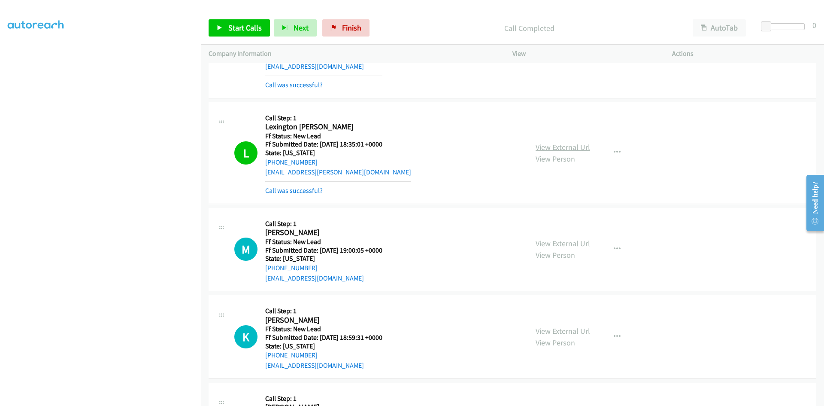
scroll to position [661, 0]
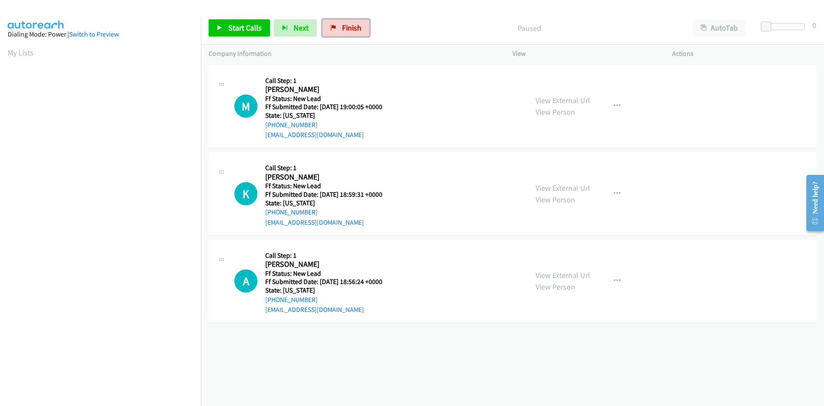
drag, startPoint x: 334, startPoint y: 24, endPoint x: 450, endPoint y: 40, distance: 116.1
click at [335, 24] on link "Finish" at bounding box center [345, 27] width 47 height 17
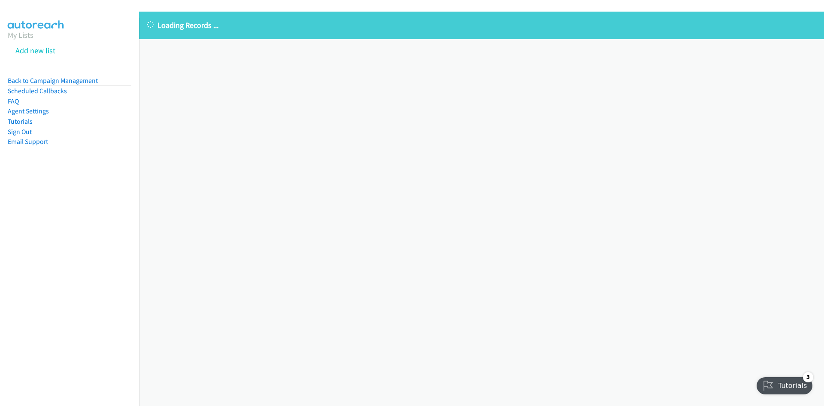
click at [580, 232] on div "Loading Records ... Sorry, something went wrong please try again." at bounding box center [481, 209] width 685 height 394
click at [15, 41] on li "Add new list" at bounding box center [77, 50] width 139 height 19
click at [15, 36] on link "My Lists" at bounding box center [21, 35] width 26 height 10
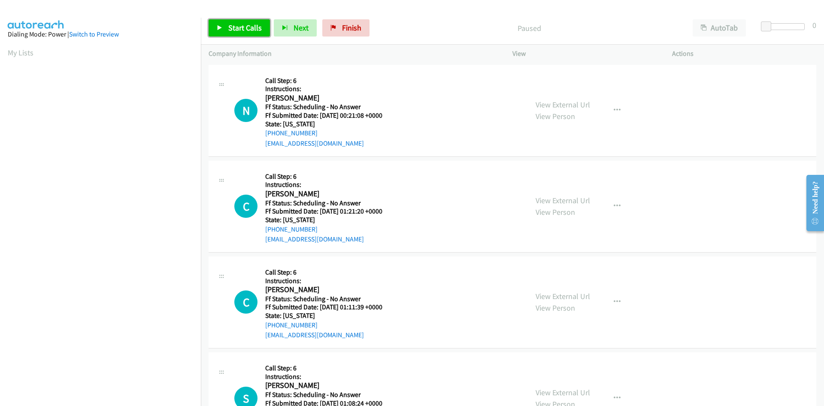
click at [222, 21] on link "Start Calls" at bounding box center [239, 27] width 61 height 17
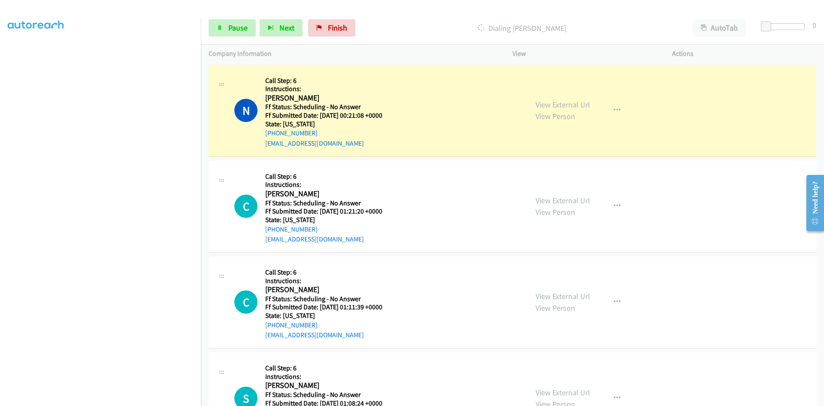
scroll to position [76, 0]
click at [564, 101] on link "View External Url" at bounding box center [563, 105] width 55 height 10
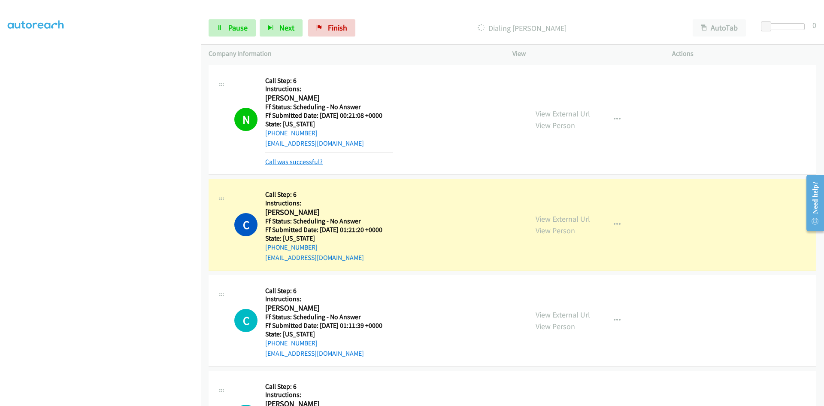
click at [316, 164] on link "Call was successful?" at bounding box center [294, 162] width 58 height 8
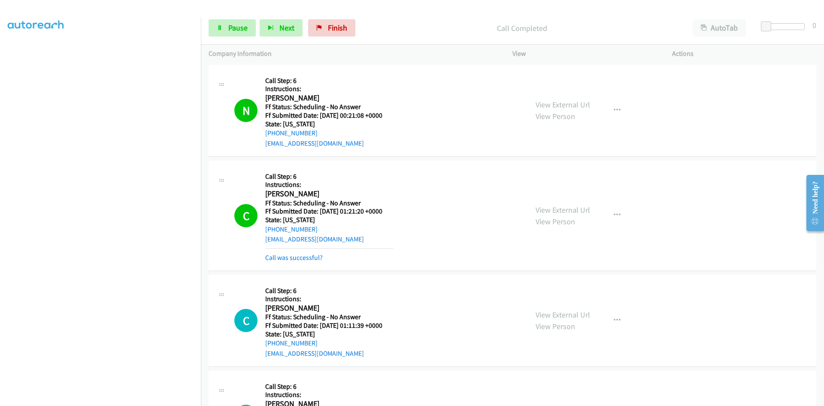
click at [583, 204] on div "View External Url View Person" at bounding box center [563, 215] width 55 height 23
click at [583, 208] on link "View External Url" at bounding box center [563, 210] width 55 height 10
click at [306, 257] on link "Call was successful?" at bounding box center [294, 257] width 58 height 8
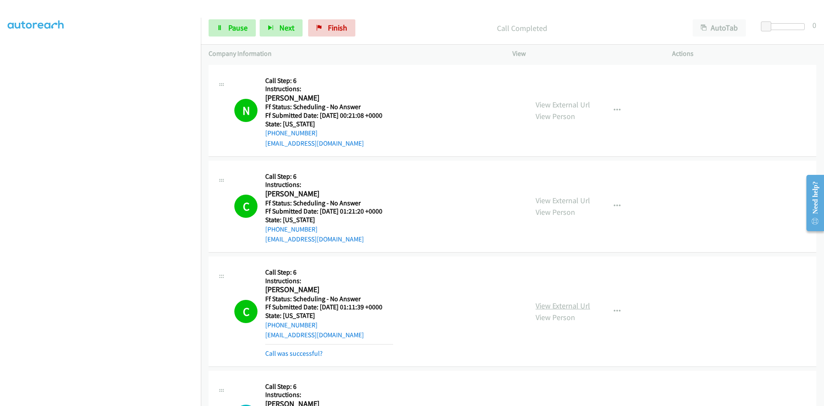
click at [543, 301] on link "View External Url" at bounding box center [563, 306] width 55 height 10
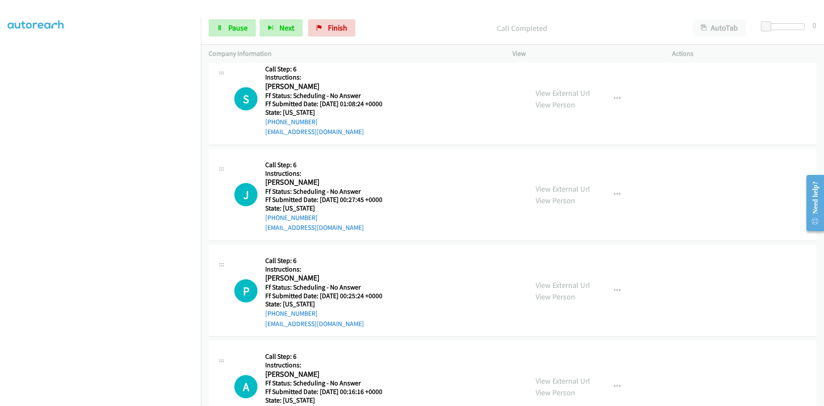
scroll to position [344, 0]
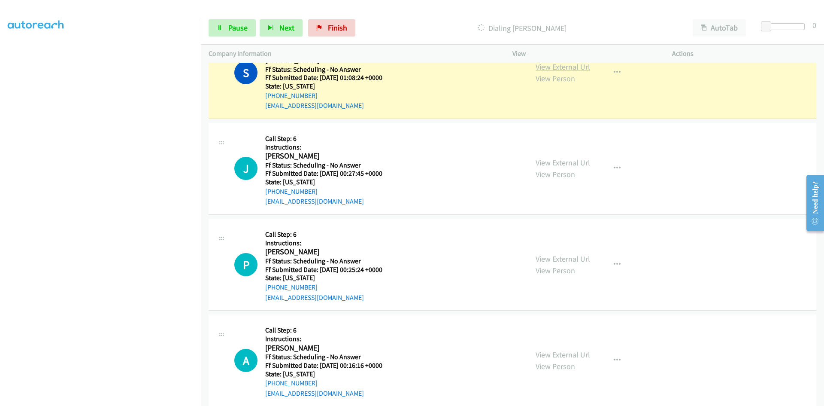
click at [581, 65] on link "View External Url" at bounding box center [563, 67] width 55 height 10
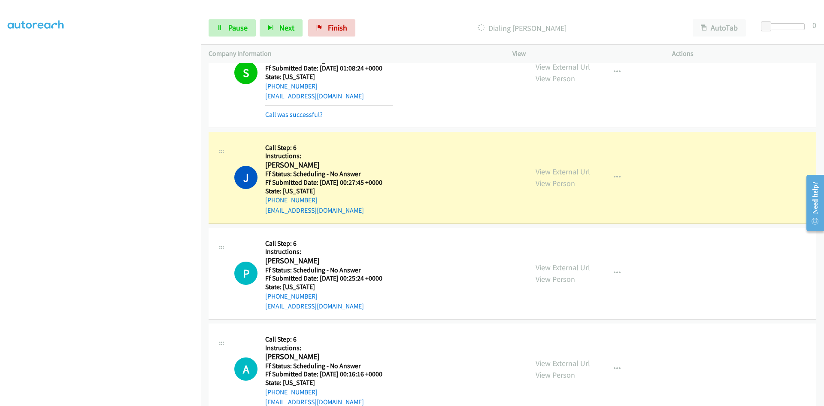
click at [558, 169] on link "View External Url" at bounding box center [563, 172] width 55 height 10
click at [308, 116] on link "Call was successful?" at bounding box center [294, 114] width 58 height 8
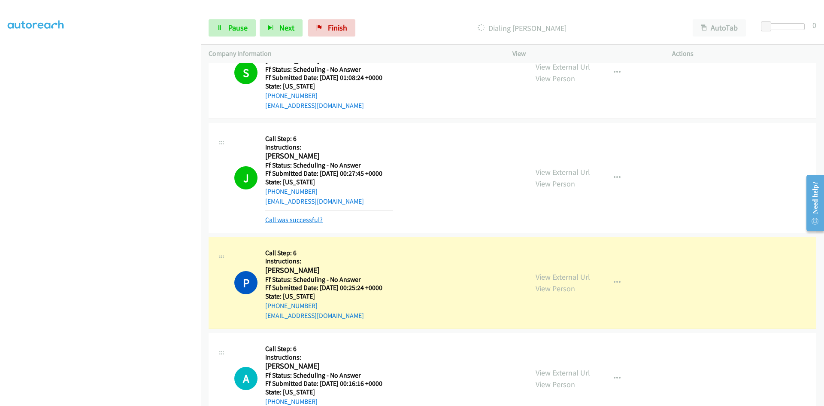
click at [310, 219] on link "Call was successful?" at bounding box center [294, 220] width 58 height 8
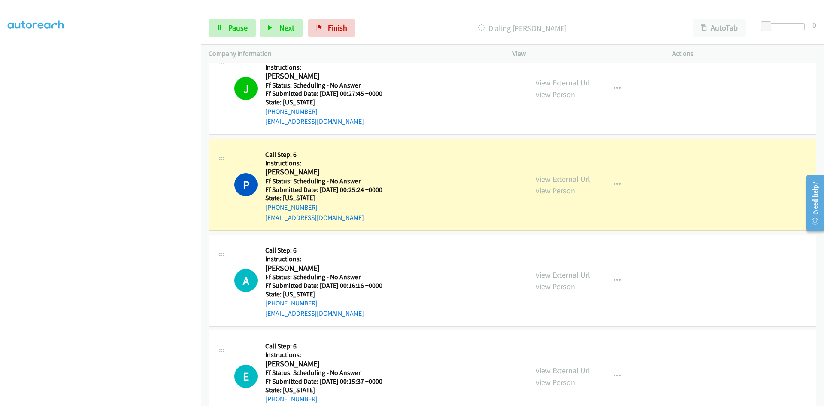
scroll to position [472, 0]
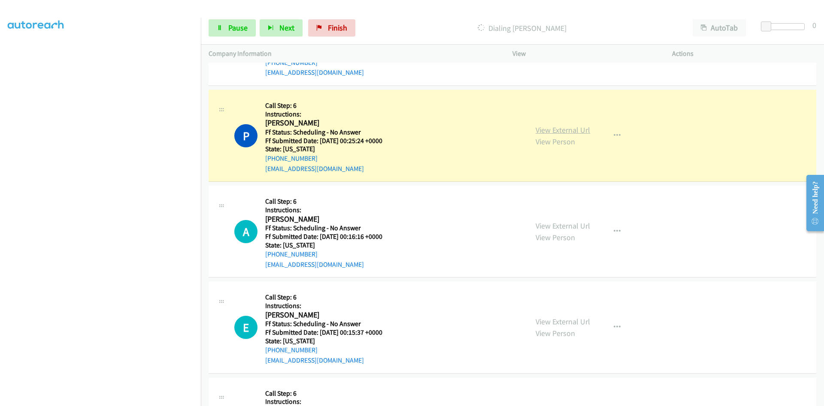
click at [575, 133] on link "View External Url" at bounding box center [563, 130] width 55 height 10
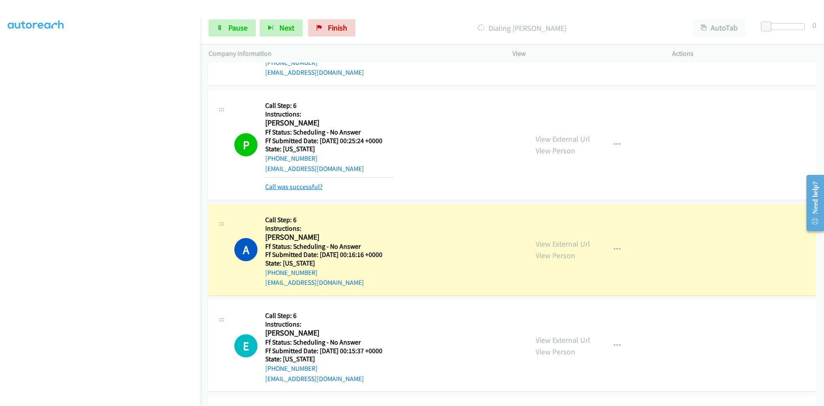
click at [304, 187] on link "Call was successful?" at bounding box center [294, 186] width 58 height 8
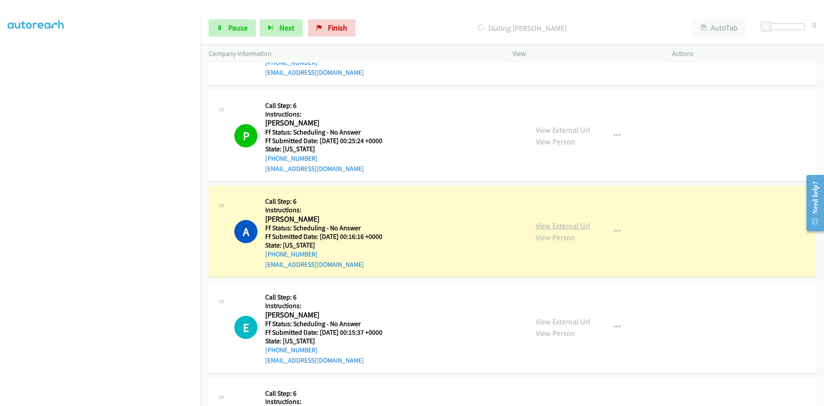
click at [574, 224] on link "View External Url" at bounding box center [563, 226] width 55 height 10
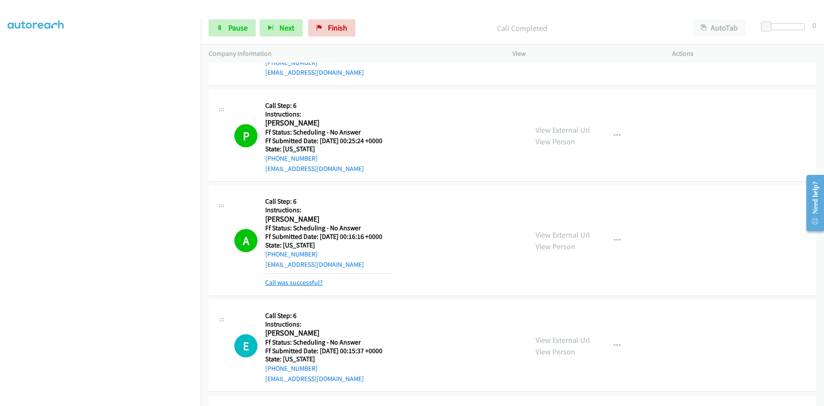
click at [274, 278] on link "Call was successful?" at bounding box center [294, 282] width 58 height 8
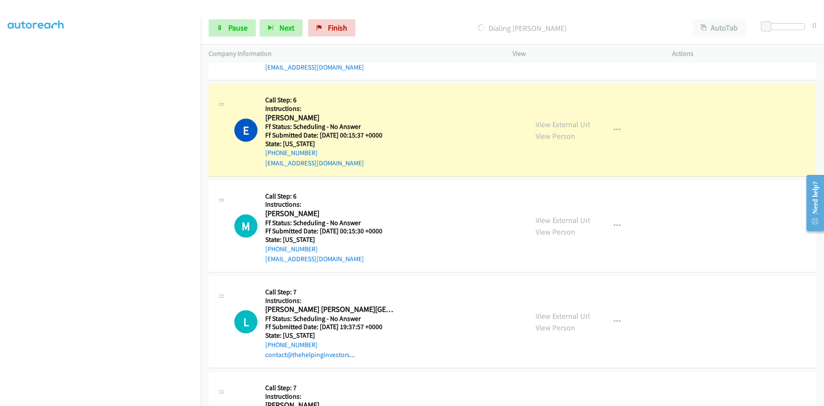
scroll to position [687, 0]
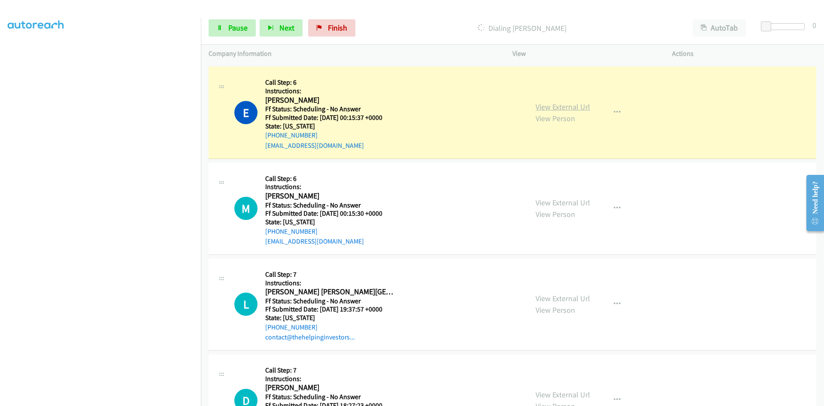
click at [563, 108] on link "View External Url" at bounding box center [563, 107] width 55 height 10
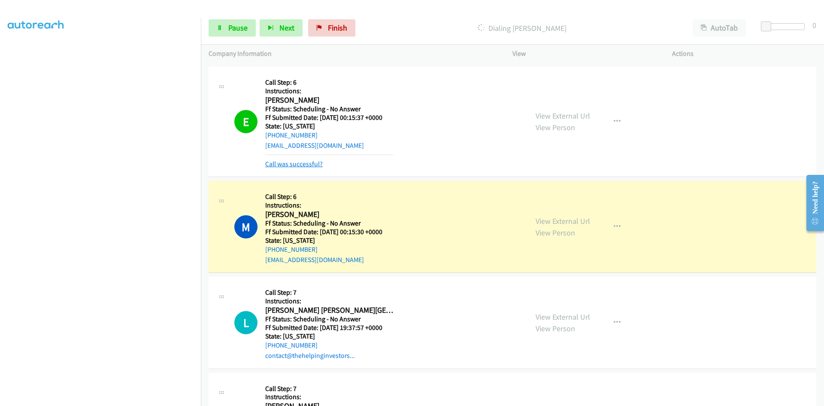
click at [312, 167] on link "Call was successful?" at bounding box center [294, 164] width 58 height 8
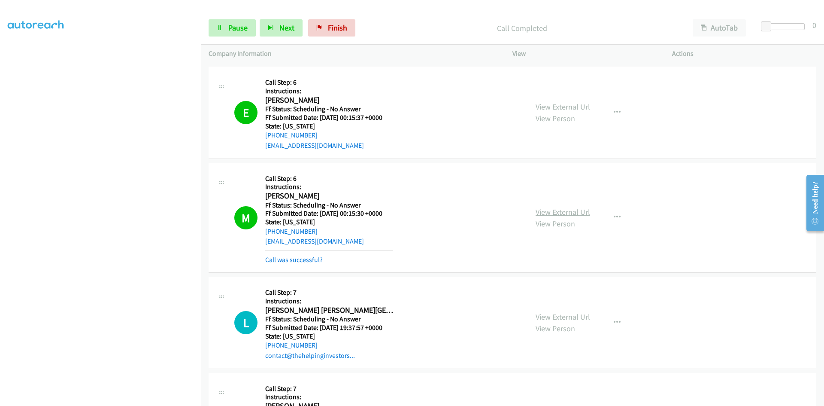
click at [561, 210] on link "View External Url" at bounding box center [563, 212] width 55 height 10
click at [316, 260] on link "Call was successful?" at bounding box center [294, 259] width 58 height 8
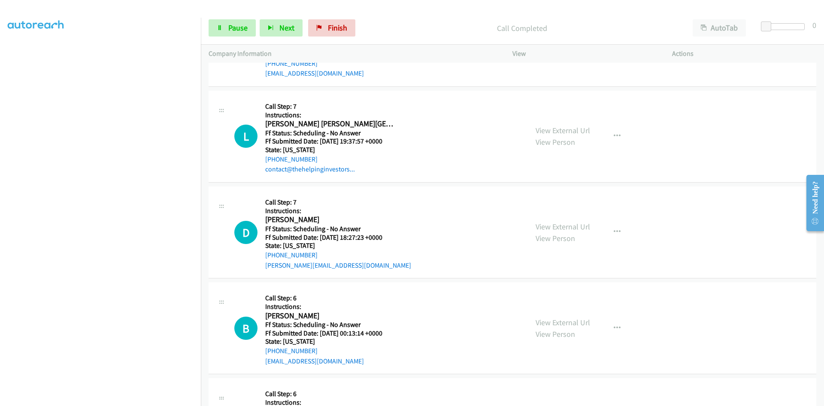
scroll to position [859, 0]
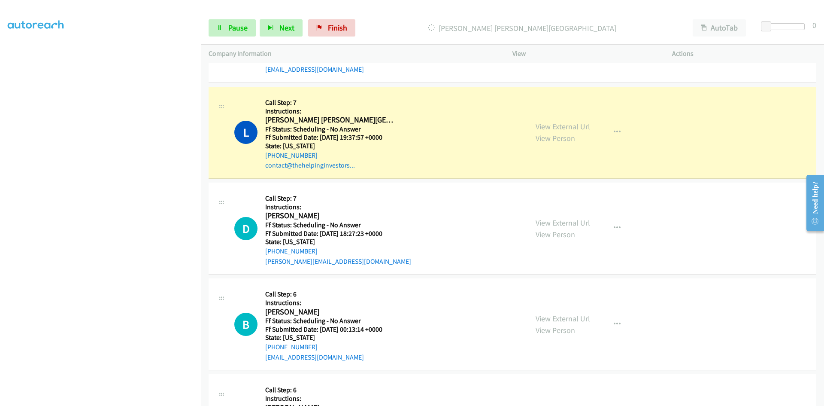
click at [571, 126] on link "View External Url" at bounding box center [563, 127] width 55 height 10
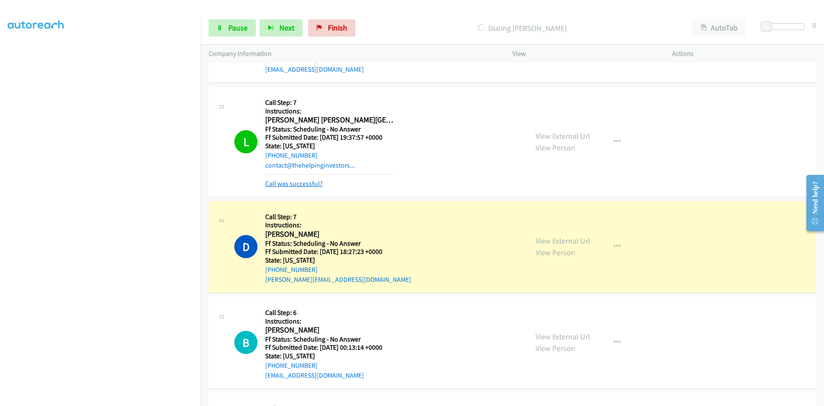
click at [301, 182] on link "Call was successful?" at bounding box center [294, 183] width 58 height 8
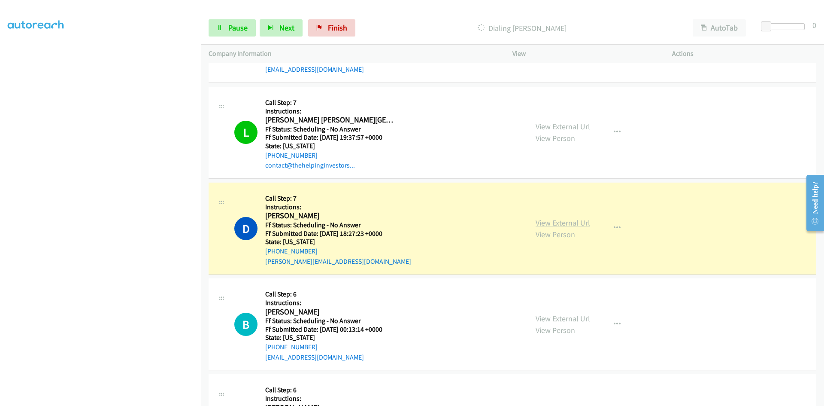
click at [568, 224] on link "View External Url" at bounding box center [563, 223] width 55 height 10
click at [567, 221] on link "View External Url" at bounding box center [563, 223] width 55 height 10
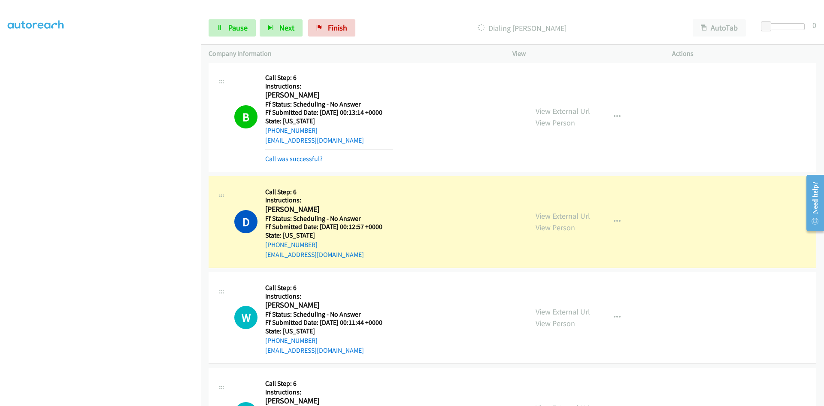
scroll to position [1116, 0]
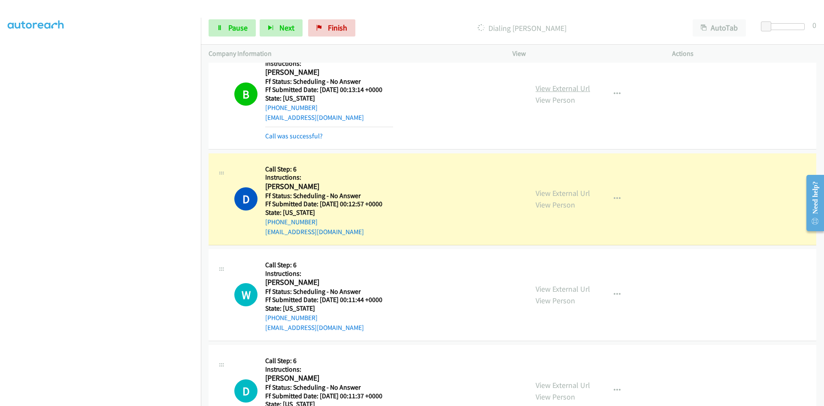
click at [585, 89] on link "View External Url" at bounding box center [563, 88] width 55 height 10
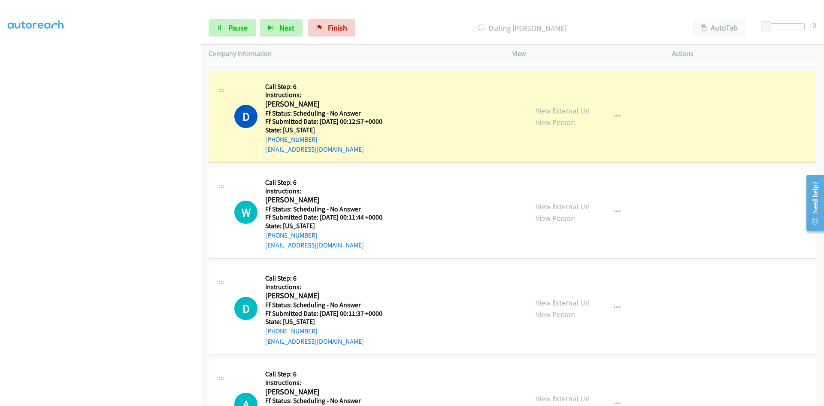
scroll to position [1202, 0]
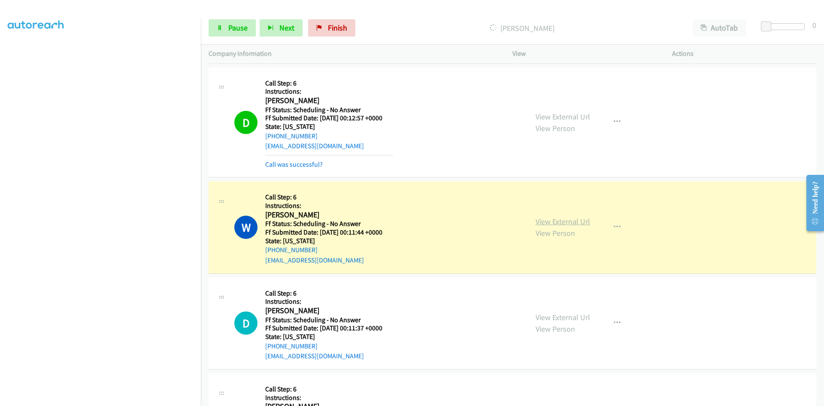
click at [574, 222] on link "View External Url" at bounding box center [563, 221] width 55 height 10
click at [546, 116] on link "View External Url" at bounding box center [563, 117] width 55 height 10
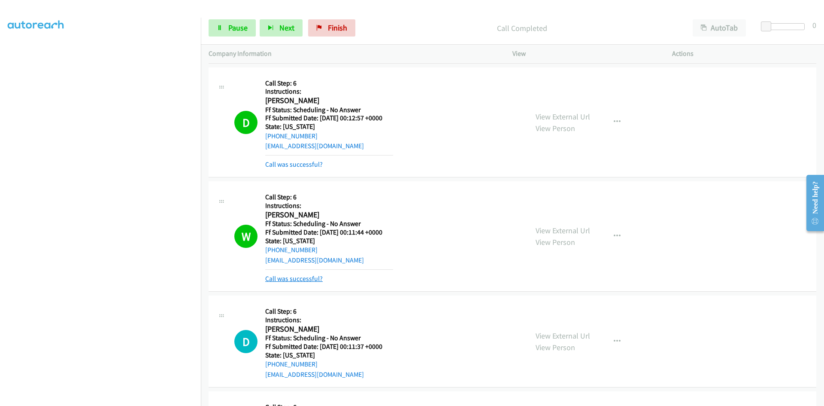
click at [306, 276] on link "Call was successful?" at bounding box center [294, 278] width 58 height 8
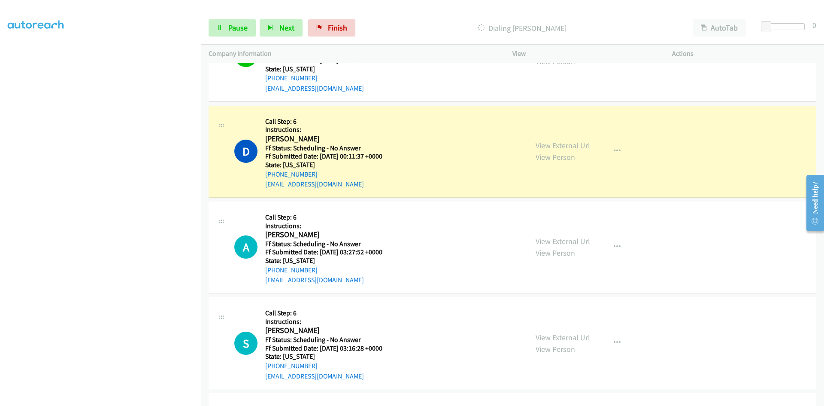
scroll to position [1417, 0]
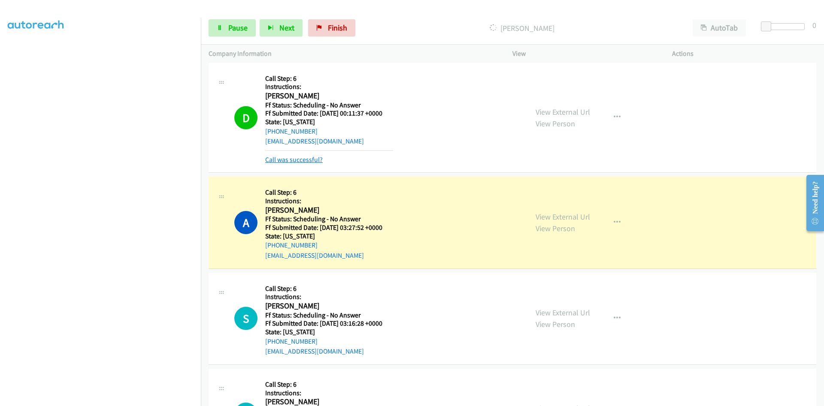
click at [320, 161] on link "Call was successful?" at bounding box center [294, 159] width 58 height 8
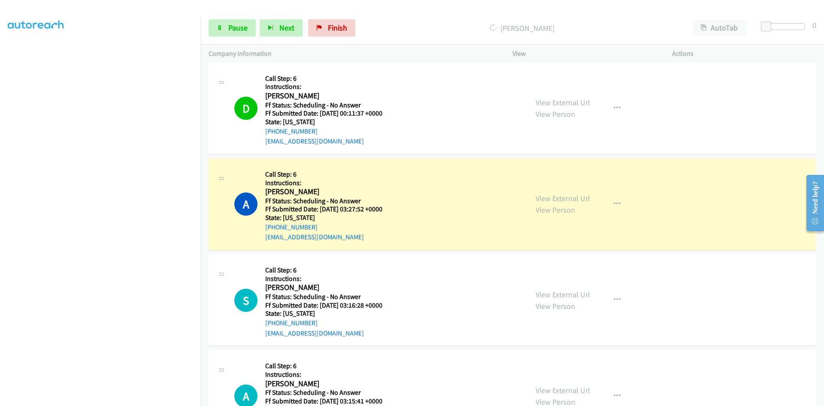
click at [587, 103] on div "View External Url View Person View External Url Email Schedule/Manage Callback …" at bounding box center [611, 108] width 167 height 76
click at [583, 103] on link "View External Url" at bounding box center [563, 102] width 55 height 10
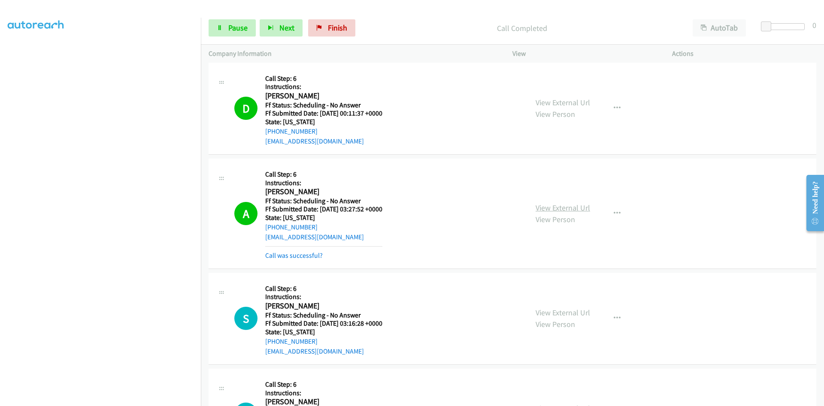
click at [580, 207] on link "View External Url" at bounding box center [563, 208] width 55 height 10
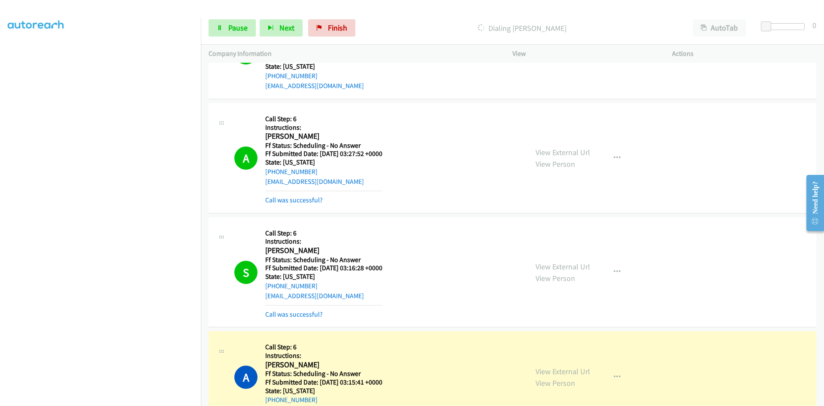
scroll to position [1460, 0]
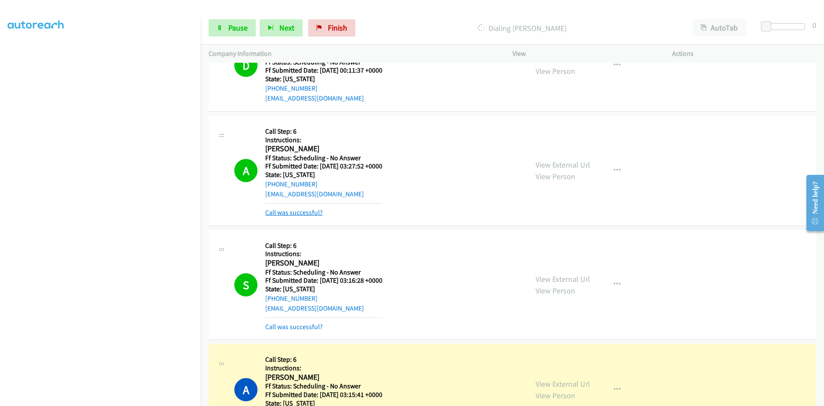
click at [307, 212] on link "Call was successful?" at bounding box center [294, 212] width 58 height 8
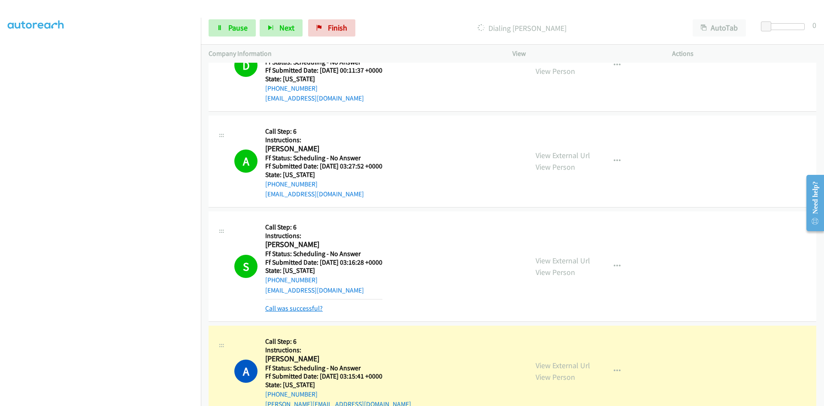
click at [292, 309] on link "Call was successful?" at bounding box center [294, 308] width 58 height 8
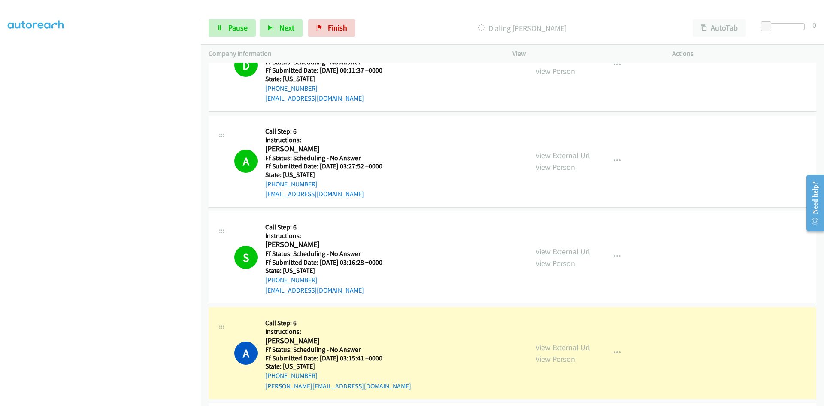
click at [578, 247] on link "View External Url" at bounding box center [563, 251] width 55 height 10
click at [580, 350] on link "View External Url" at bounding box center [563, 347] width 55 height 10
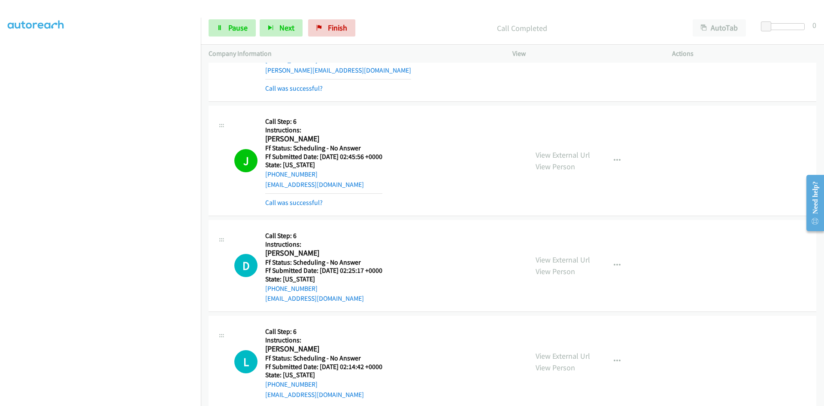
scroll to position [1760, 0]
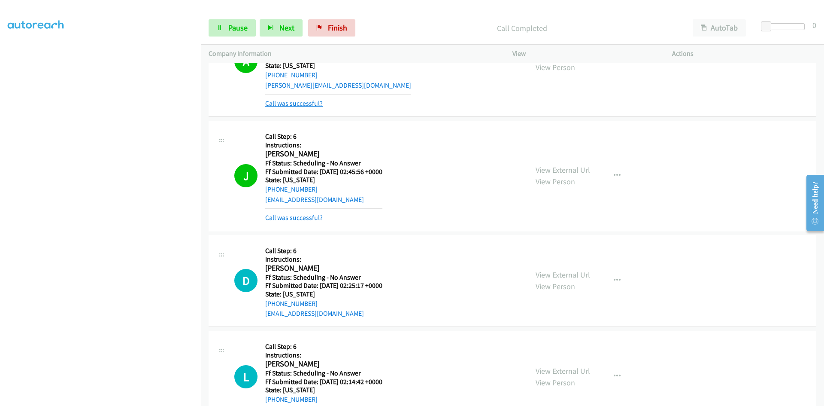
click at [318, 104] on link "Call was successful?" at bounding box center [294, 103] width 58 height 8
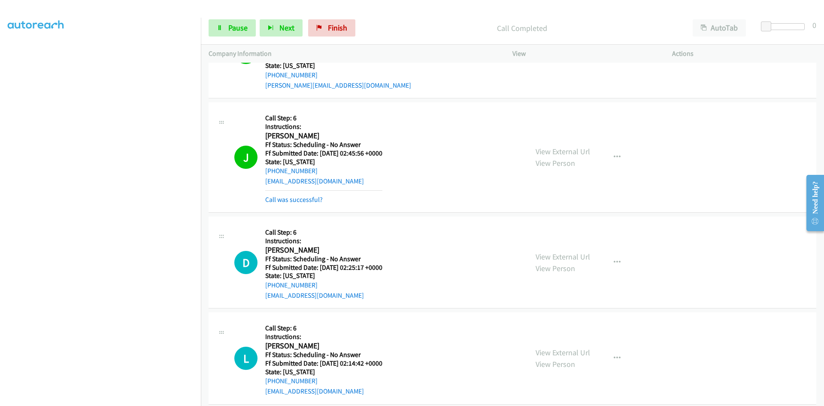
scroll to position [1751, 0]
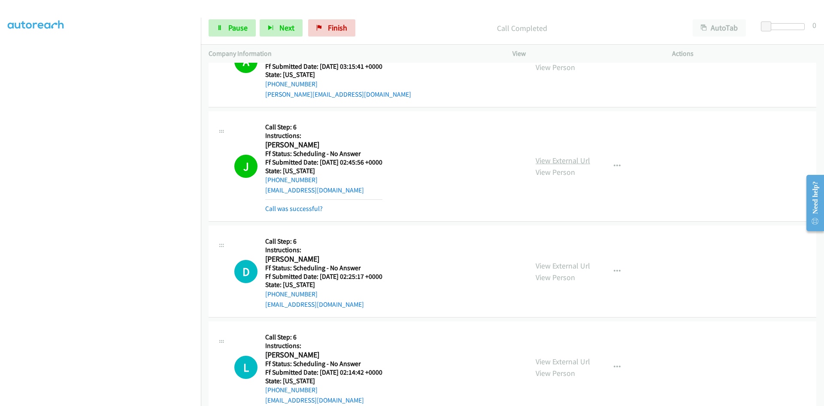
click at [576, 161] on link "View External Url" at bounding box center [563, 160] width 55 height 10
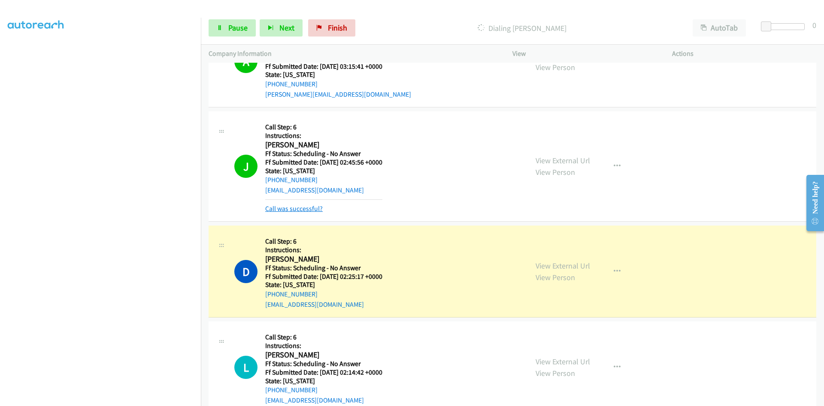
click at [301, 208] on link "Call was successful?" at bounding box center [294, 208] width 58 height 8
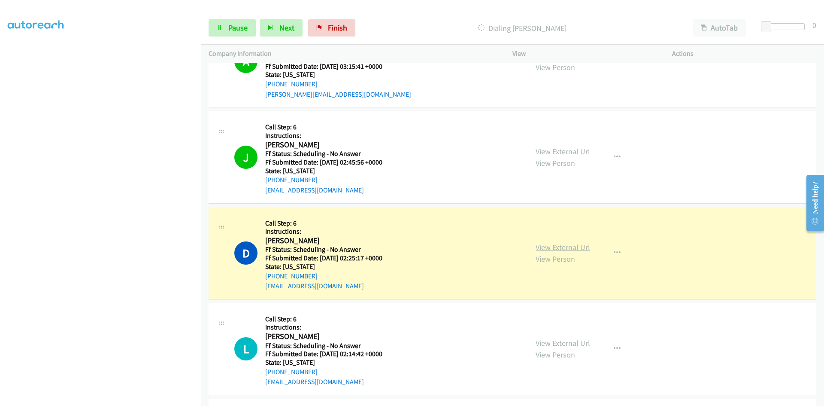
click at [568, 246] on link "View External Url" at bounding box center [563, 247] width 55 height 10
click at [227, 27] on link "Pause" at bounding box center [232, 27] width 47 height 17
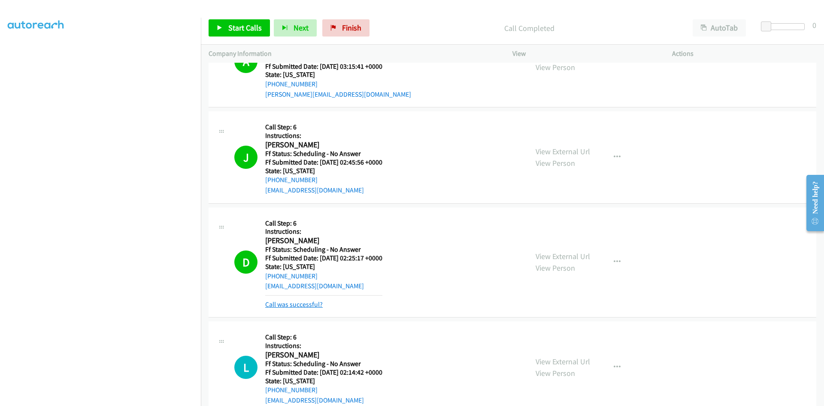
click at [274, 304] on link "Call was successful?" at bounding box center [294, 304] width 58 height 8
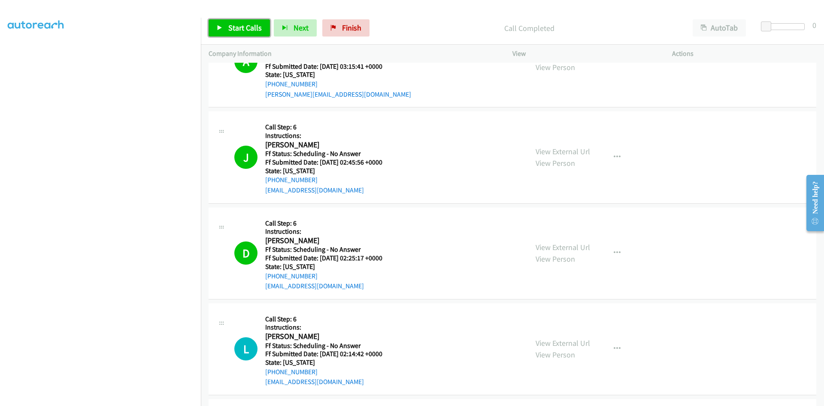
click at [227, 33] on link "Start Calls" at bounding box center [239, 27] width 61 height 17
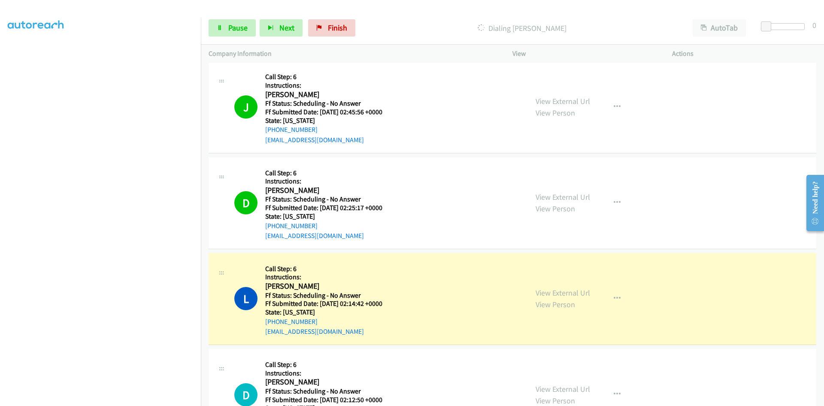
scroll to position [1923, 0]
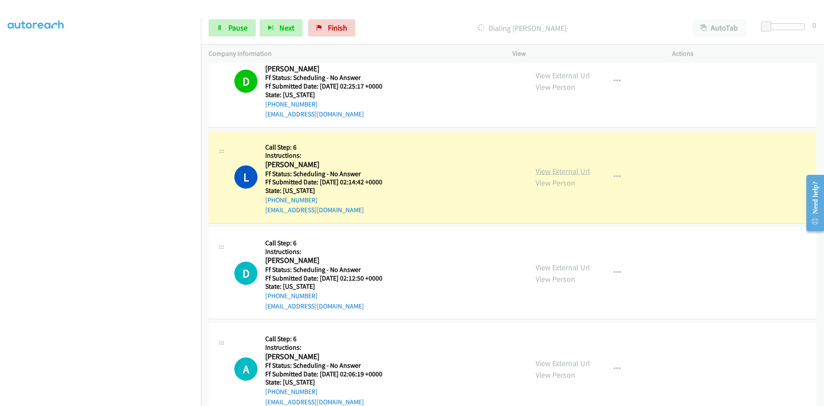
click at [570, 173] on link "View External Url" at bounding box center [563, 171] width 55 height 10
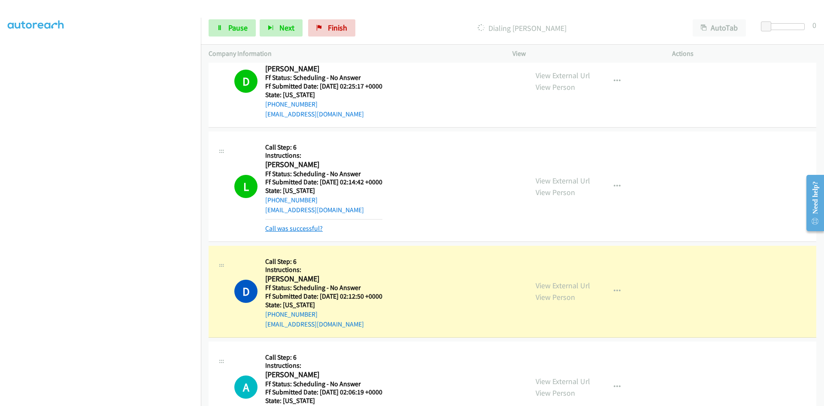
click at [295, 227] on link "Call was successful?" at bounding box center [294, 228] width 58 height 8
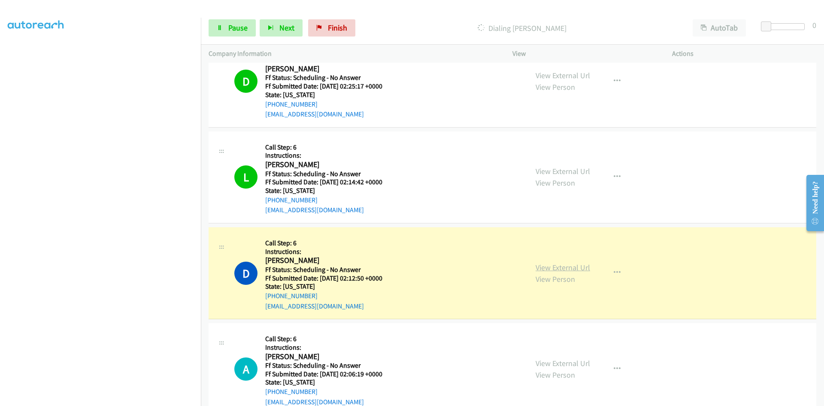
click at [576, 266] on link "View External Url" at bounding box center [563, 267] width 55 height 10
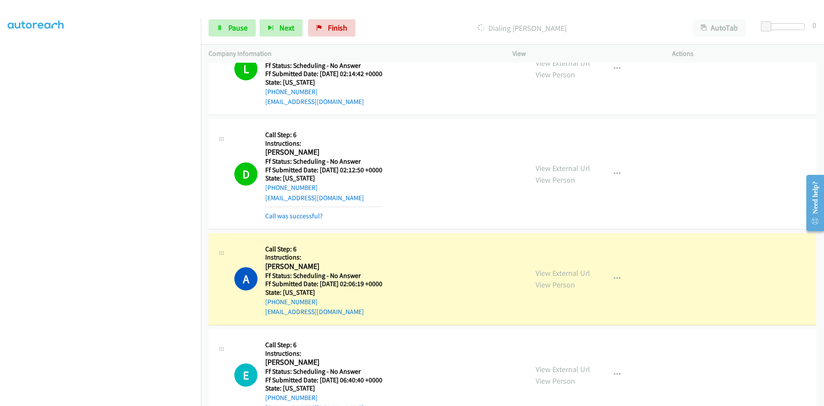
scroll to position [2052, 0]
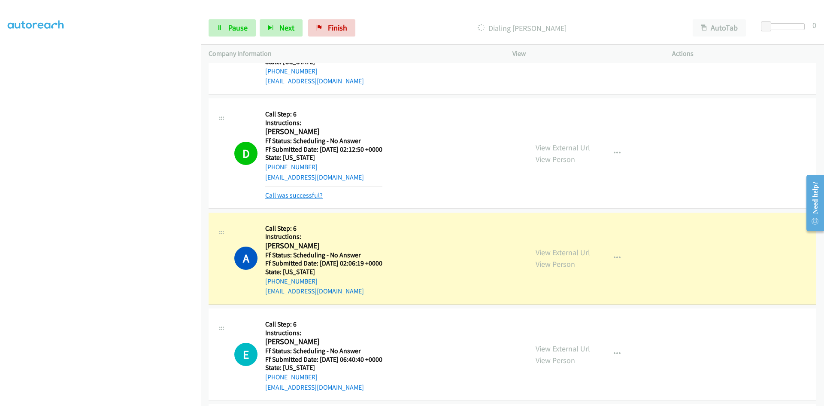
click at [318, 195] on link "Call was successful?" at bounding box center [294, 195] width 58 height 8
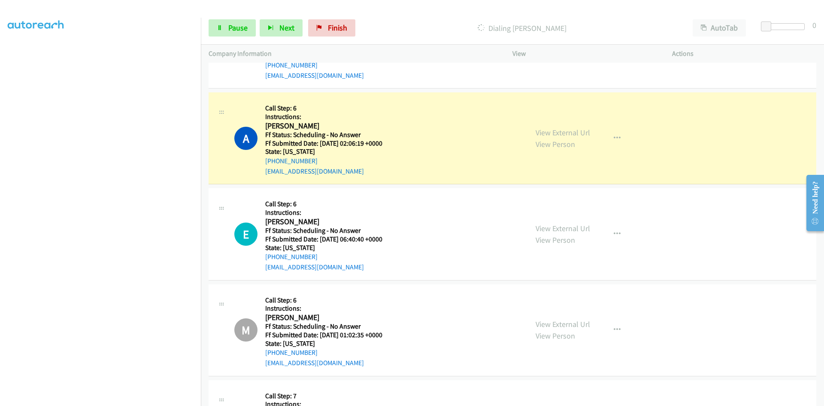
scroll to position [2181, 0]
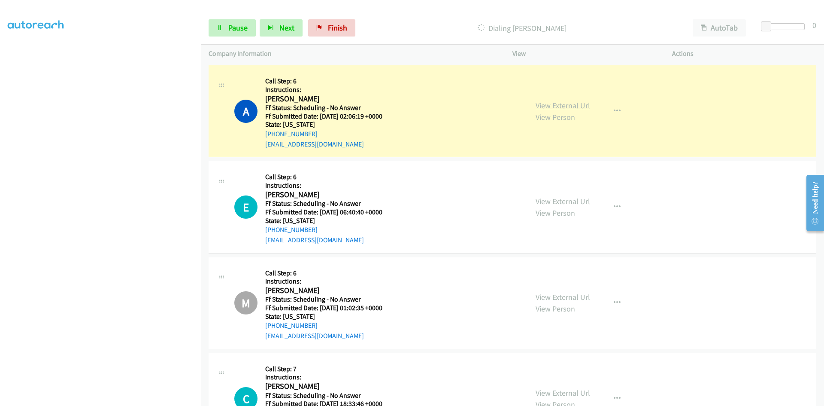
click at [549, 107] on link "View External Url" at bounding box center [563, 105] width 55 height 10
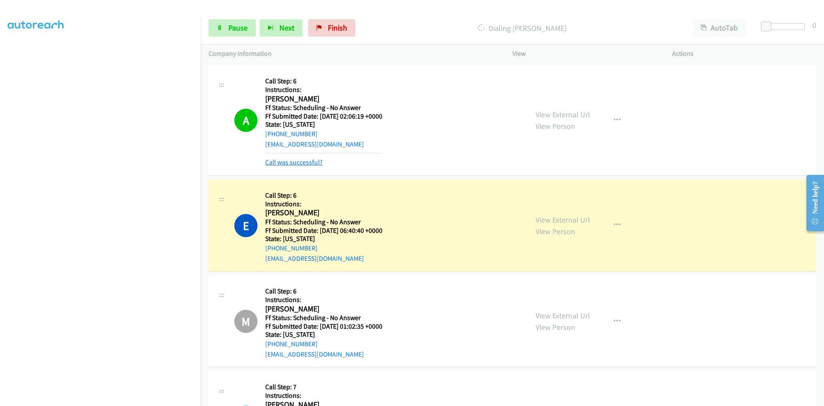
click at [296, 165] on link "Call was successful?" at bounding box center [294, 162] width 58 height 8
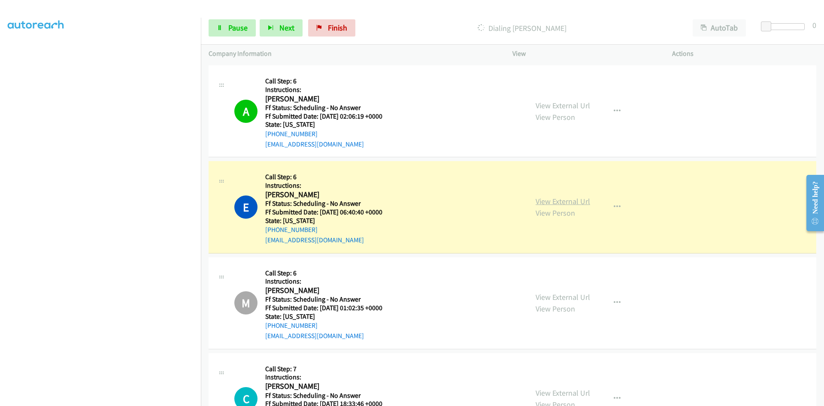
click at [553, 204] on link "View External Url" at bounding box center [563, 201] width 55 height 10
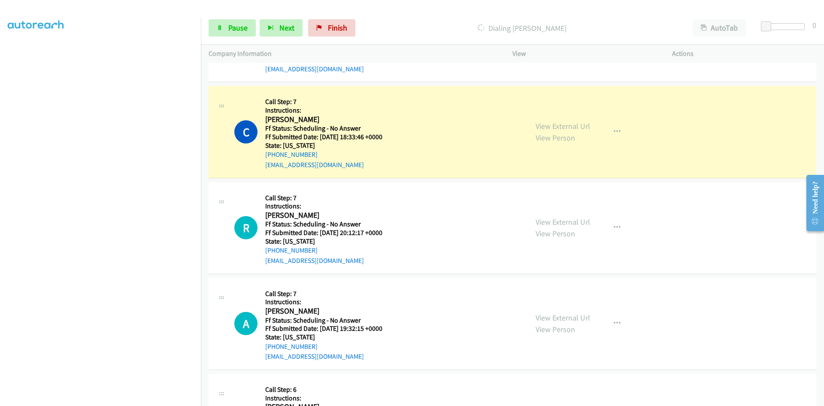
scroll to position [2481, 0]
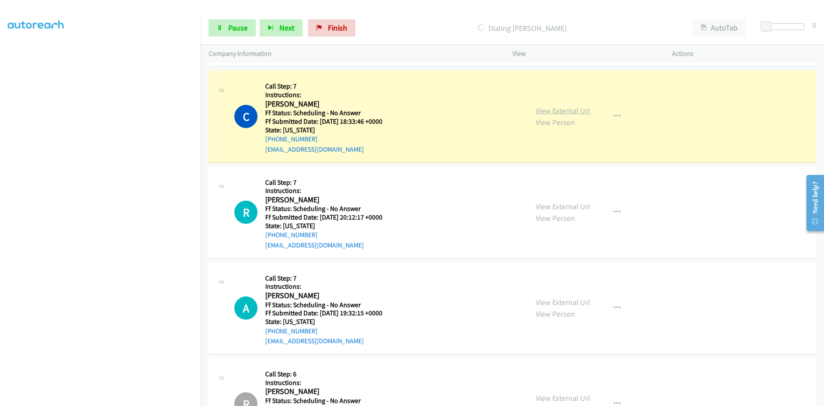
click at [579, 109] on link "View External Url" at bounding box center [563, 111] width 55 height 10
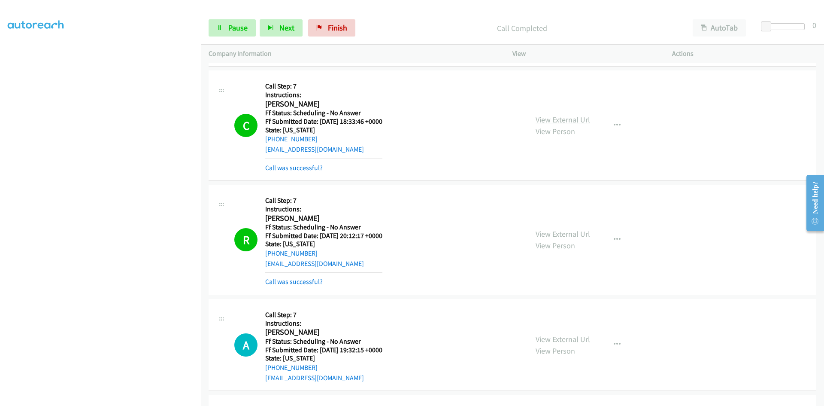
click at [565, 121] on link "View External Url" at bounding box center [563, 120] width 55 height 10
click at [571, 235] on link "View External Url" at bounding box center [563, 234] width 55 height 10
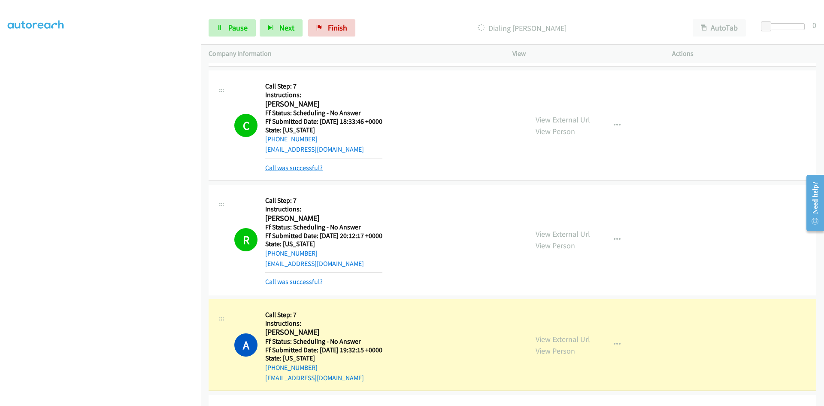
click at [304, 167] on link "Call was successful?" at bounding box center [294, 168] width 58 height 8
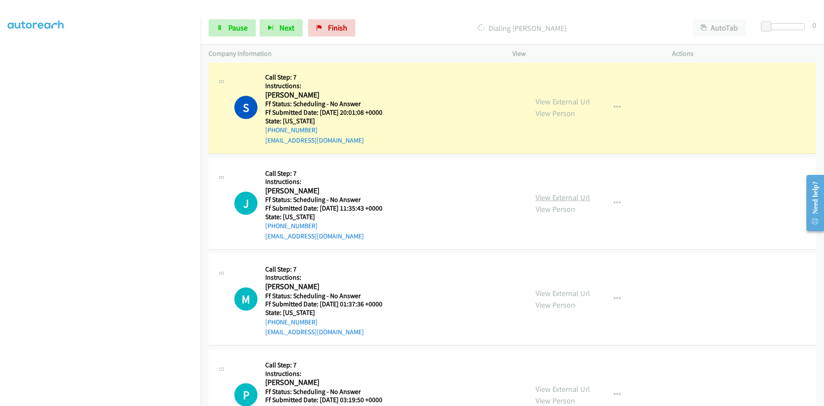
scroll to position [2911, 0]
click at [559, 102] on link "View External Url" at bounding box center [563, 101] width 55 height 10
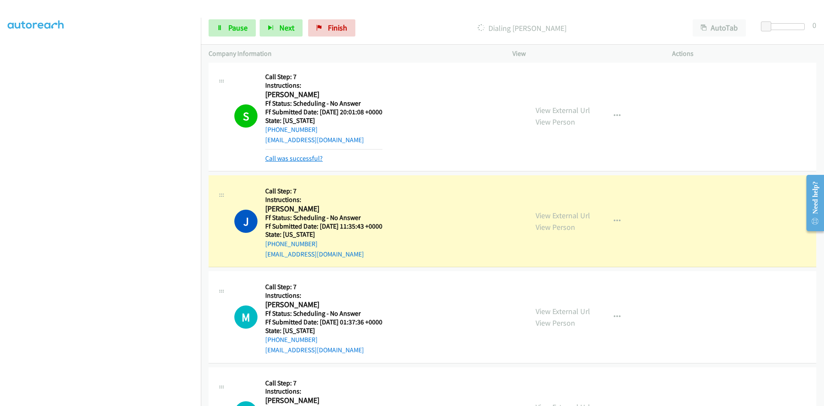
click at [319, 158] on link "Call was successful?" at bounding box center [294, 158] width 58 height 8
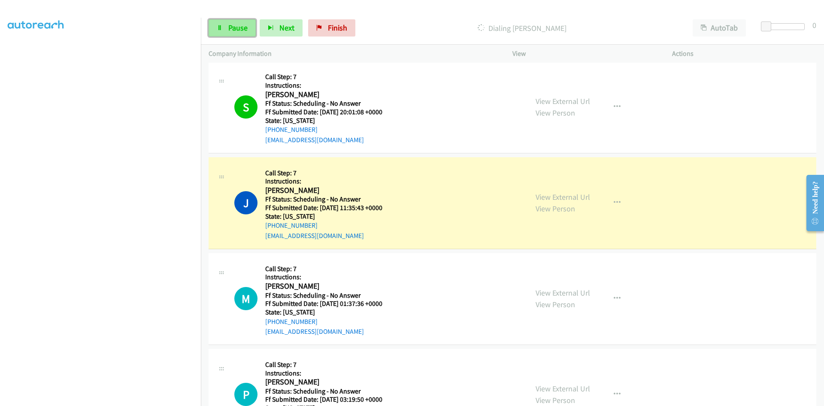
click at [223, 29] on link "Pause" at bounding box center [232, 27] width 47 height 17
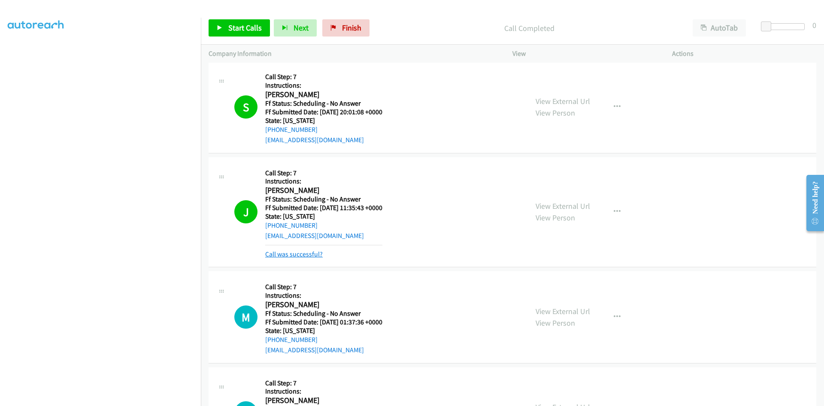
click at [283, 255] on link "Call was successful?" at bounding box center [294, 254] width 58 height 8
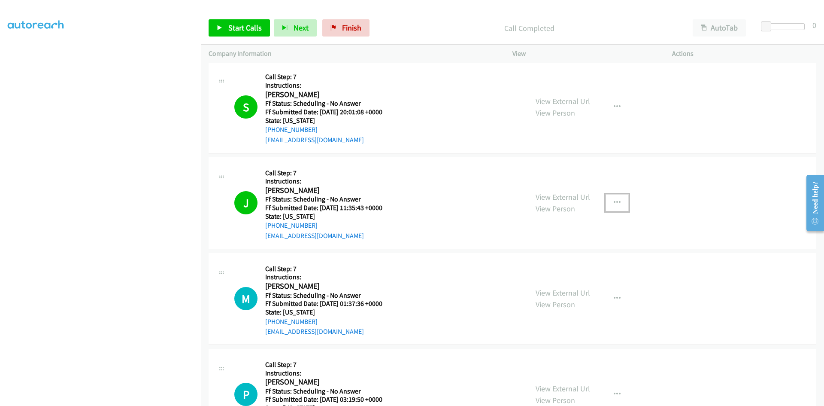
click at [614, 201] on icon "button" at bounding box center [617, 202] width 7 height 7
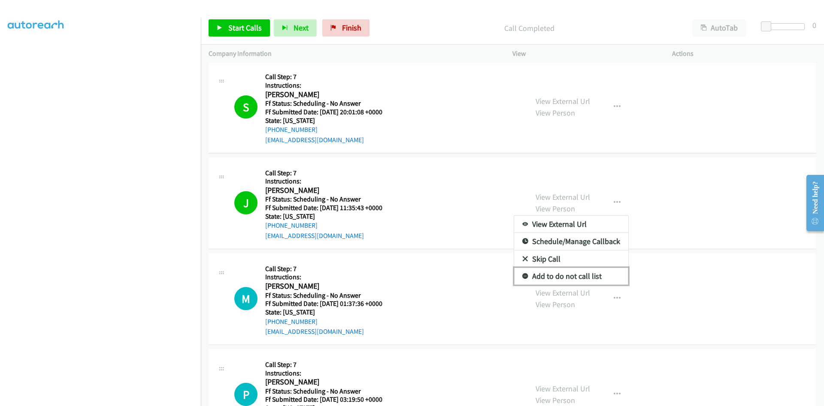
click at [547, 274] on link "Add to do not call list" at bounding box center [571, 276] width 114 height 17
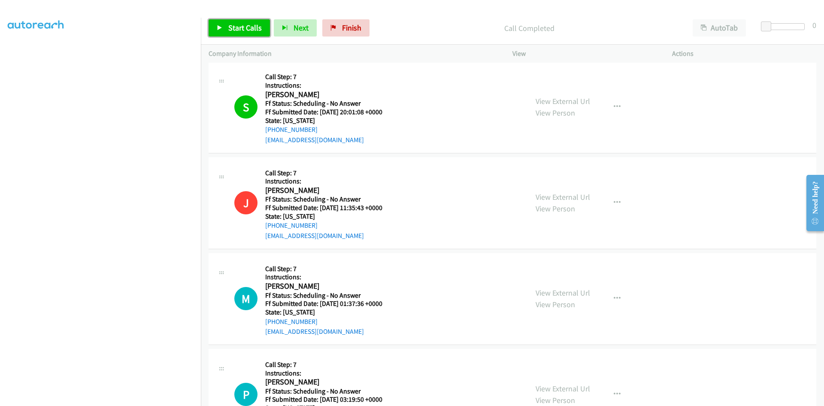
click at [254, 30] on span "Start Calls" at bounding box center [244, 28] width 33 height 10
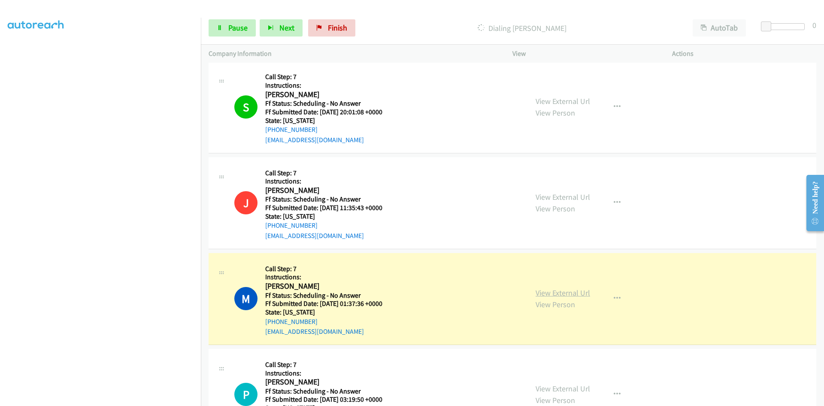
click at [563, 292] on link "View External Url" at bounding box center [563, 293] width 55 height 10
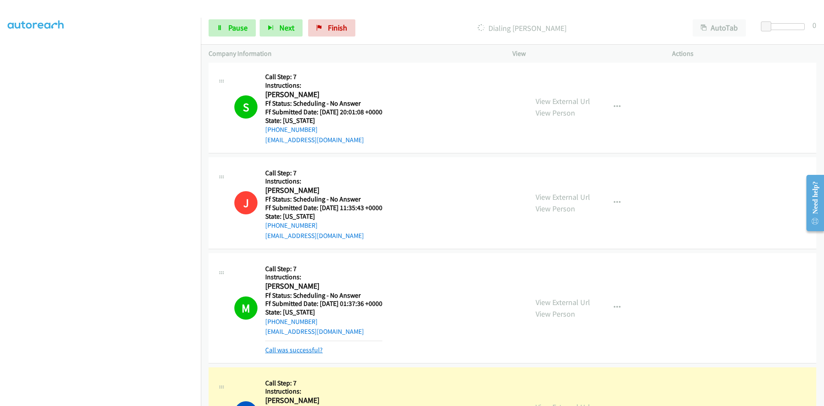
click at [317, 353] on link "Call was successful?" at bounding box center [294, 350] width 58 height 8
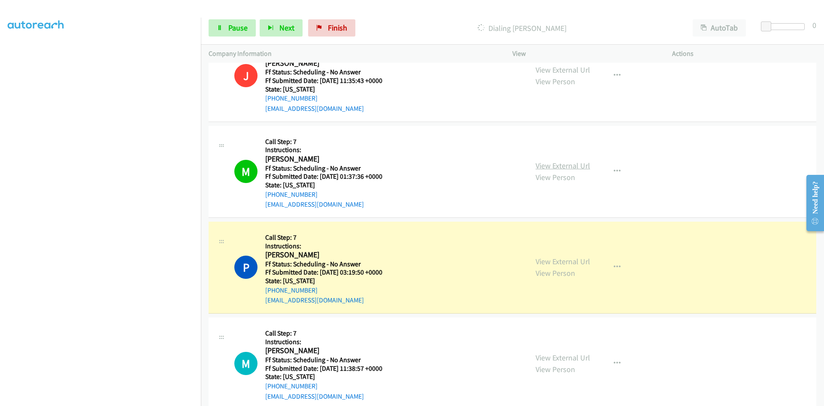
scroll to position [3083, 0]
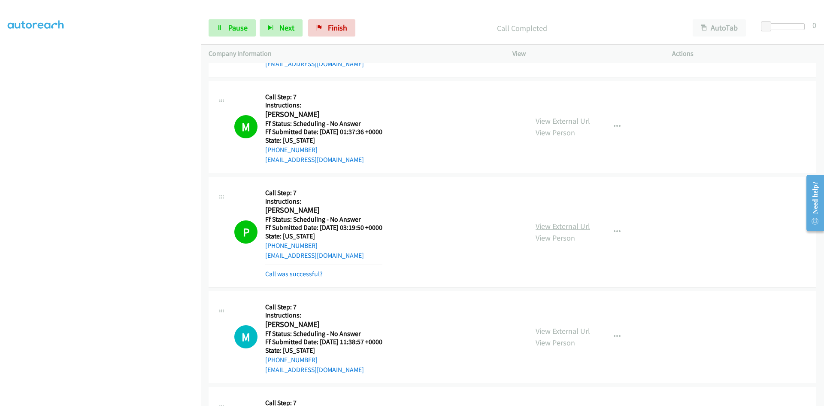
click at [564, 226] on link "View External Url" at bounding box center [563, 226] width 55 height 10
click at [306, 274] on link "Call was successful?" at bounding box center [294, 274] width 58 height 8
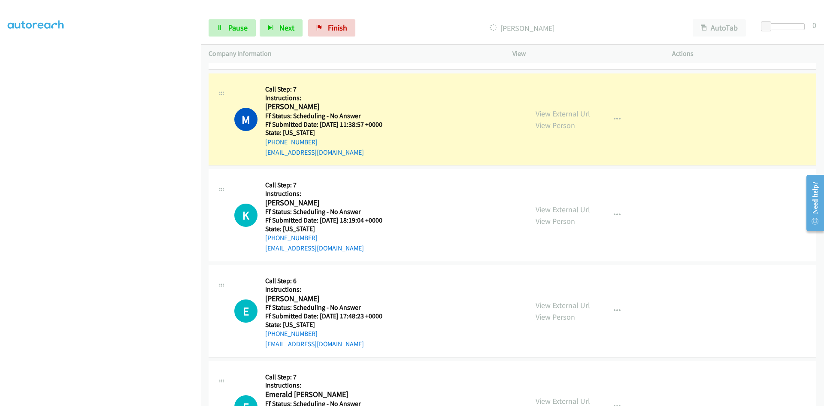
scroll to position [3297, 0]
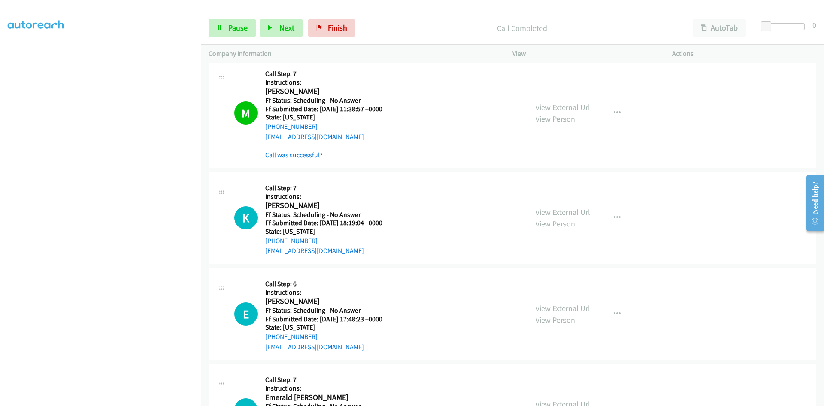
click at [314, 155] on link "Call was successful?" at bounding box center [294, 155] width 58 height 8
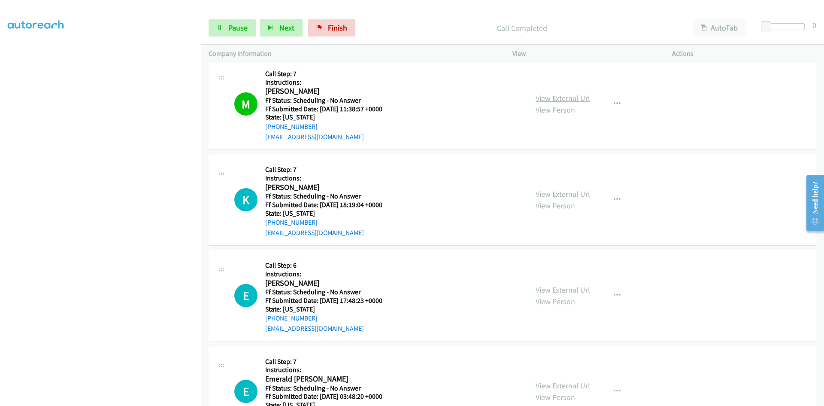
click at [543, 100] on link "View External Url" at bounding box center [563, 98] width 55 height 10
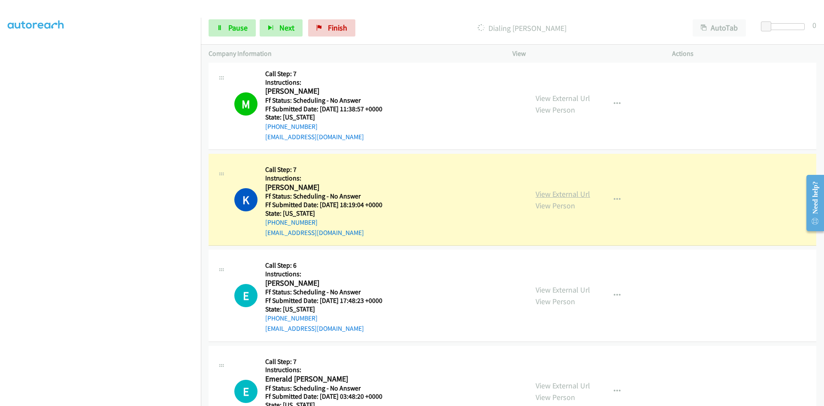
click at [583, 197] on link "View External Url" at bounding box center [563, 194] width 55 height 10
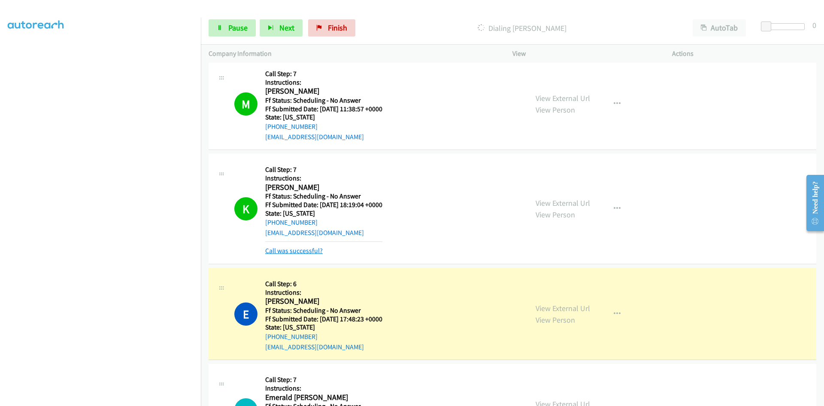
click at [316, 249] on link "Call was successful?" at bounding box center [294, 250] width 58 height 8
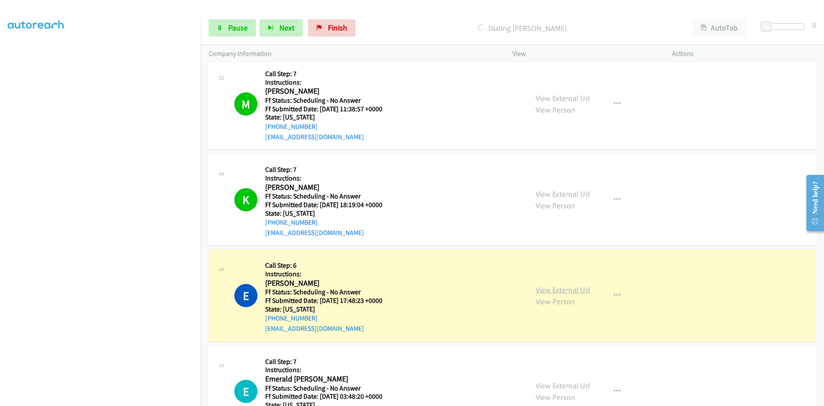
click at [575, 290] on link "View External Url" at bounding box center [563, 290] width 55 height 10
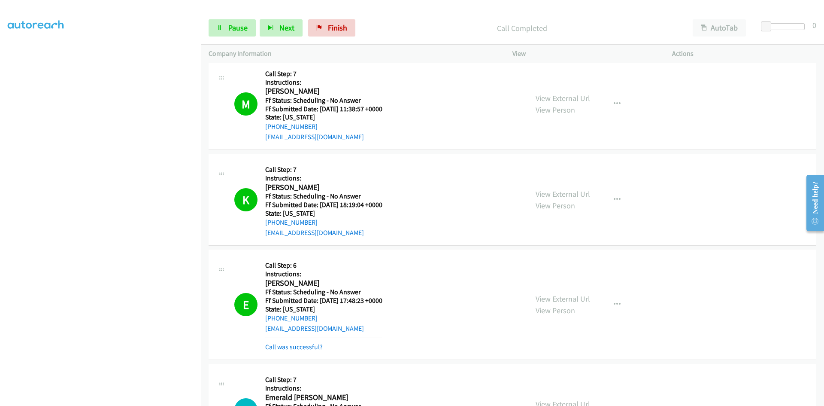
click at [307, 344] on link "Call was successful?" at bounding box center [294, 347] width 58 height 8
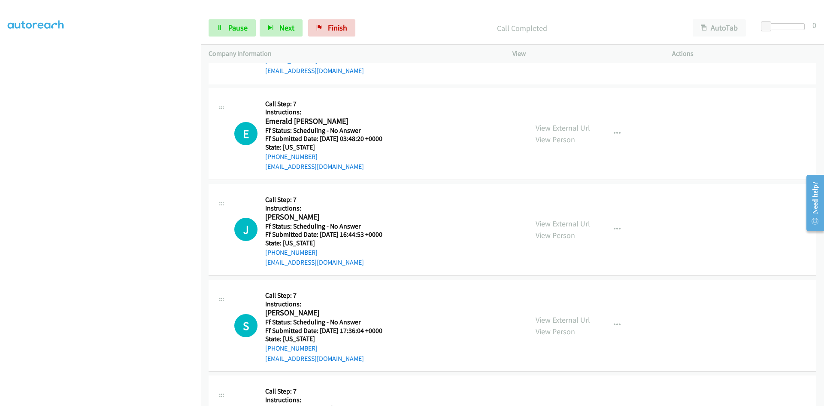
scroll to position [3598, 0]
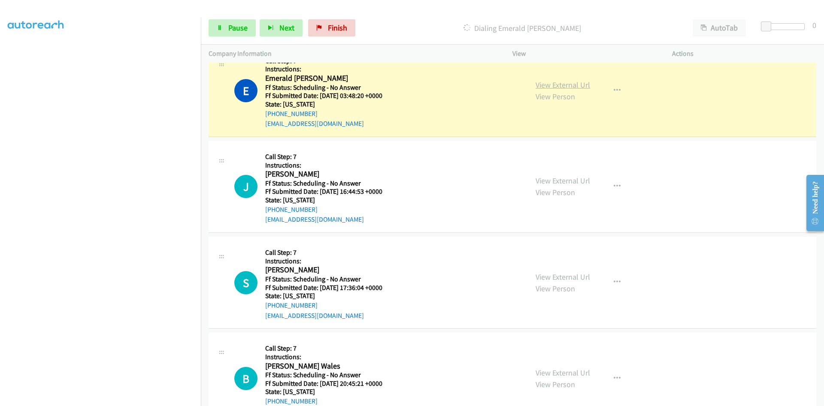
click at [544, 84] on link "View External Url" at bounding box center [563, 85] width 55 height 10
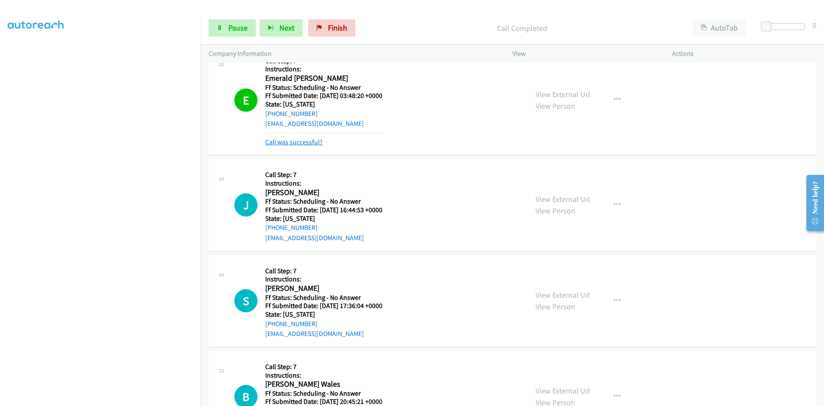
click at [295, 138] on link "Call was successful?" at bounding box center [294, 142] width 58 height 8
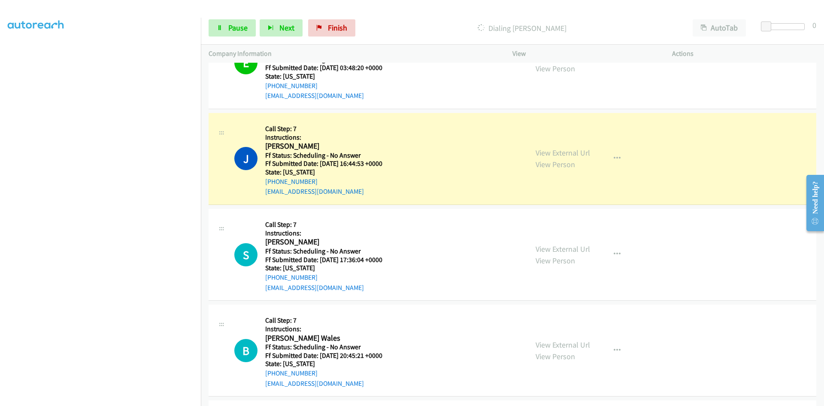
scroll to position [3641, 0]
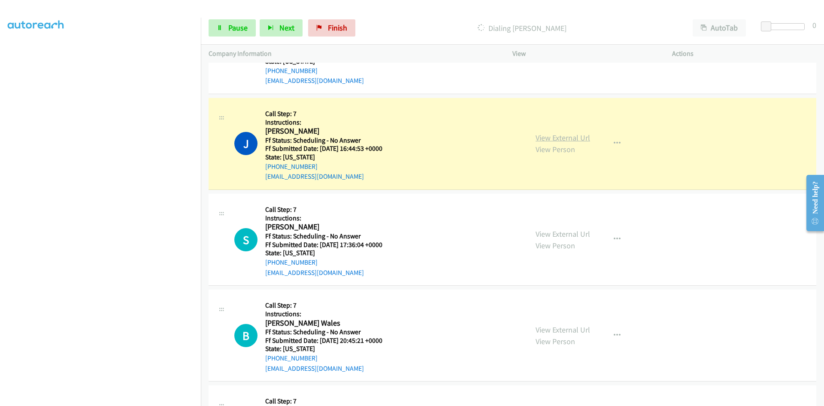
click at [555, 139] on link "View External Url" at bounding box center [563, 138] width 55 height 10
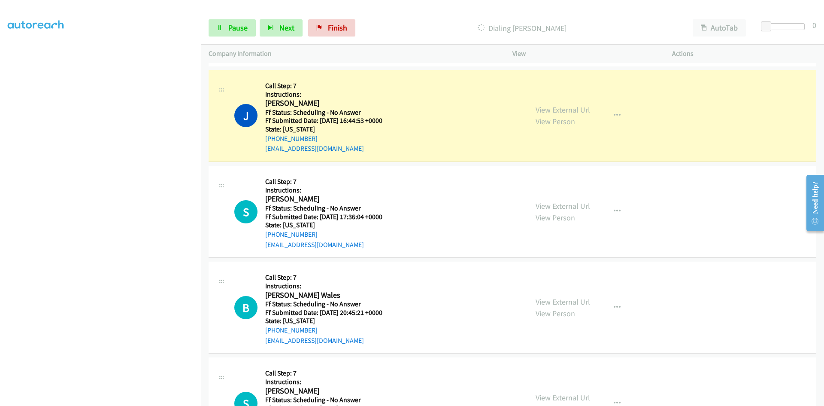
scroll to position [3684, 0]
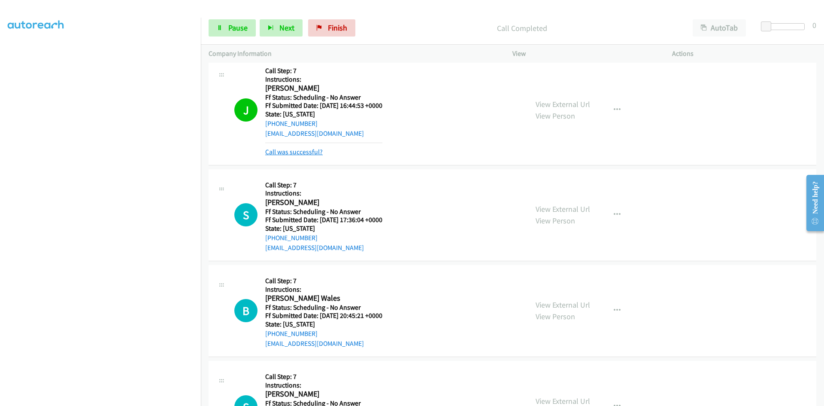
click at [295, 152] on link "Call was successful?" at bounding box center [294, 152] width 58 height 8
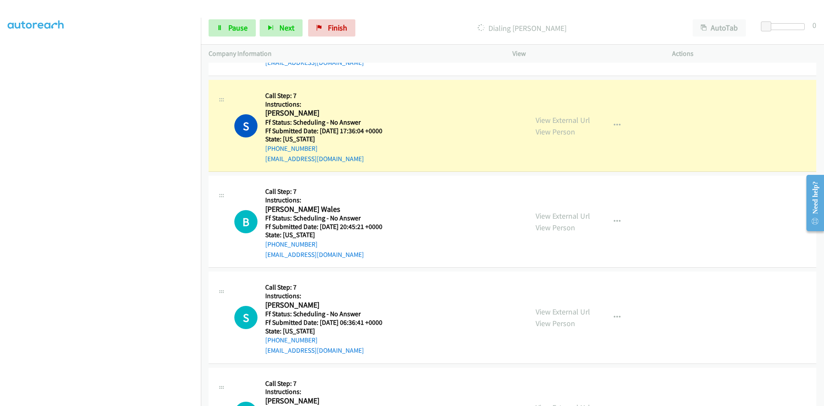
scroll to position [3770, 0]
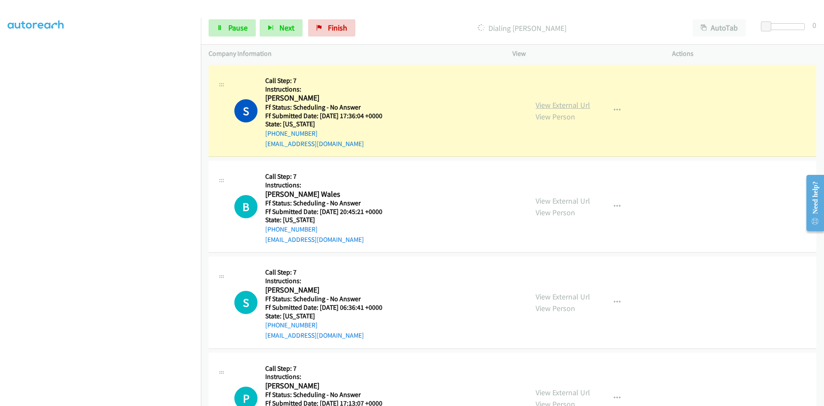
click at [540, 105] on link "View External Url" at bounding box center [563, 105] width 55 height 10
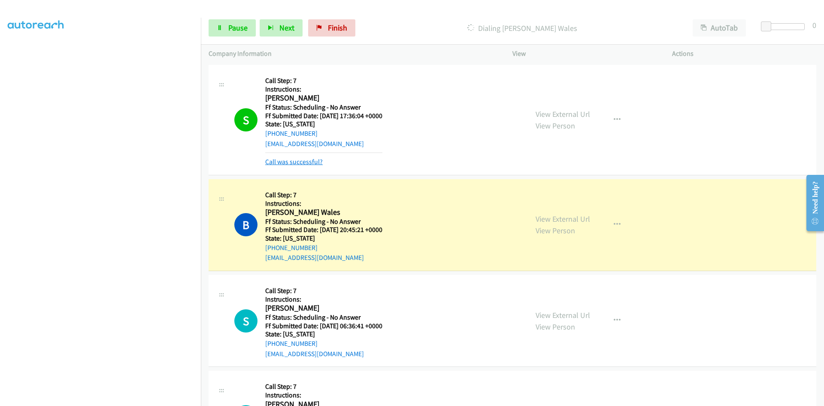
click at [292, 162] on link "Call was successful?" at bounding box center [294, 162] width 58 height 8
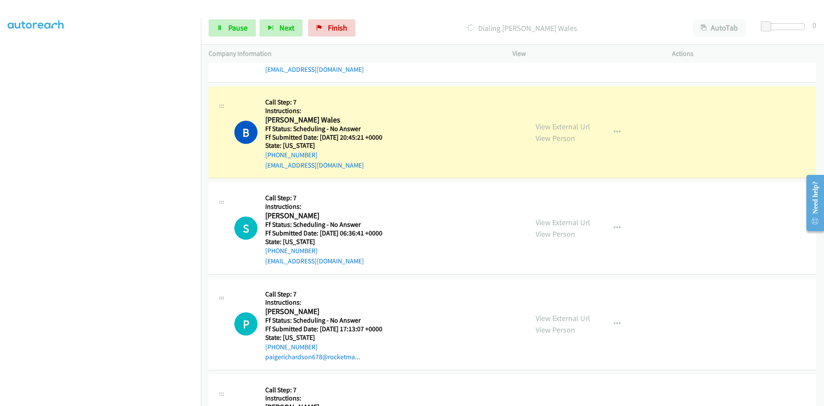
scroll to position [3855, 0]
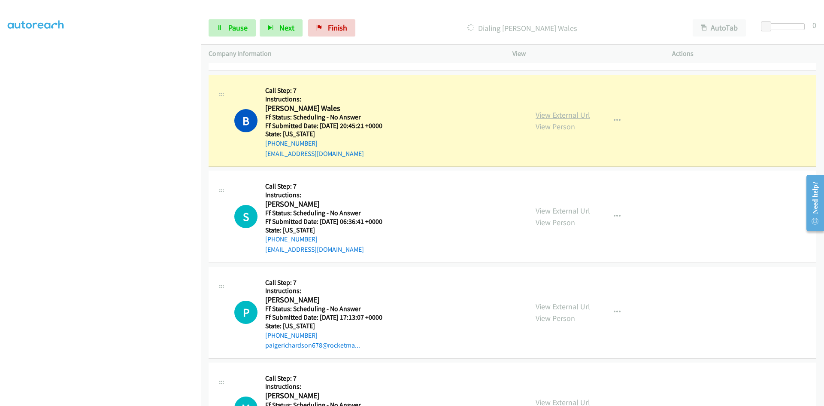
click at [556, 115] on link "View External Url" at bounding box center [563, 115] width 55 height 10
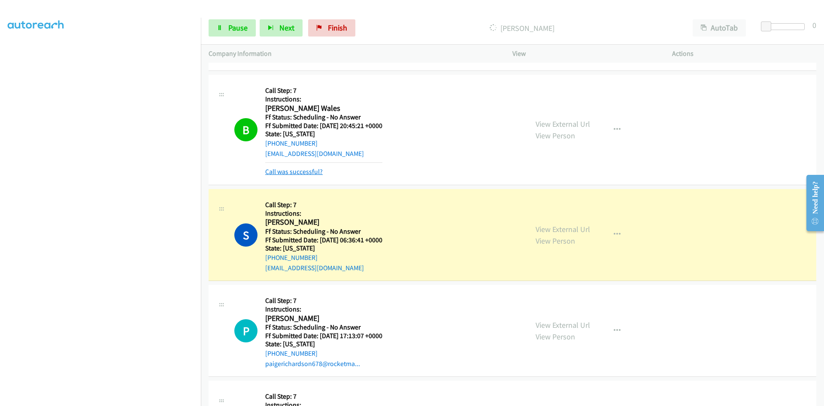
click at [310, 172] on link "Call was successful?" at bounding box center [294, 171] width 58 height 8
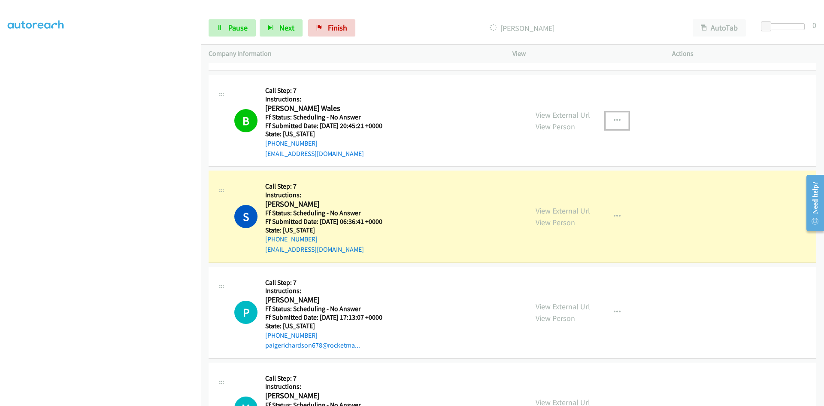
click at [614, 119] on icon "button" at bounding box center [617, 120] width 7 height 7
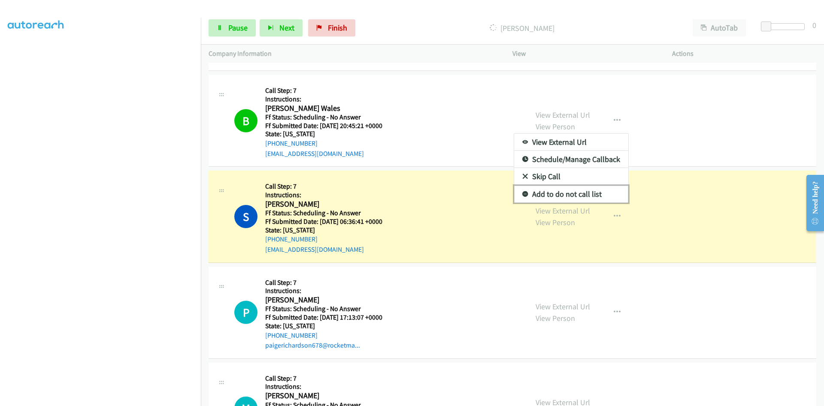
click at [566, 193] on link "Add to do not call list" at bounding box center [571, 193] width 114 height 17
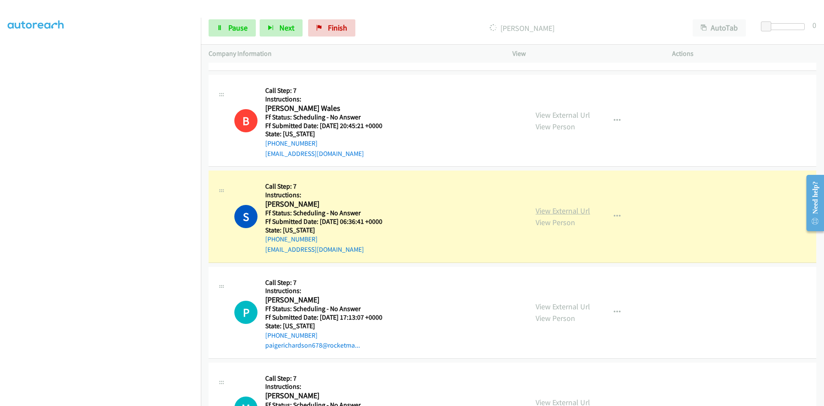
click at [562, 210] on link "View External Url" at bounding box center [563, 211] width 55 height 10
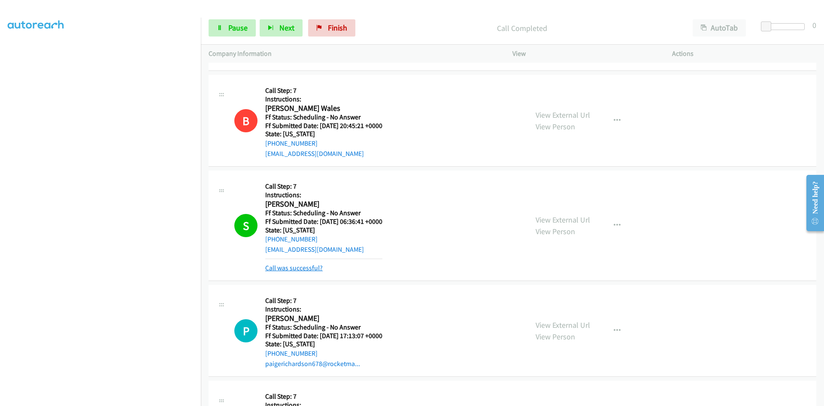
click at [310, 268] on link "Call was successful?" at bounding box center [294, 268] width 58 height 8
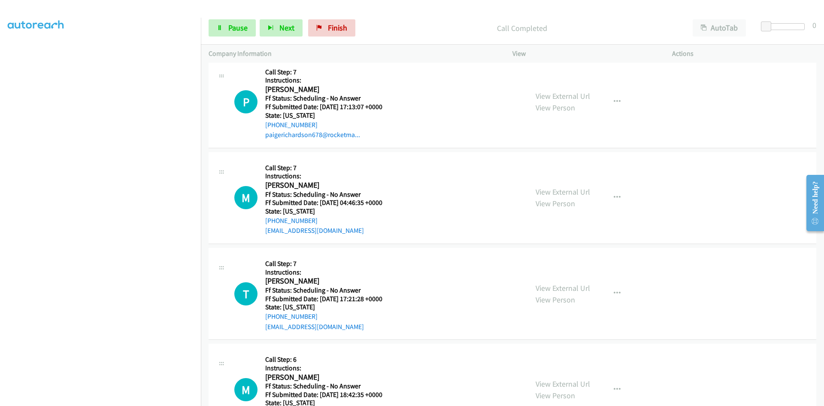
scroll to position [4070, 0]
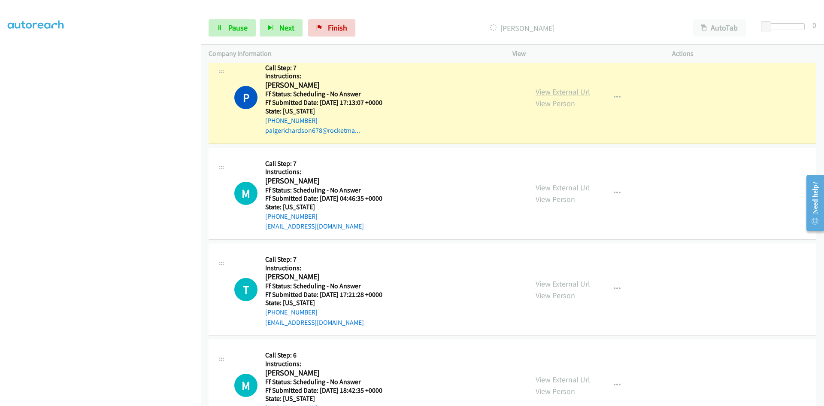
click at [569, 90] on link "View External Url" at bounding box center [563, 92] width 55 height 10
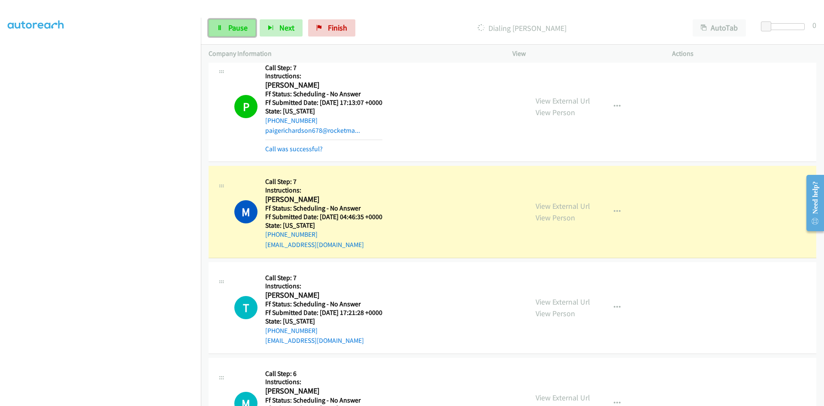
click at [242, 31] on span "Pause" at bounding box center [237, 28] width 19 height 10
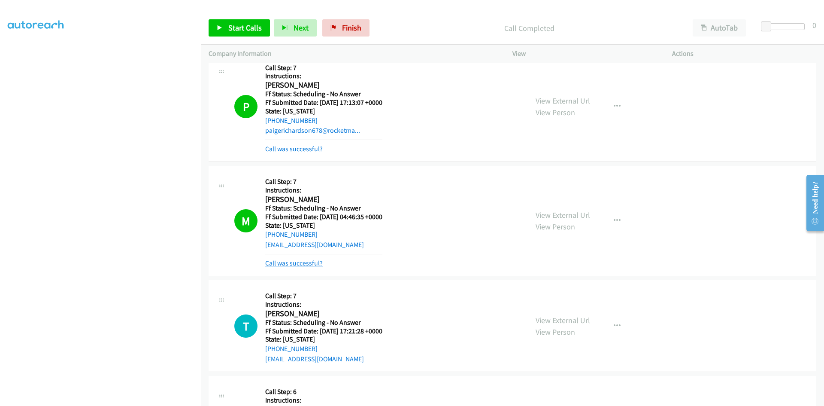
click at [308, 264] on link "Call was successful?" at bounding box center [294, 263] width 58 height 8
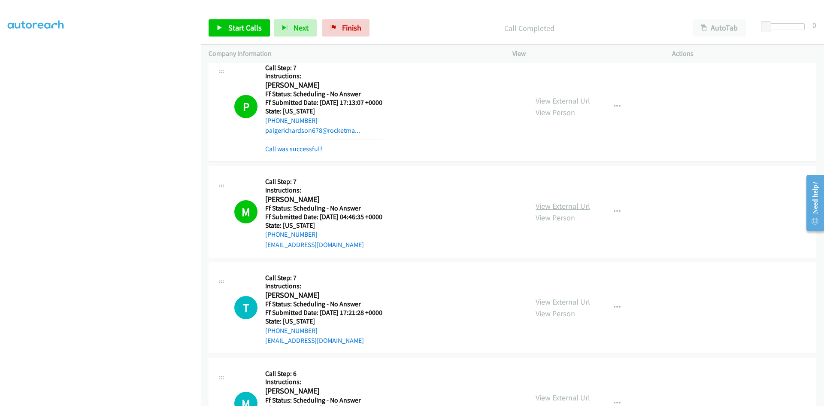
click at [543, 208] on link "View External Url" at bounding box center [563, 206] width 55 height 10
click at [280, 149] on link "Call was successful?" at bounding box center [294, 149] width 58 height 8
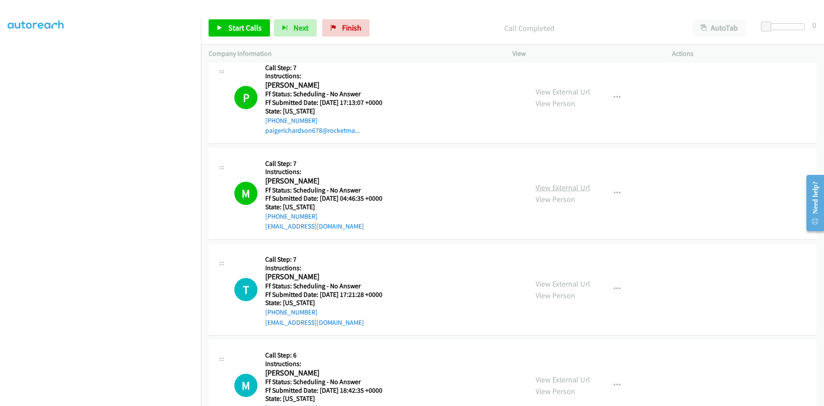
click at [556, 184] on link "View External Url" at bounding box center [563, 187] width 55 height 10
click at [348, 32] on span "Finish" at bounding box center [351, 28] width 19 height 10
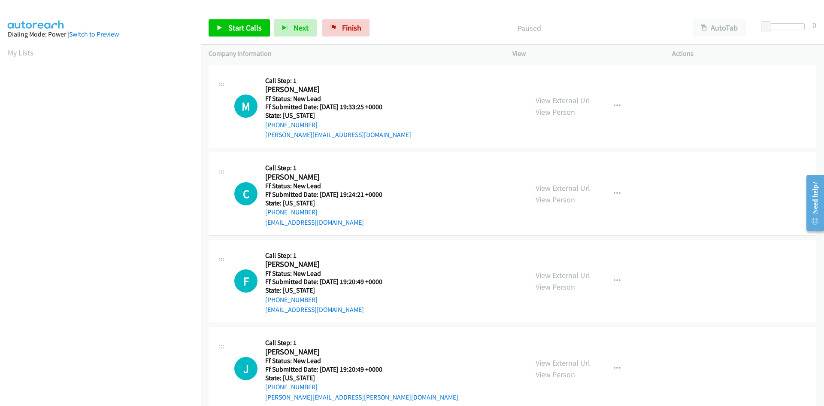
click at [387, 30] on p "Paused" at bounding box center [529, 28] width 296 height 12
drag, startPoint x: 252, startPoint y: 27, endPoint x: 246, endPoint y: 32, distance: 7.6
click at [252, 27] on span "Start Calls" at bounding box center [244, 28] width 33 height 10
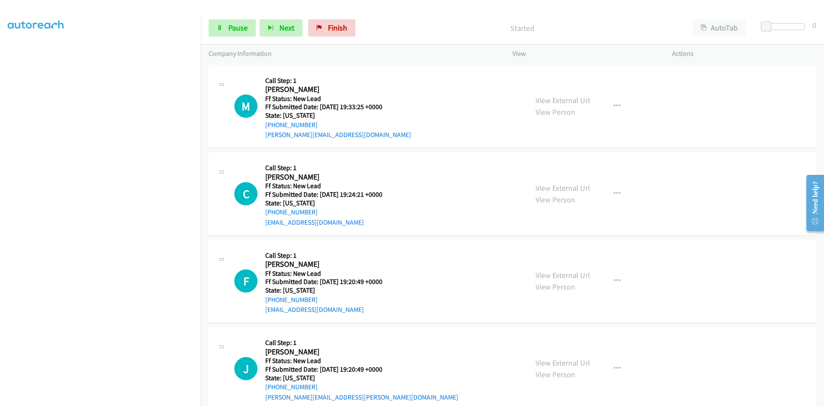
scroll to position [76, 0]
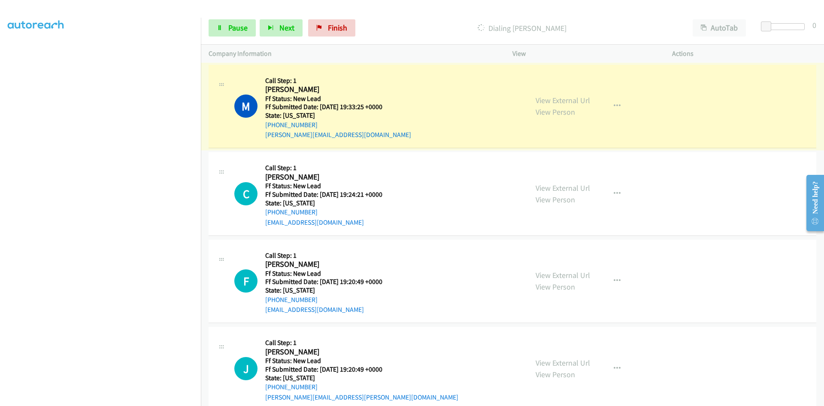
click at [578, 102] on link "View External Url" at bounding box center [563, 100] width 55 height 10
click at [224, 28] on link "Pause" at bounding box center [232, 27] width 47 height 17
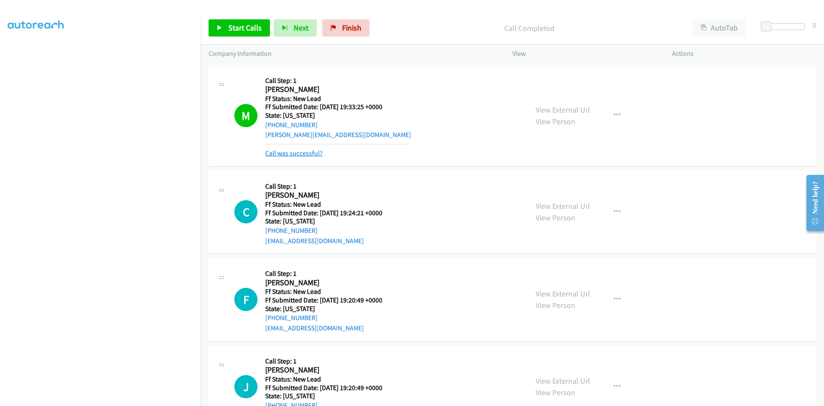
click at [321, 152] on link "Call was successful?" at bounding box center [294, 153] width 58 height 8
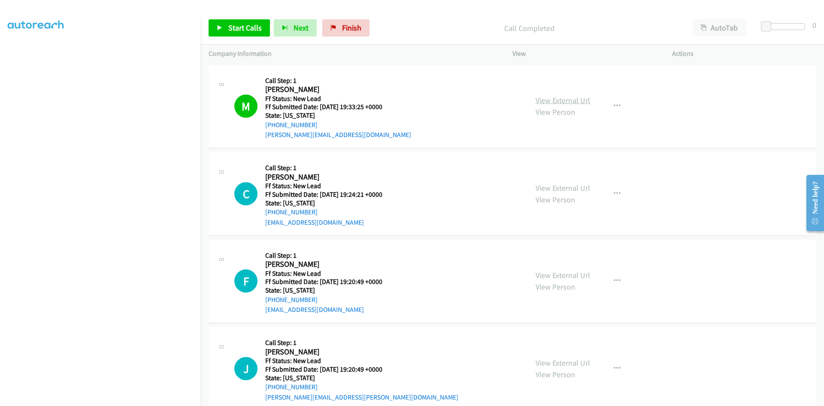
click at [584, 101] on link "View External Url" at bounding box center [563, 100] width 55 height 10
click at [447, 22] on p "Call Completed" at bounding box center [529, 28] width 296 height 12
click at [565, 188] on link "View External Url" at bounding box center [563, 188] width 55 height 10
click at [247, 30] on span "Start Calls" at bounding box center [244, 28] width 33 height 10
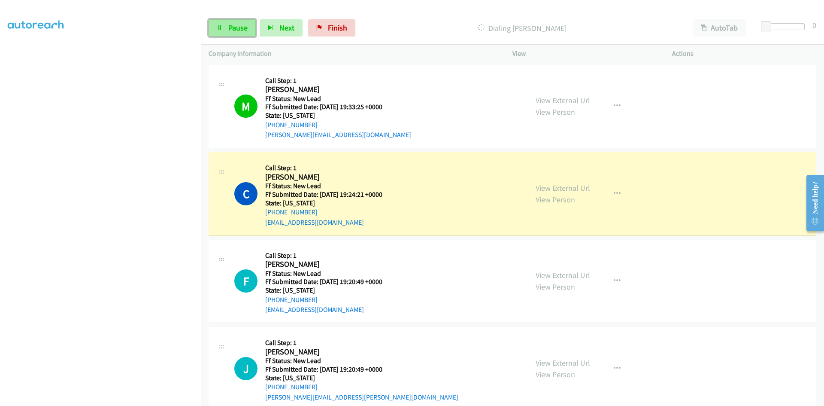
click at [239, 24] on span "Pause" at bounding box center [237, 28] width 19 height 10
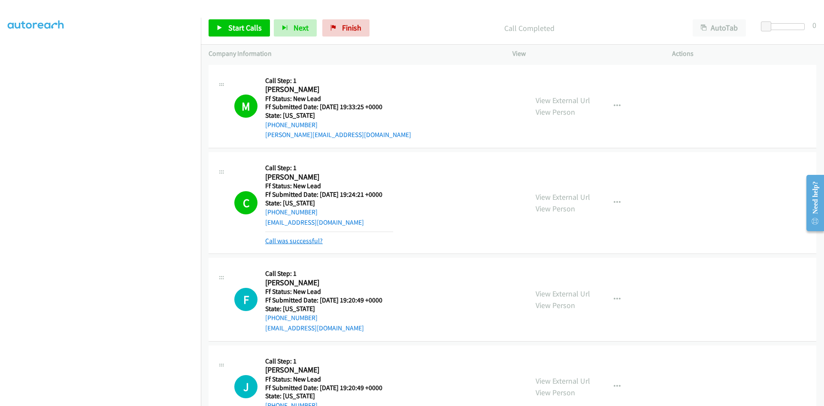
click at [306, 244] on link "Call was successful?" at bounding box center [294, 241] width 58 height 8
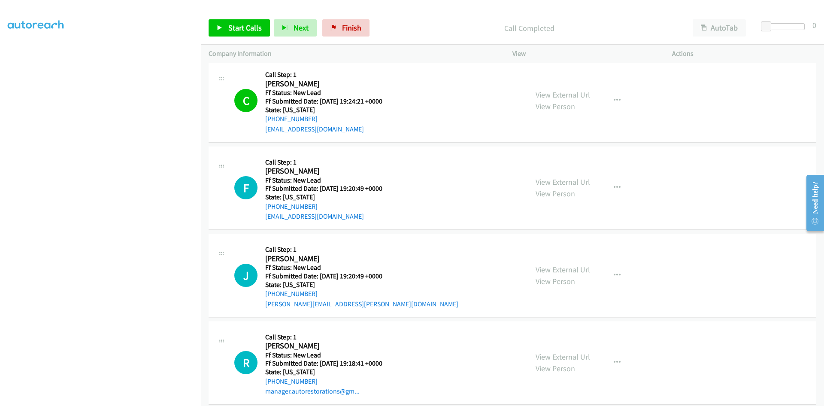
scroll to position [105, 0]
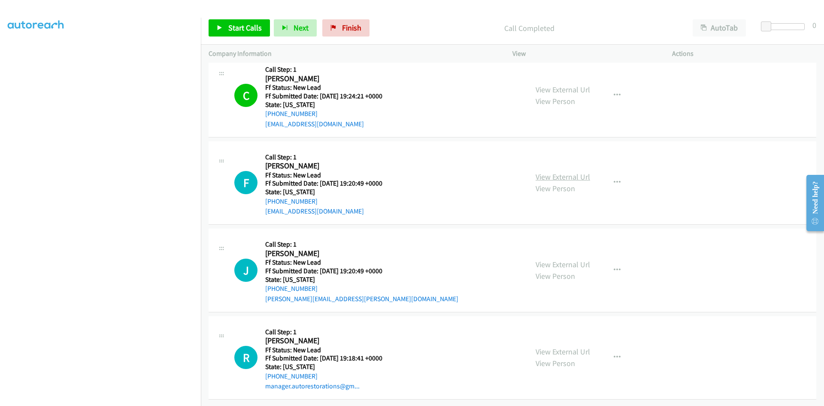
click at [573, 173] on link "View External Url" at bounding box center [563, 177] width 55 height 10
click at [227, 32] on link "Start Calls" at bounding box center [239, 27] width 61 height 17
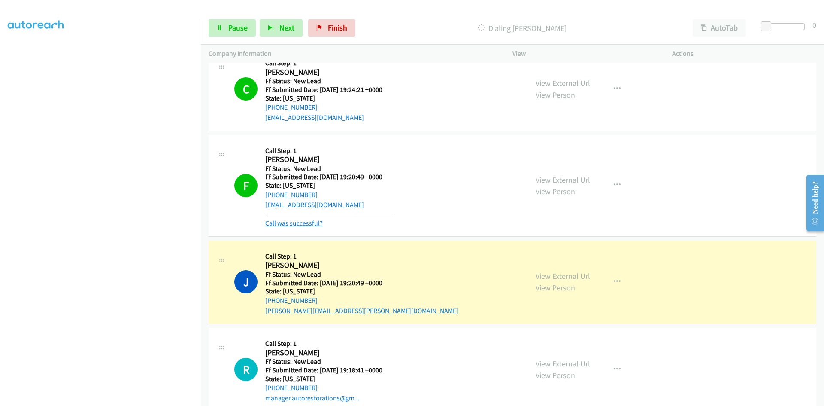
click at [277, 222] on link "Call was successful?" at bounding box center [294, 223] width 58 height 8
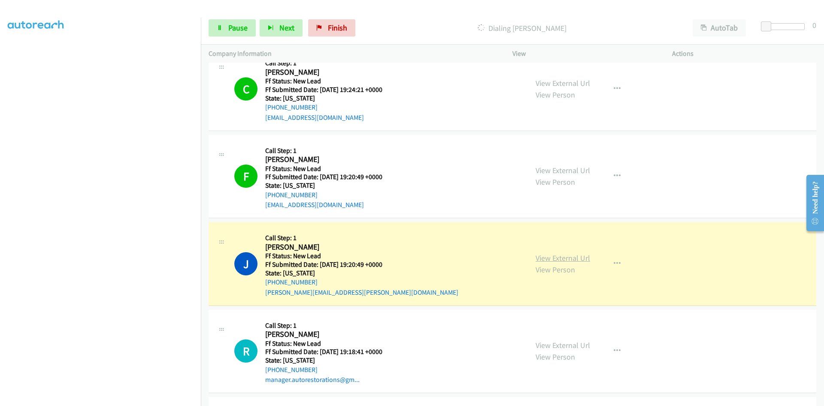
click at [544, 258] on link "View External Url" at bounding box center [563, 258] width 55 height 10
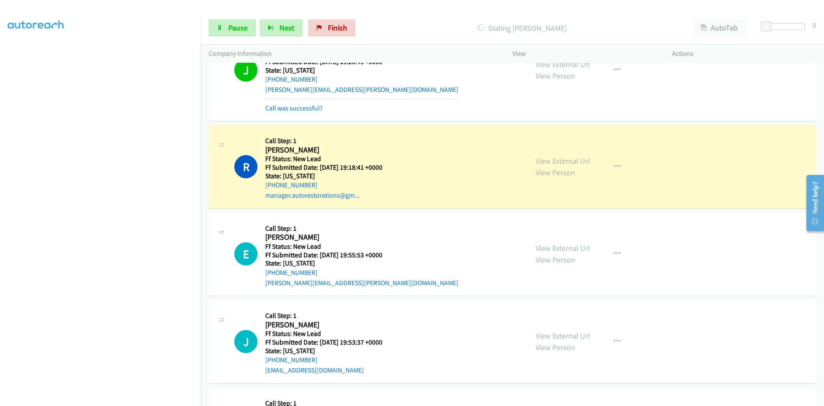
scroll to position [319, 0]
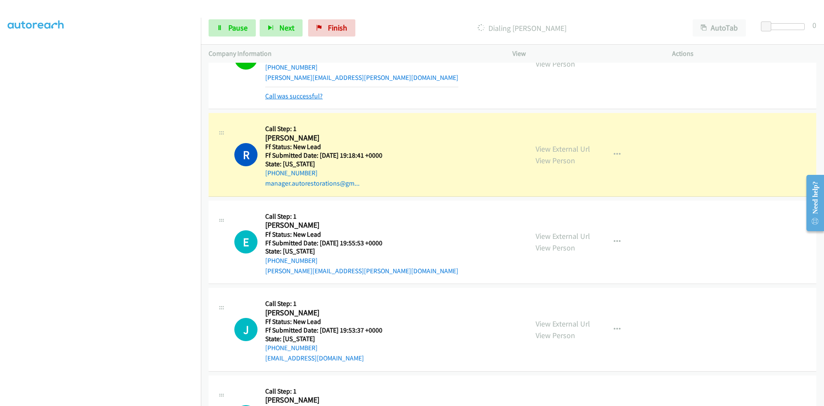
click at [303, 96] on link "Call was successful?" at bounding box center [294, 96] width 58 height 8
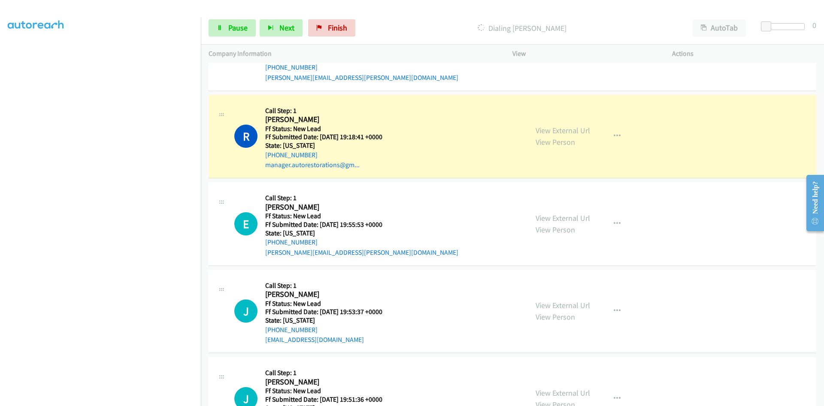
scroll to position [310, 0]
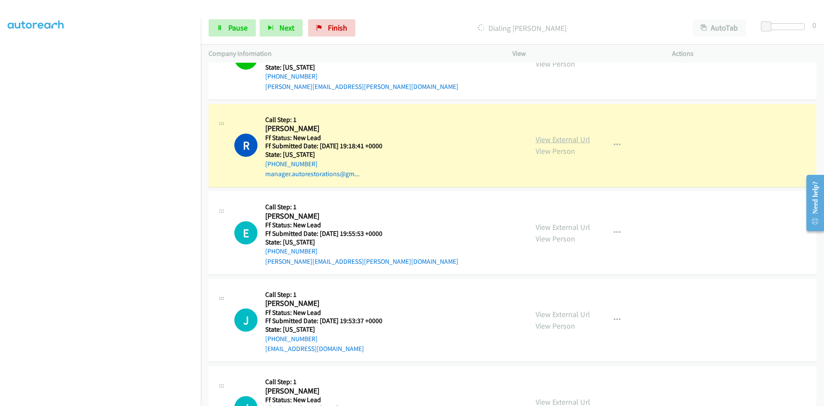
click at [570, 136] on link "View External Url" at bounding box center [563, 139] width 55 height 10
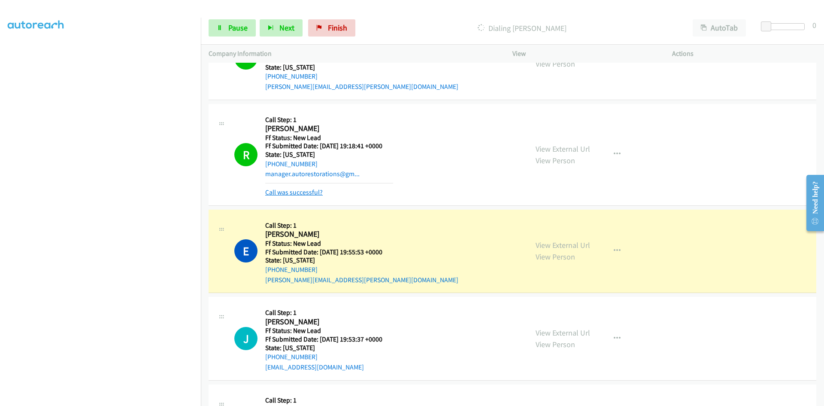
click at [315, 194] on link "Call was successful?" at bounding box center [294, 192] width 58 height 8
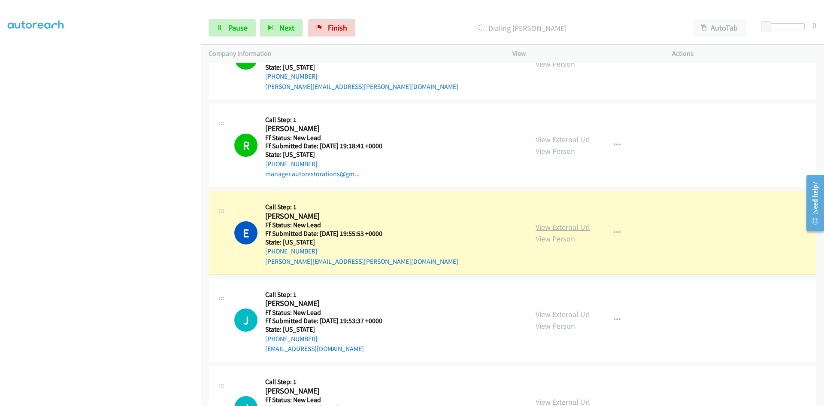
click at [581, 223] on link "View External Url" at bounding box center [563, 227] width 55 height 10
click at [235, 28] on span "Pause" at bounding box center [237, 28] width 19 height 10
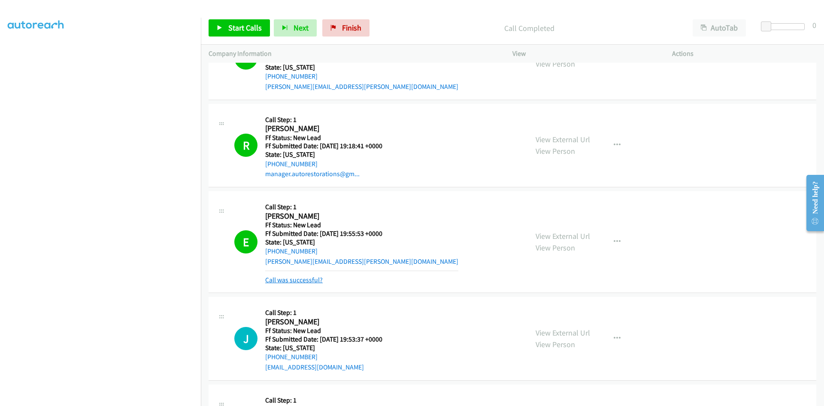
click at [315, 282] on link "Call was successful?" at bounding box center [294, 280] width 58 height 8
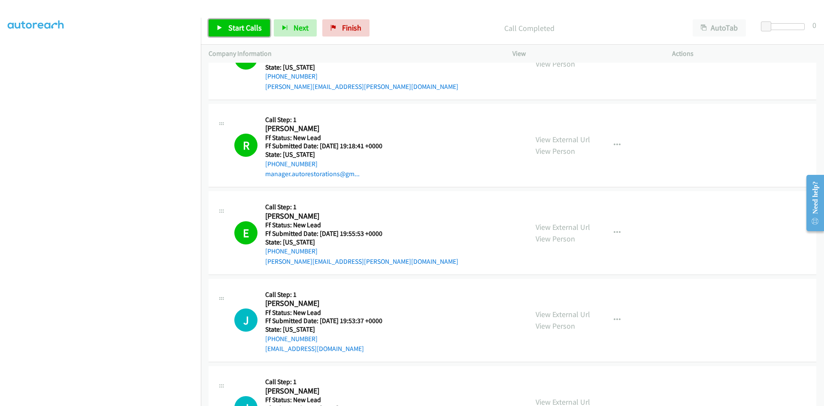
click at [231, 32] on span "Start Calls" at bounding box center [244, 28] width 33 height 10
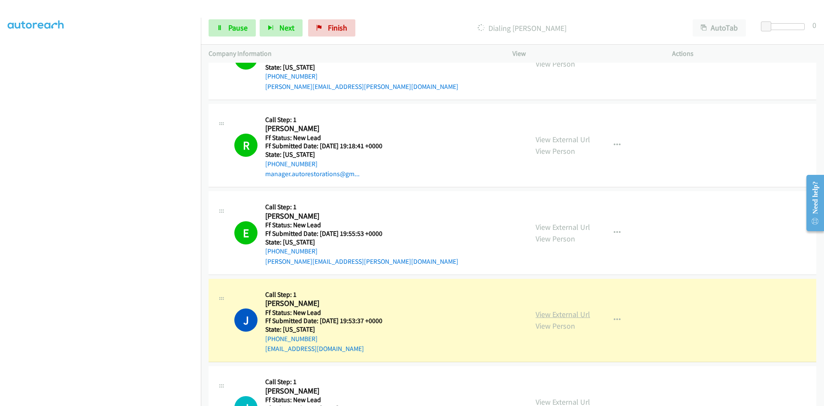
click at [574, 311] on link "View External Url" at bounding box center [563, 314] width 55 height 10
click at [239, 30] on span "Pause" at bounding box center [237, 28] width 19 height 10
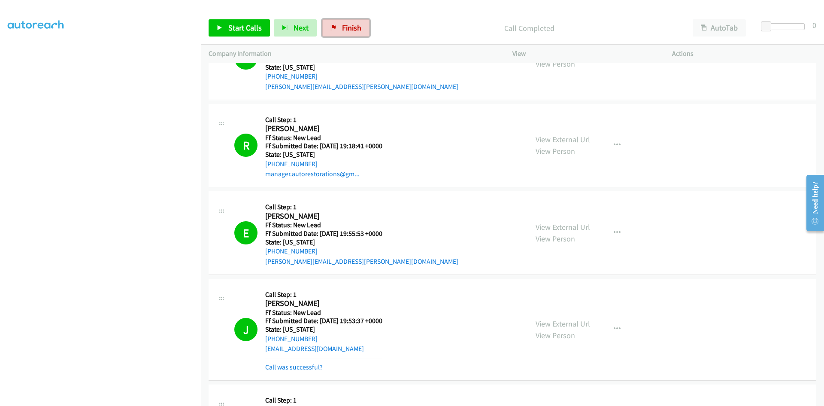
drag, startPoint x: 332, startPoint y: 31, endPoint x: 453, endPoint y: 48, distance: 122.2
click at [333, 30] on link "Finish" at bounding box center [345, 27] width 47 height 17
